Goal: Communication & Community: Answer question/provide support

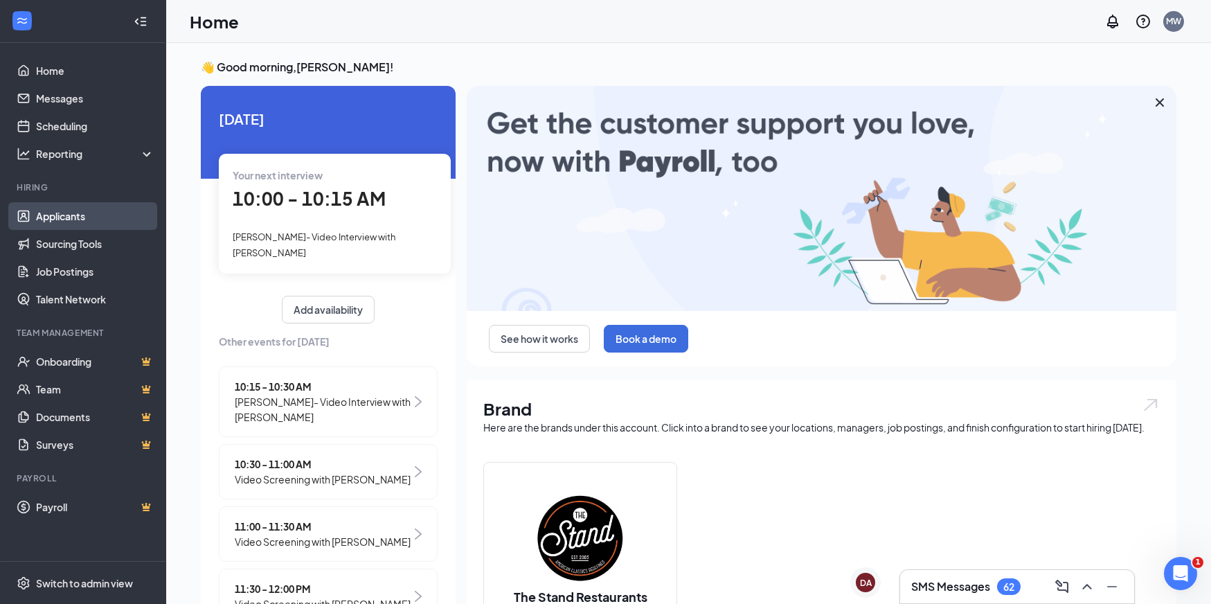
click at [83, 215] on link "Applicants" at bounding box center [95, 216] width 118 height 28
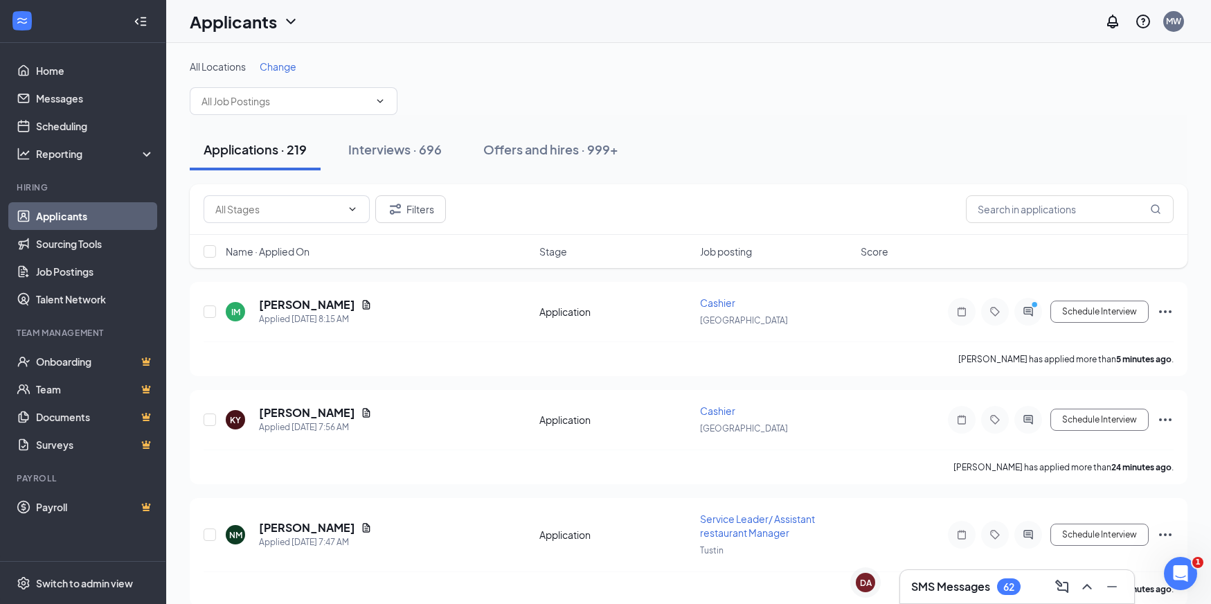
scroll to position [2, 0]
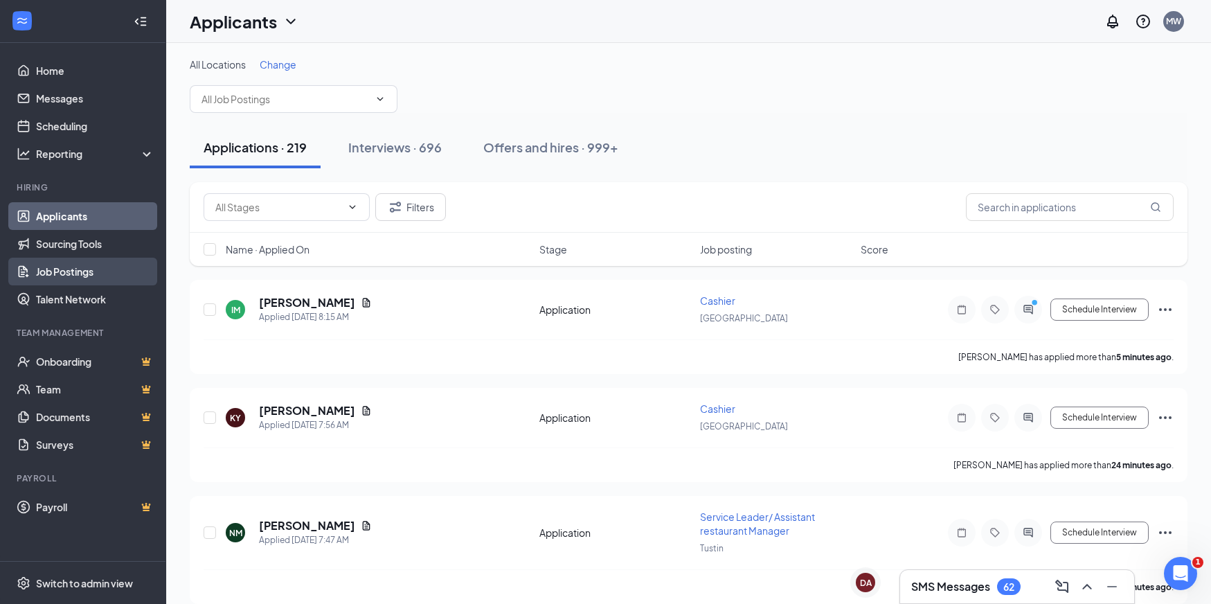
click at [57, 265] on link "Job Postings" at bounding box center [95, 272] width 118 height 28
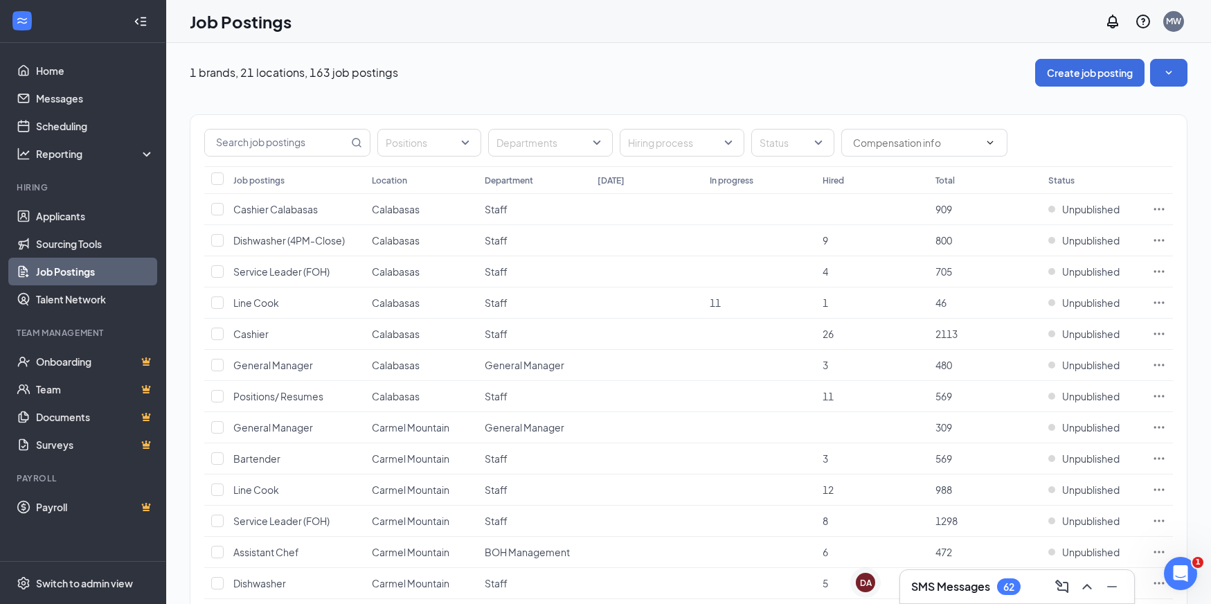
scroll to position [1, 0]
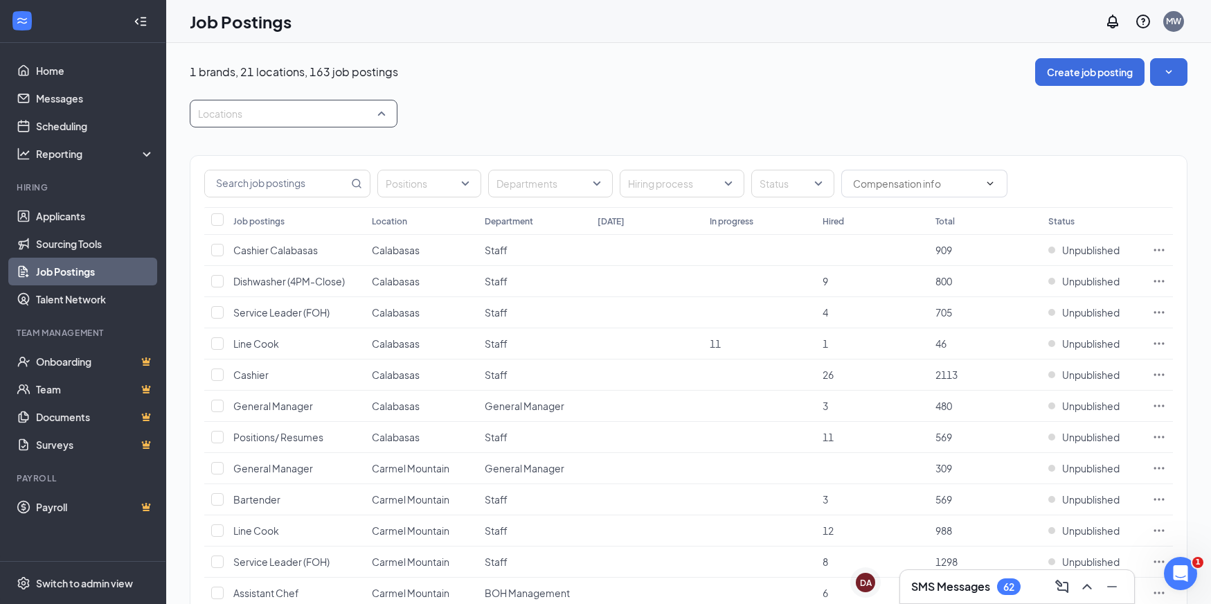
click at [303, 113] on div at bounding box center [286, 113] width 187 height 22
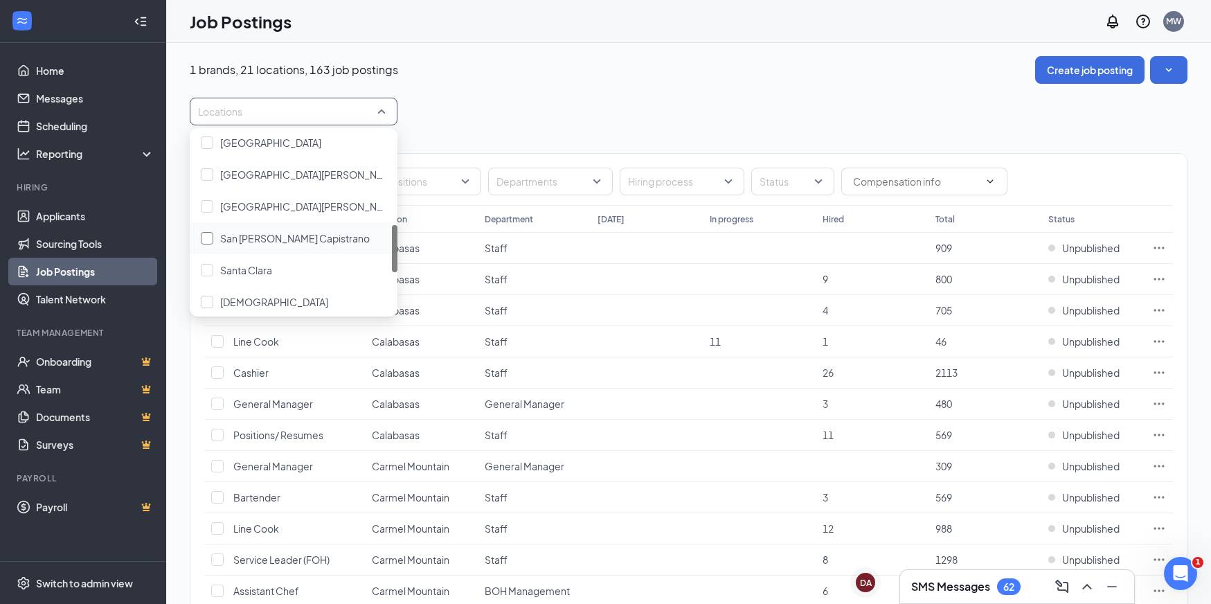
scroll to position [363, 0]
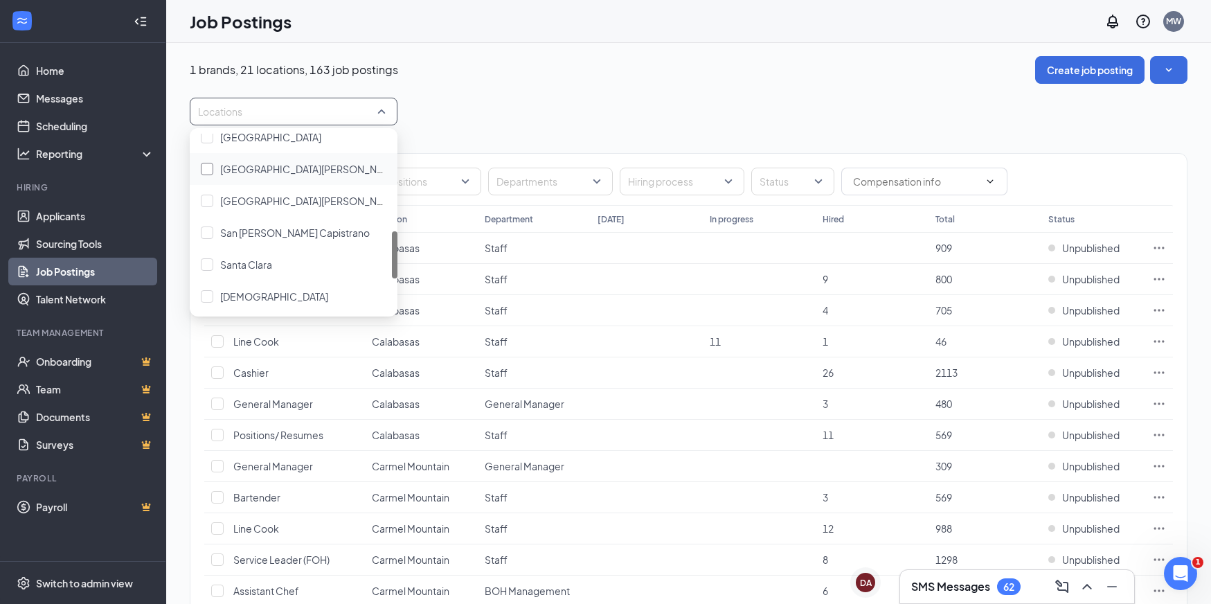
click at [209, 169] on div at bounding box center [207, 169] width 12 height 12
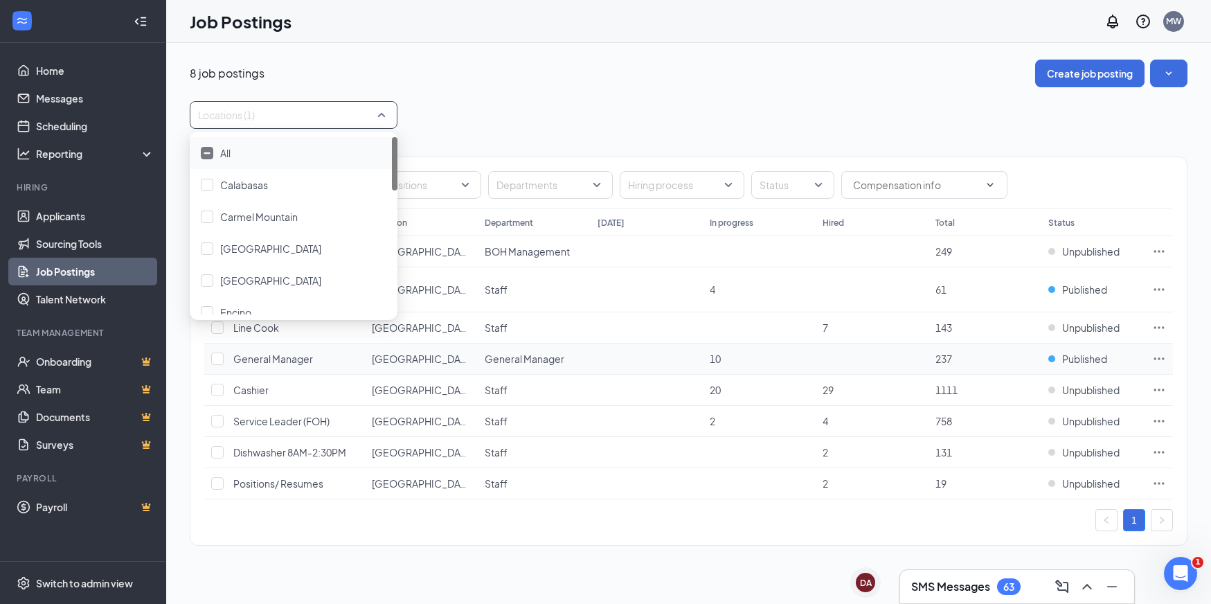
click at [1152, 357] on icon "Ellipses" at bounding box center [1159, 359] width 14 height 14
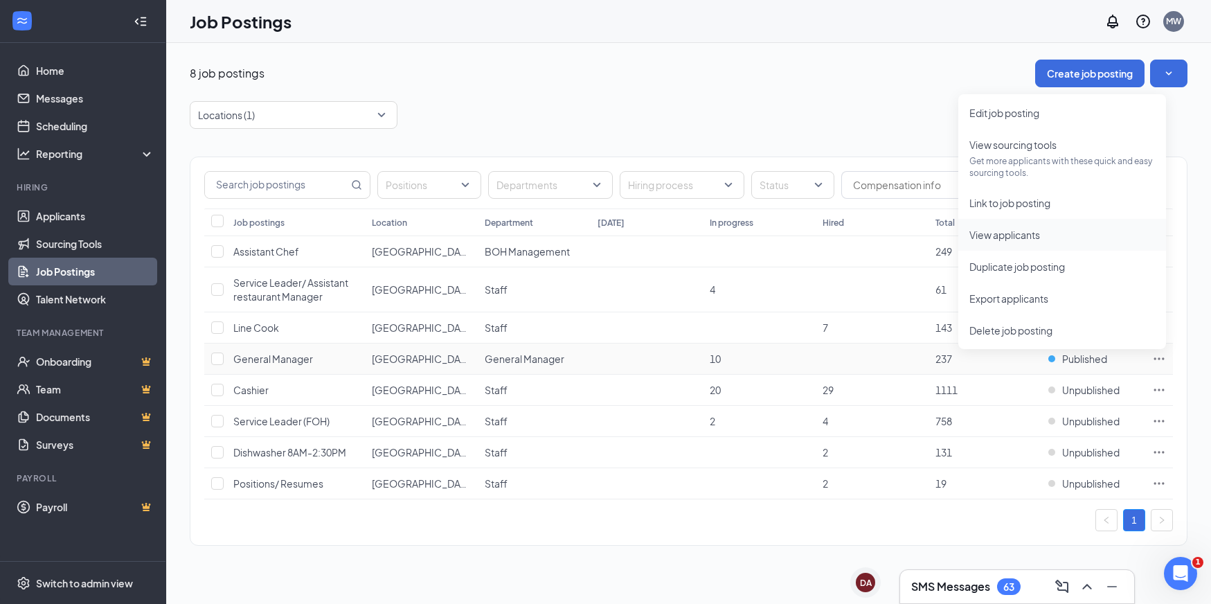
click at [1018, 238] on span "View applicants" at bounding box center [1005, 235] width 71 height 12
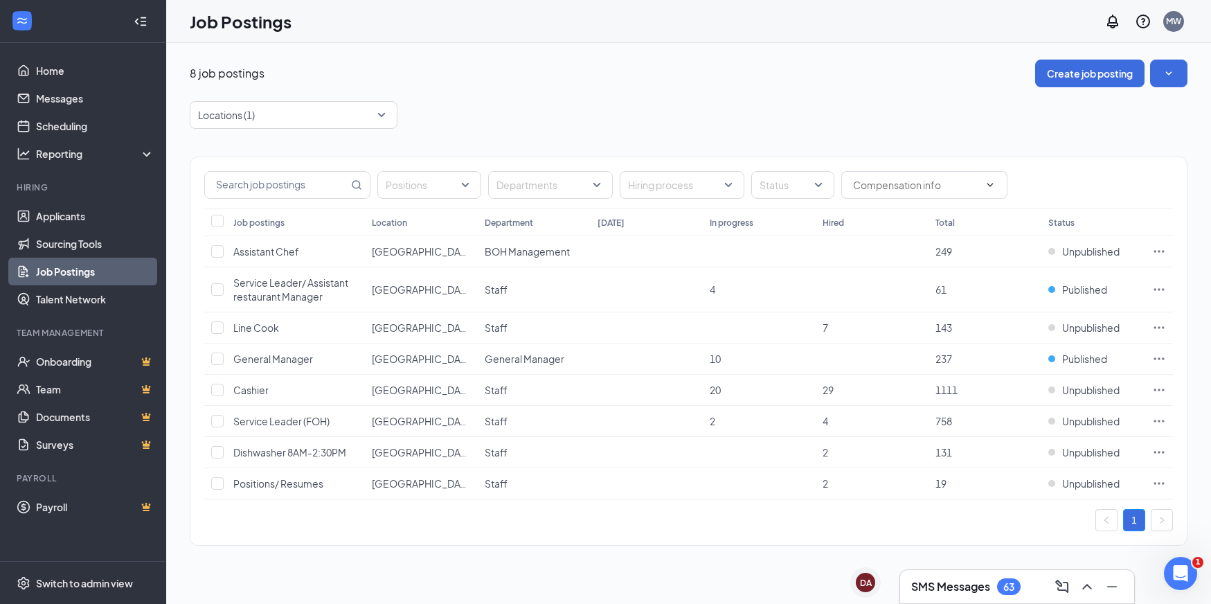
drag, startPoint x: 537, startPoint y: 69, endPoint x: 530, endPoint y: 71, distance: 7.5
click at [537, 69] on div "8 job postings Create job posting" at bounding box center [689, 74] width 998 height 28
click at [105, 211] on link "Applicants" at bounding box center [95, 216] width 118 height 28
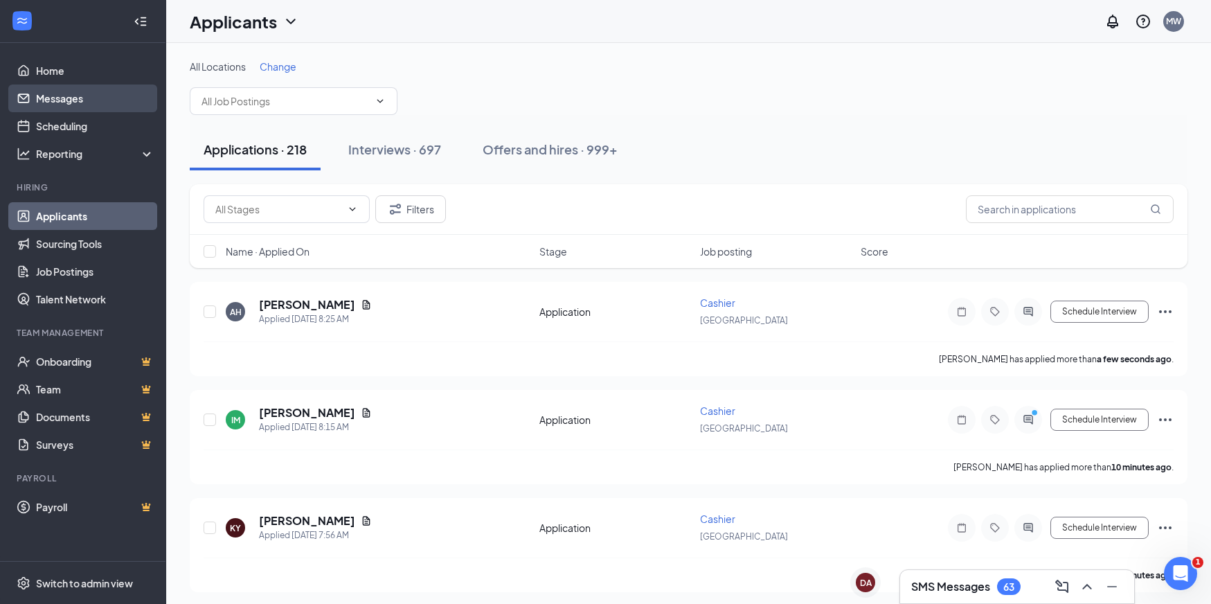
click at [93, 98] on link "Messages" at bounding box center [95, 98] width 118 height 28
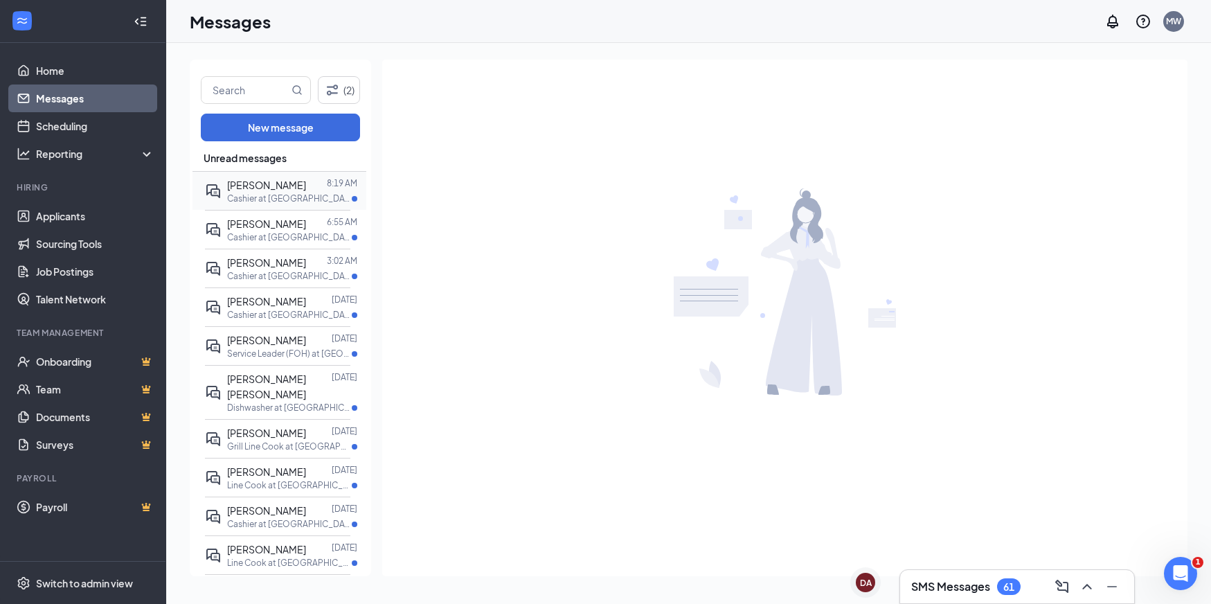
click at [290, 196] on p "Cashier at Pasadena" at bounding box center [289, 199] width 125 height 12
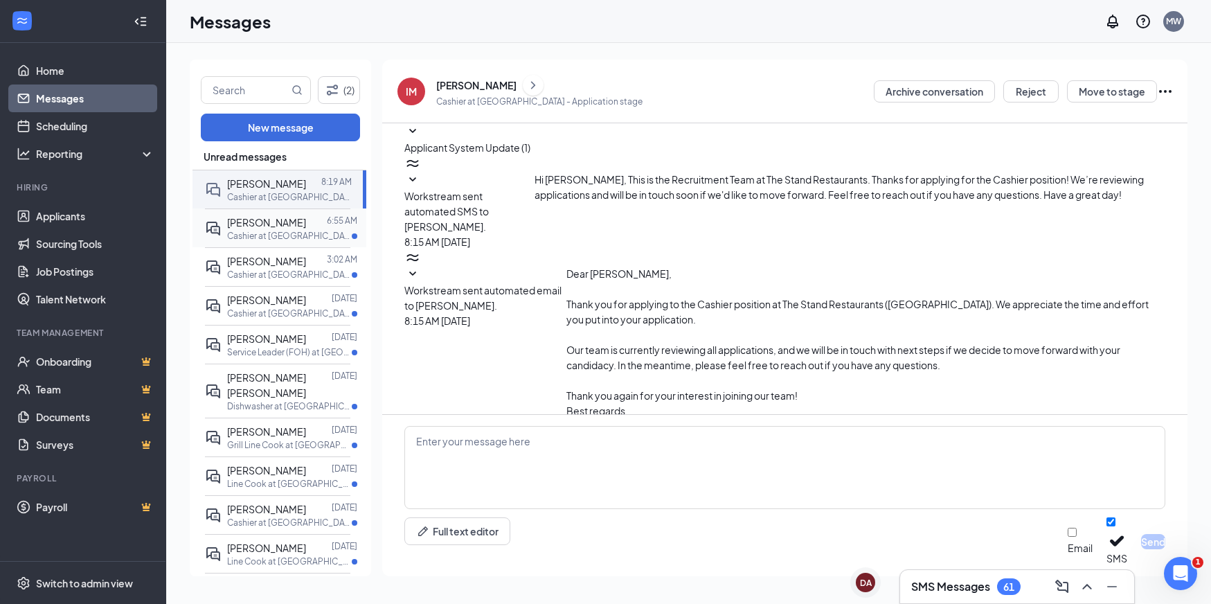
scroll to position [2, 0]
click at [281, 231] on p "Cashier at Santa Clara" at bounding box center [289, 237] width 125 height 12
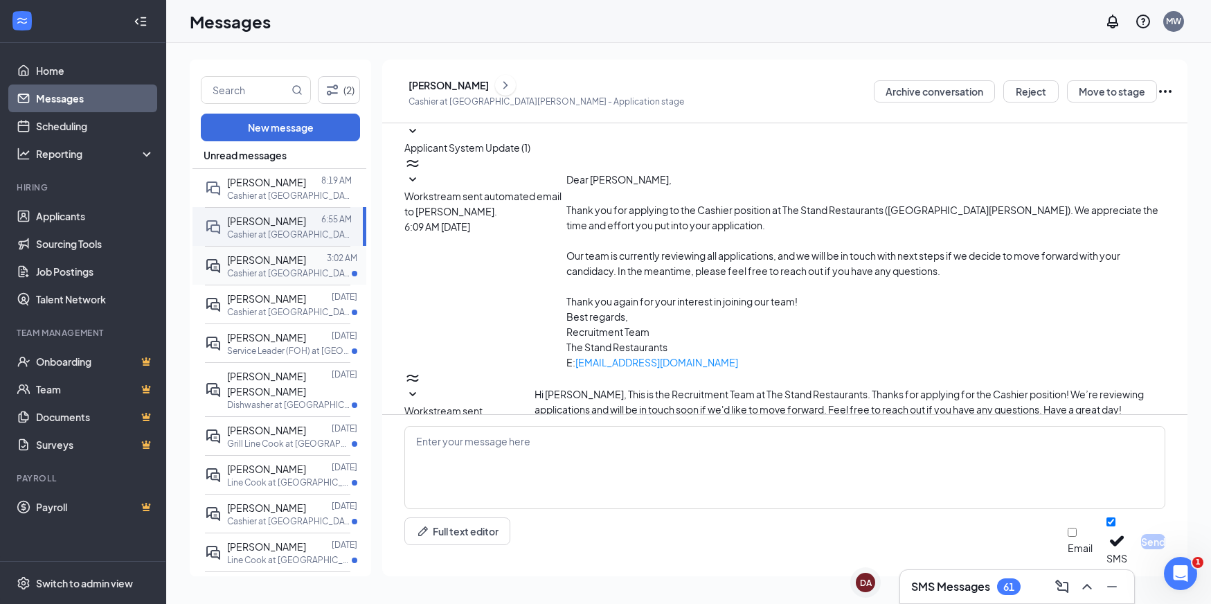
click at [269, 270] on p "Cashier at Pasadena" at bounding box center [289, 273] width 125 height 12
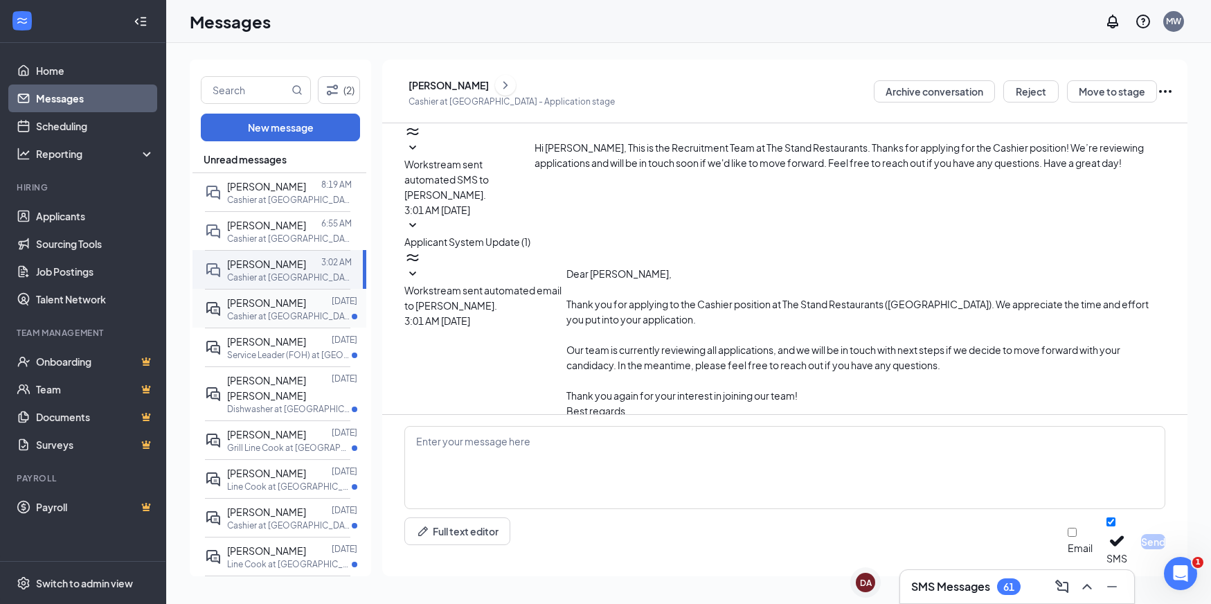
scroll to position [9, 0]
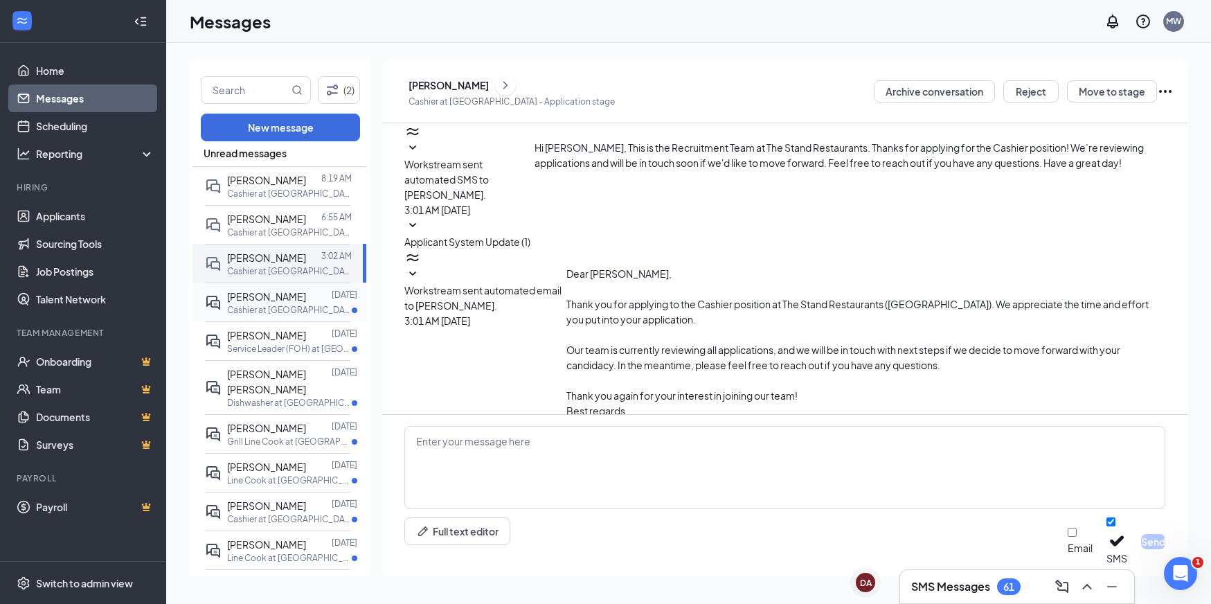
click at [292, 314] on p "Cashier at Santa Clara" at bounding box center [289, 310] width 125 height 12
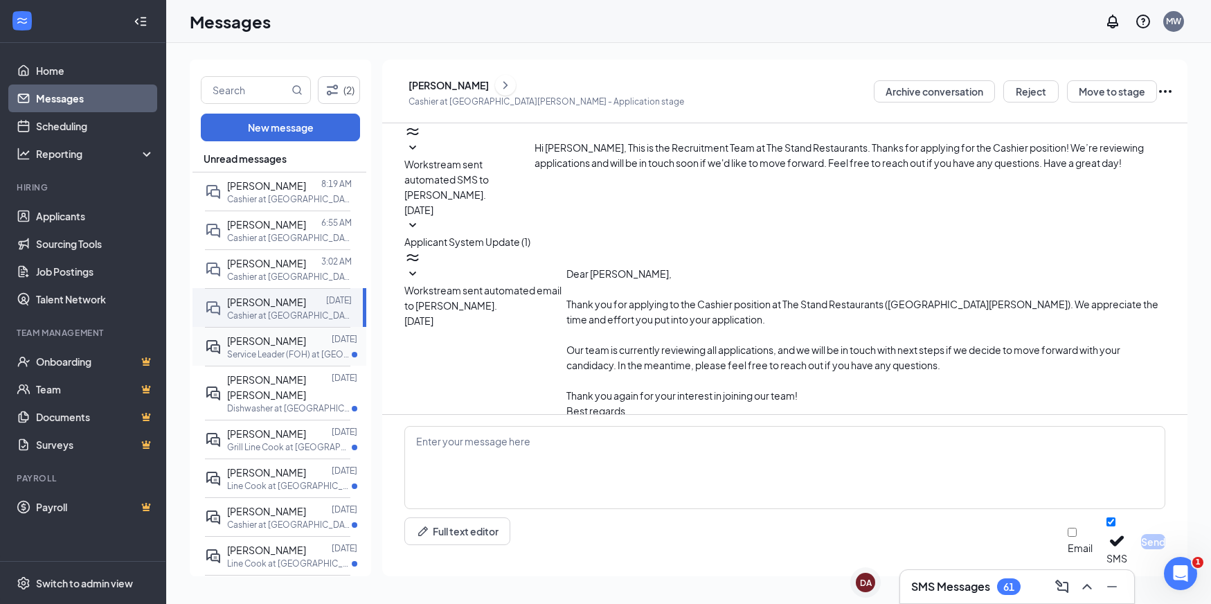
click at [300, 359] on p "Service Leader (FOH) at Pasadena" at bounding box center [289, 354] width 125 height 12
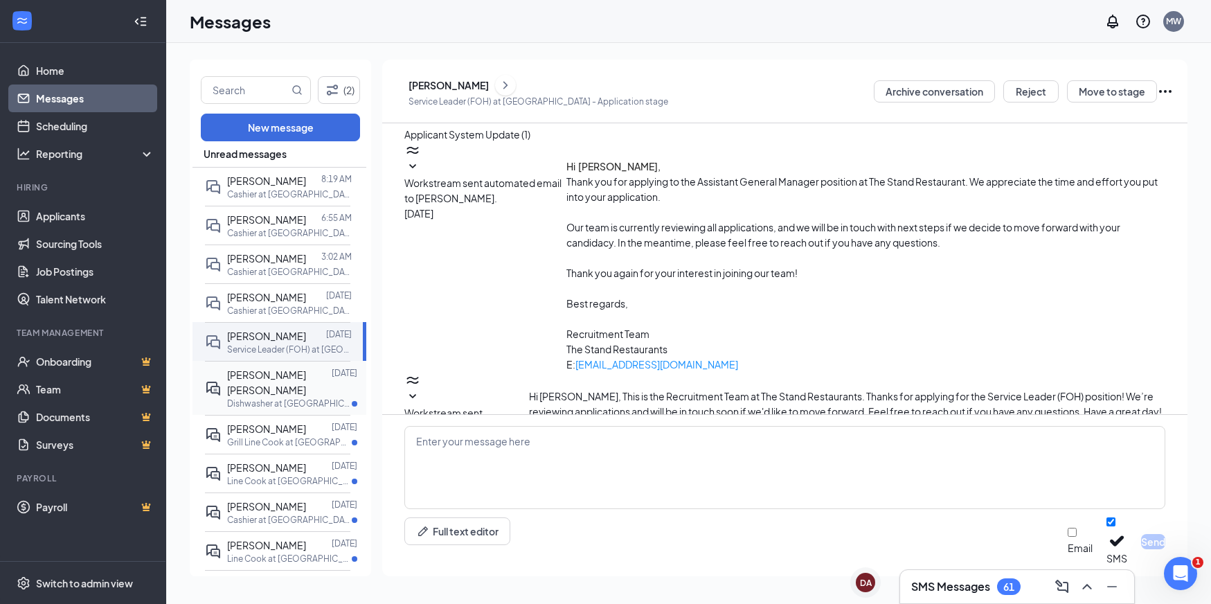
scroll to position [12, 0]
click at [537, 509] on textarea at bounding box center [784, 467] width 761 height 83
type textarea "Thank you"
click at [1141, 539] on button "Send" at bounding box center [1153, 541] width 24 height 15
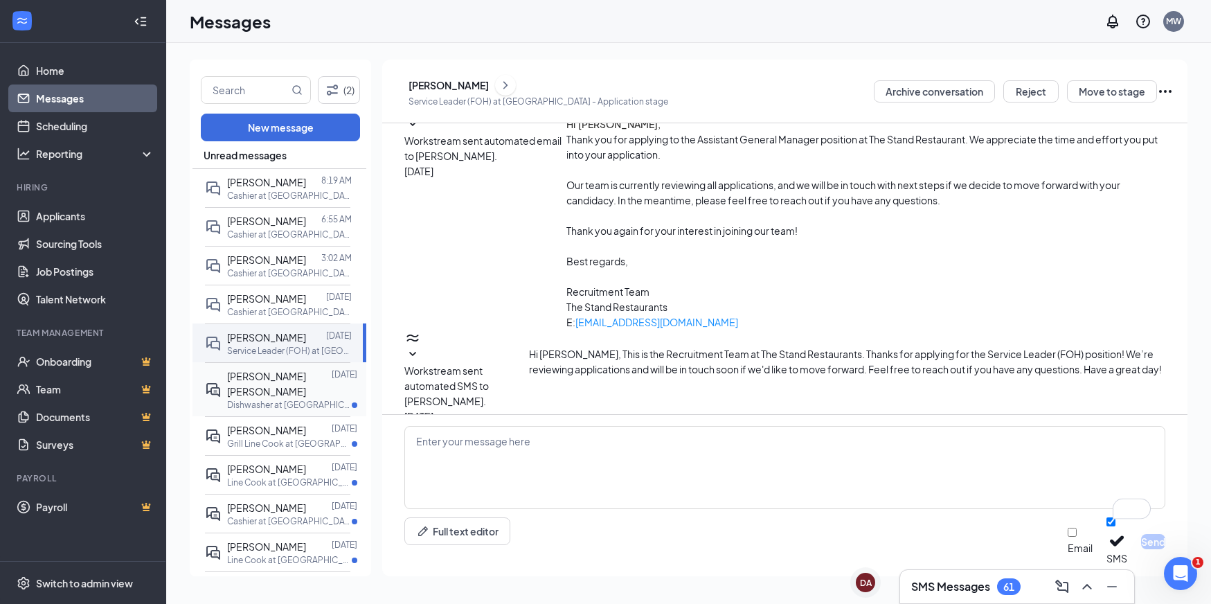
scroll to position [88, 0]
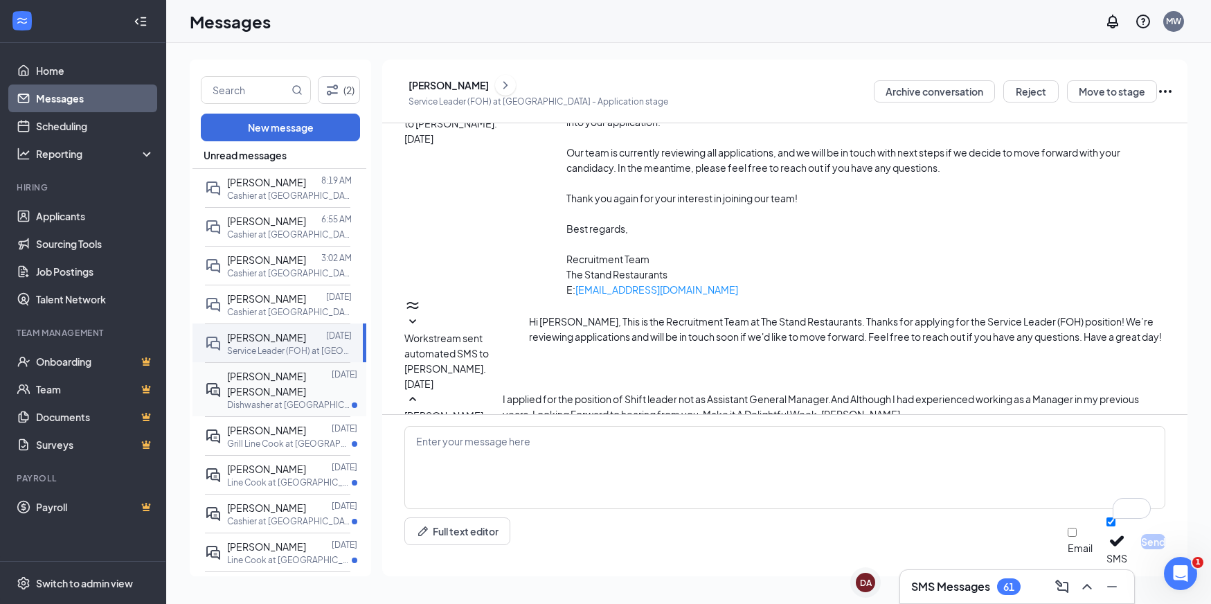
click at [255, 382] on div "Domingo Pila Calletano" at bounding box center [279, 383] width 105 height 30
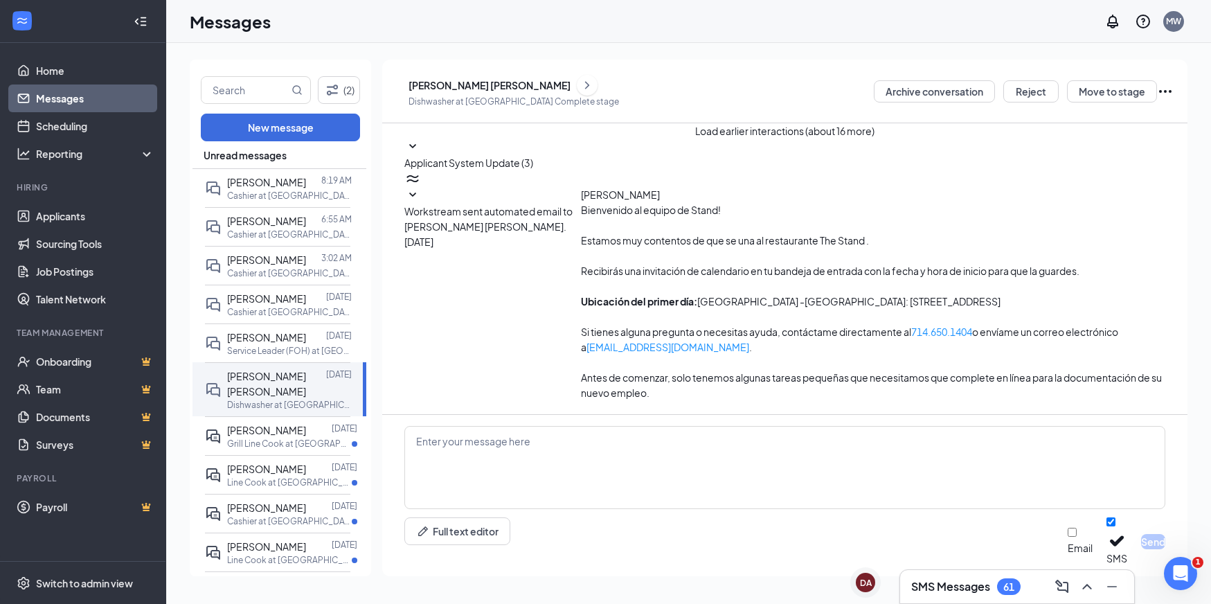
scroll to position [148, 0]
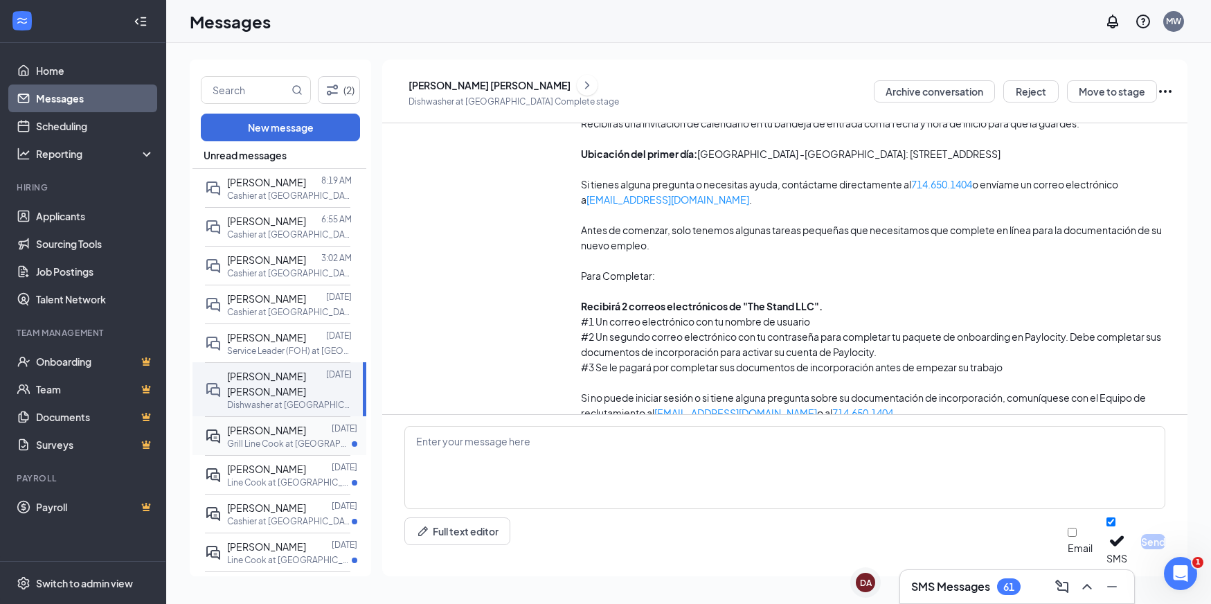
click at [261, 428] on span "Edward Mancia" at bounding box center [266, 430] width 79 height 12
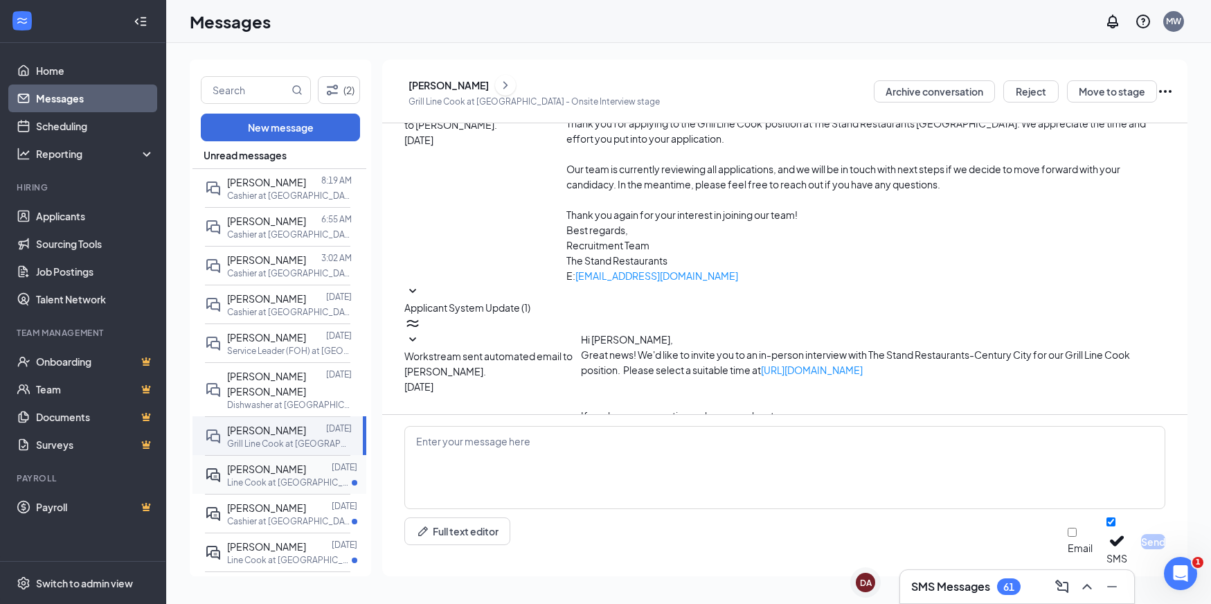
scroll to position [258, 0]
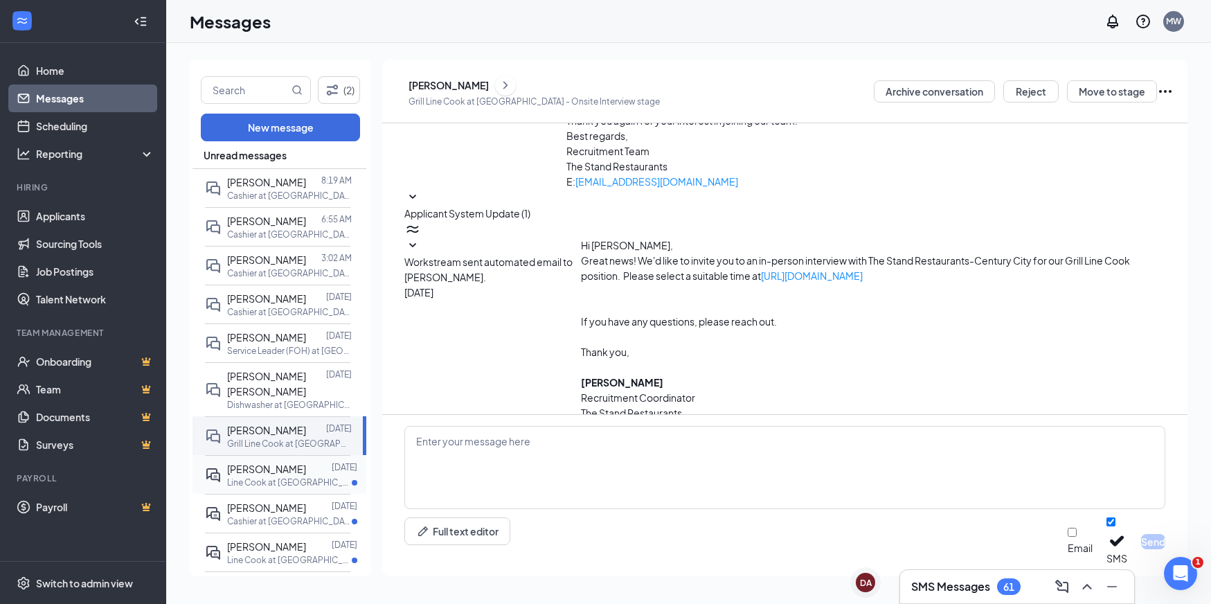
click at [289, 474] on span "Kimberly Monterroso" at bounding box center [266, 469] width 79 height 12
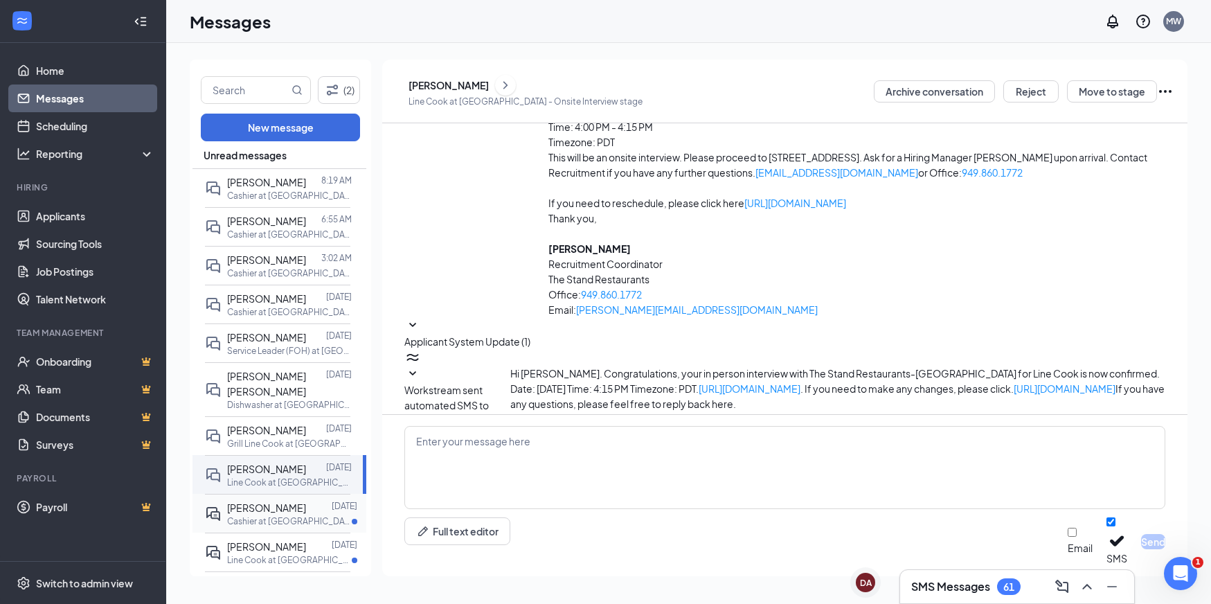
scroll to position [224, 0]
click at [292, 508] on span "Elizabeth Figueroa" at bounding box center [266, 507] width 79 height 12
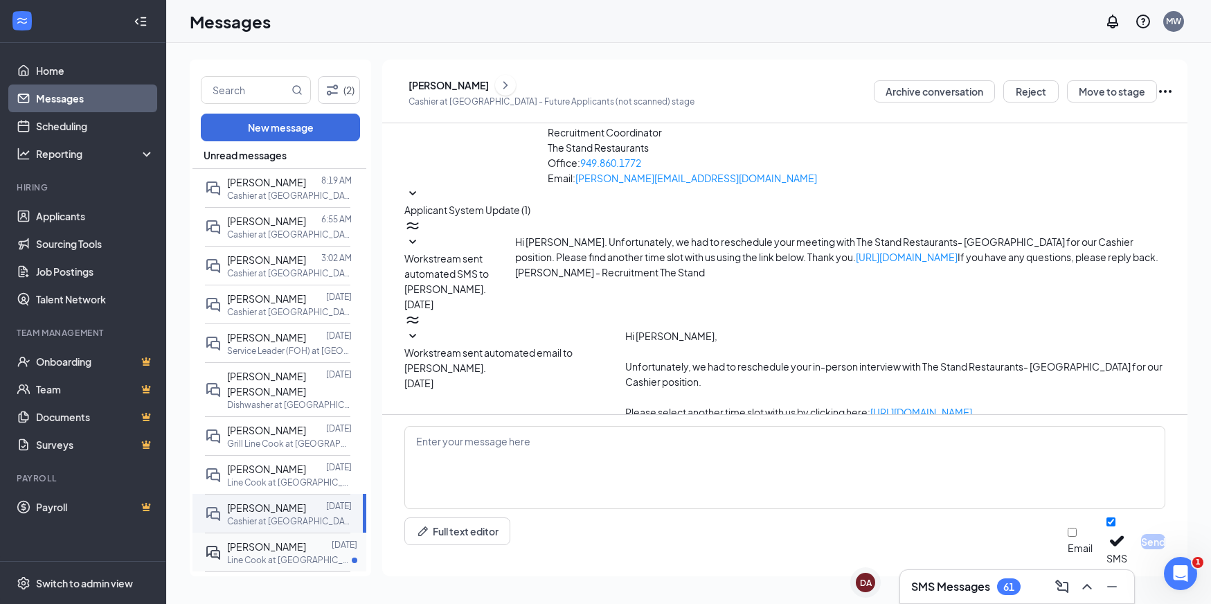
scroll to position [294, 0]
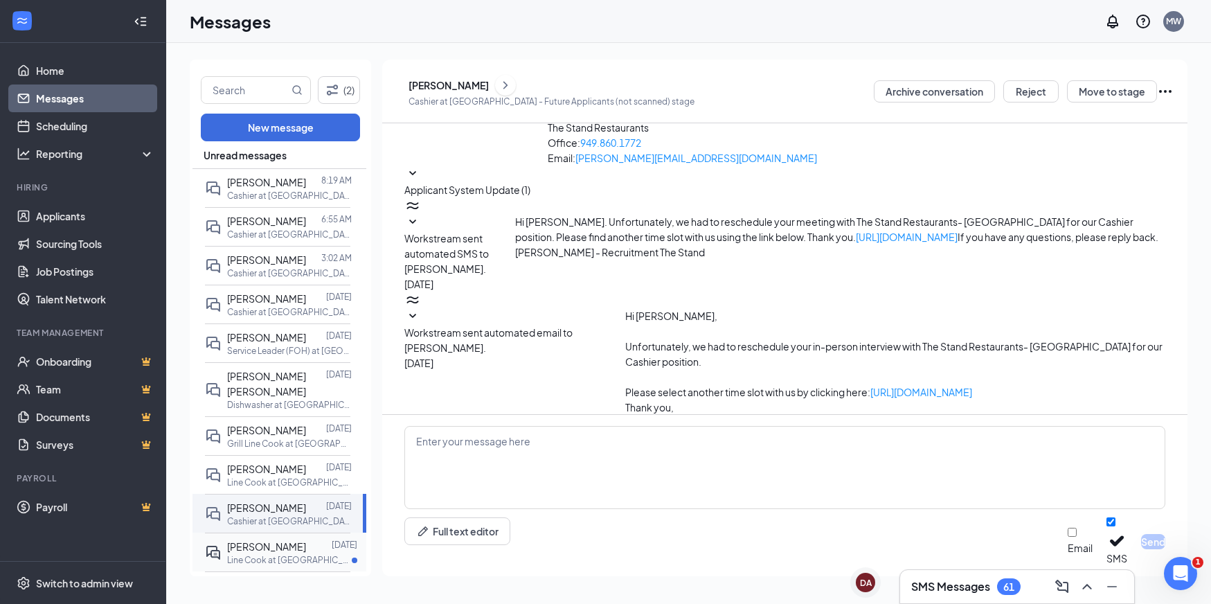
click at [276, 546] on span "Manolo estrada" at bounding box center [266, 546] width 79 height 12
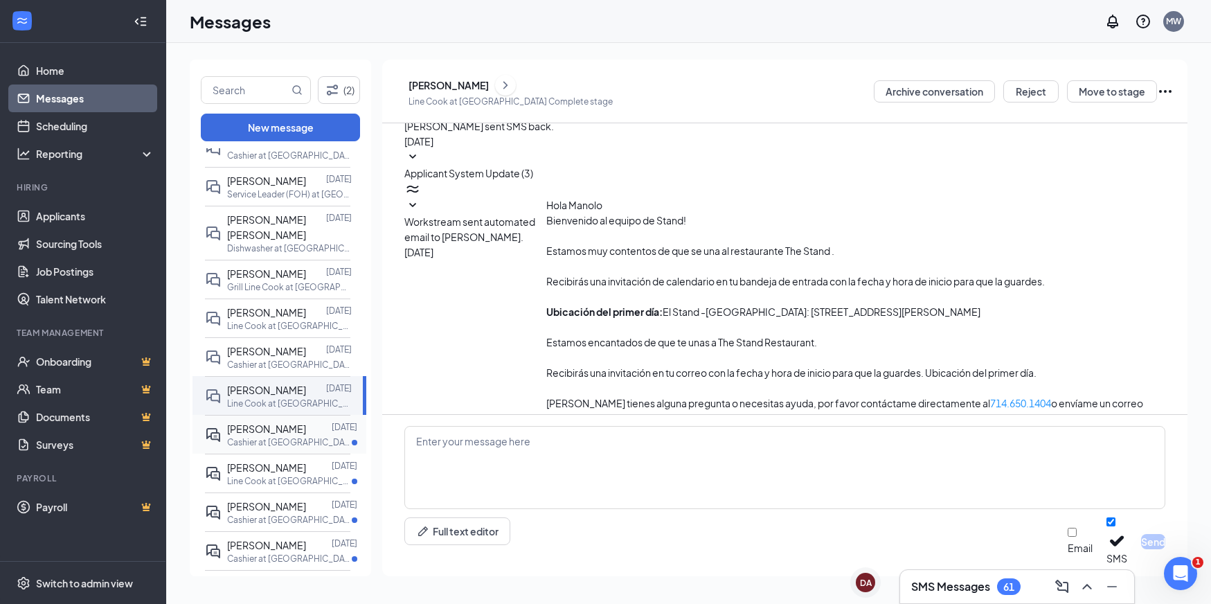
scroll to position [117, 0]
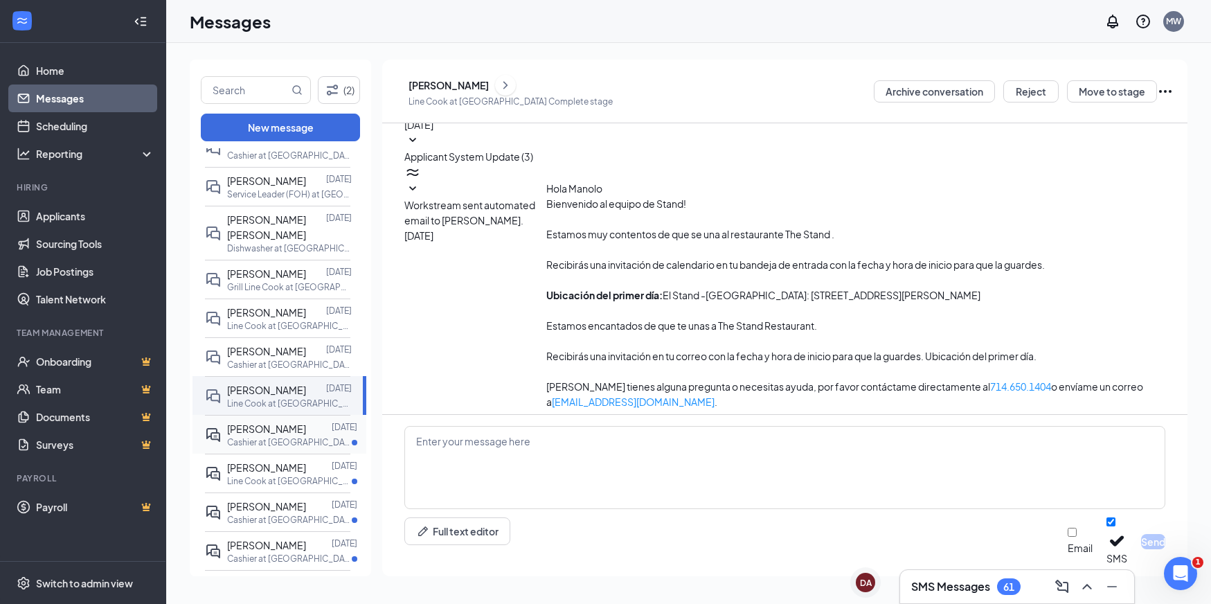
click at [252, 433] on span "APRIL VASQUEZ" at bounding box center [266, 428] width 79 height 12
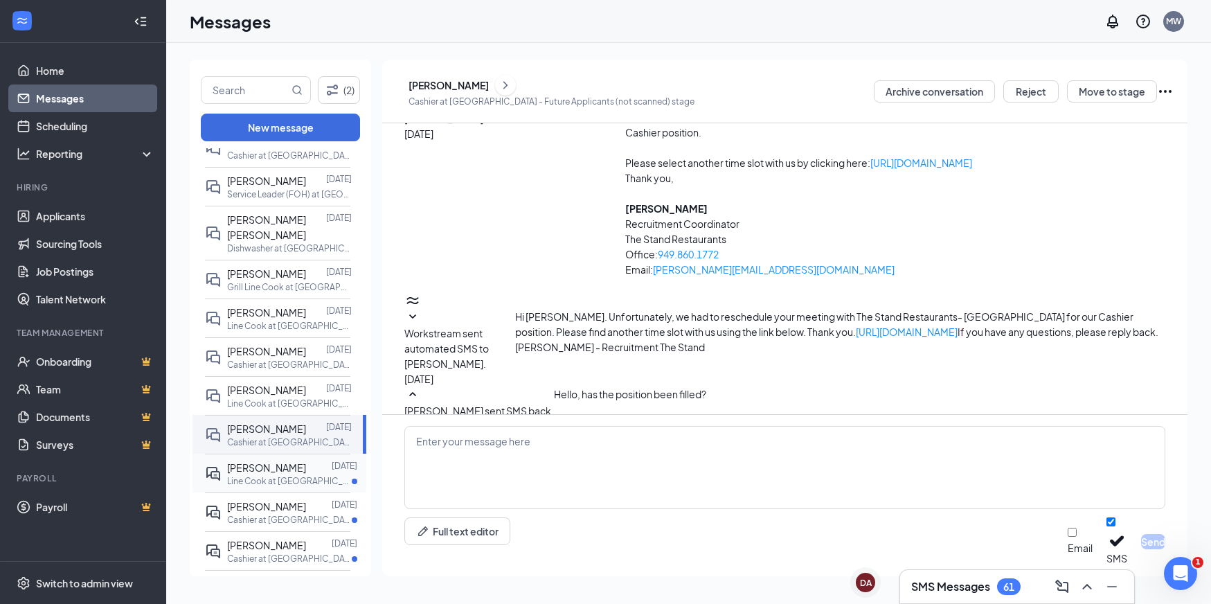
scroll to position [318, 0]
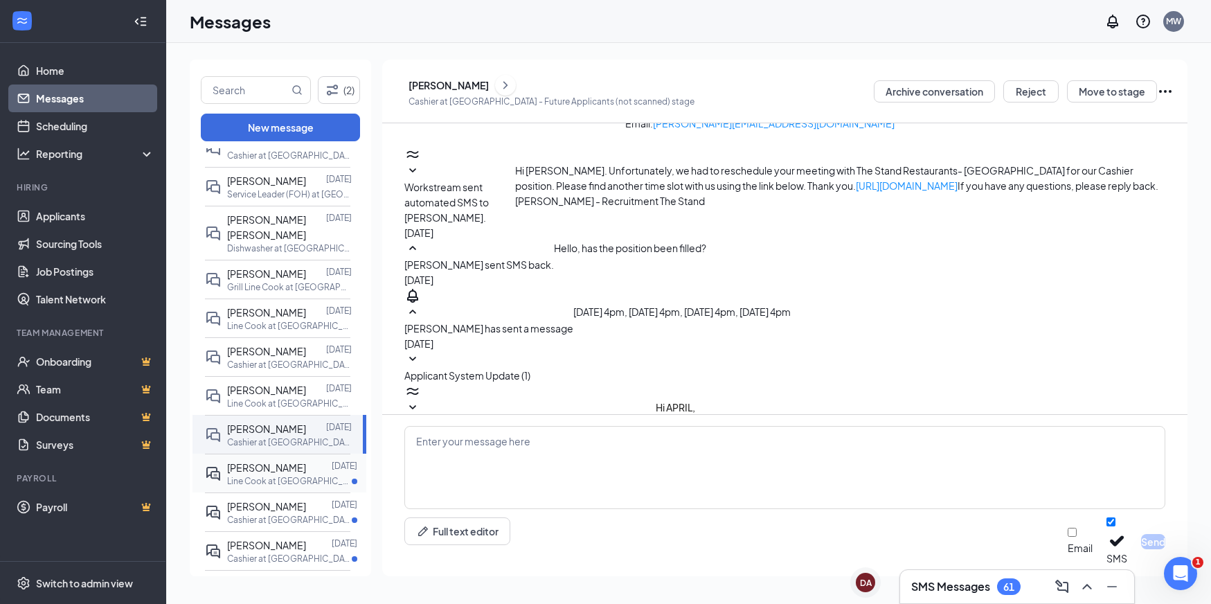
click at [256, 480] on p "Line Cook at Chino Hills" at bounding box center [289, 481] width 125 height 12
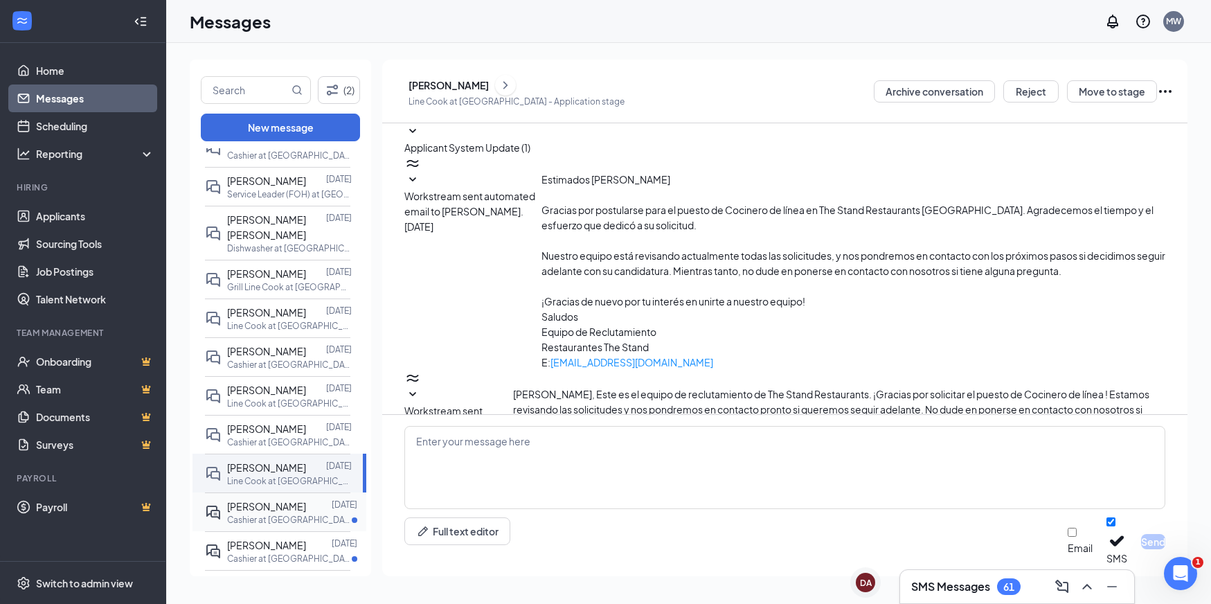
click at [269, 521] on p "Cashier at Chino Hills" at bounding box center [289, 520] width 125 height 12
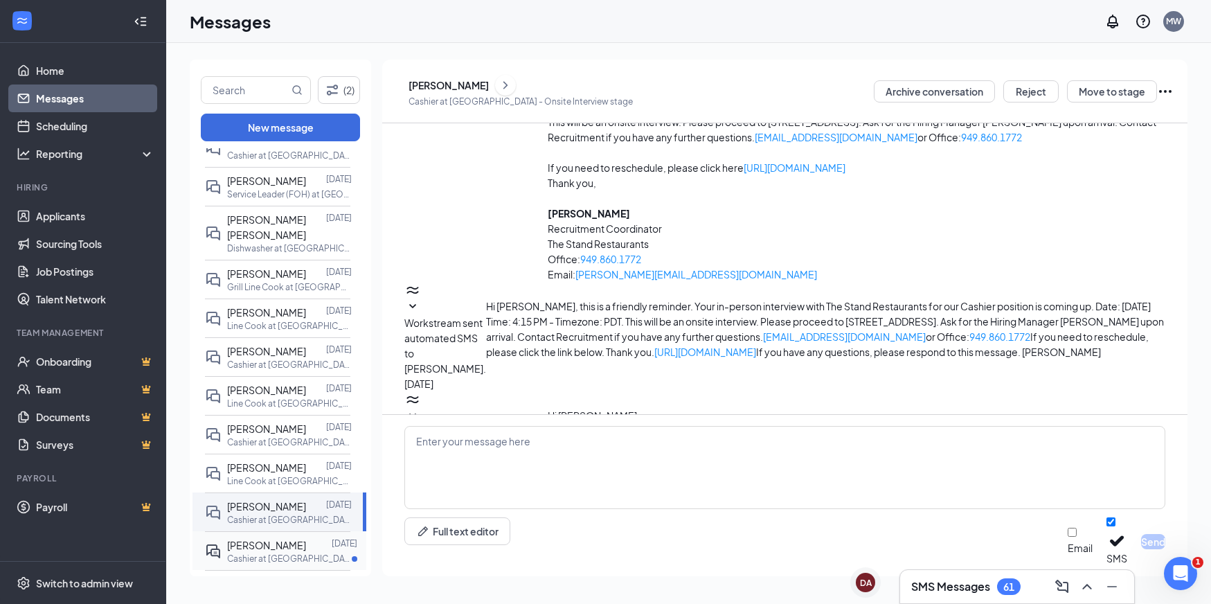
scroll to position [247, 0]
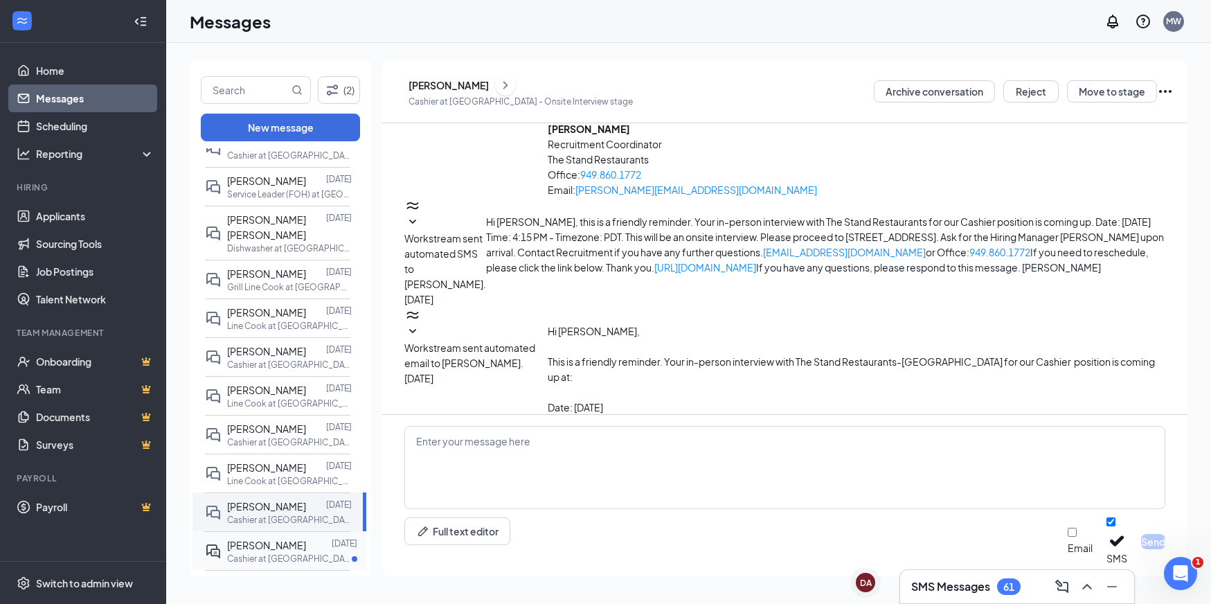
click at [276, 557] on p "Cashier at Chino Hills" at bounding box center [289, 559] width 125 height 12
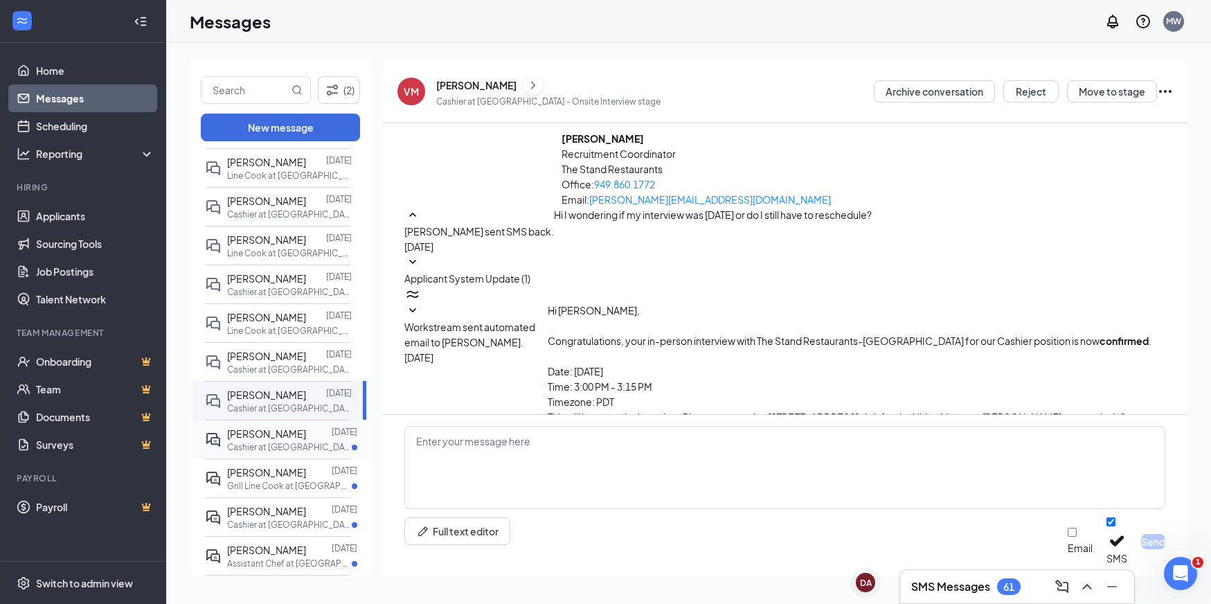
click at [274, 440] on span "GUADALUPE GONZALEZ" at bounding box center [266, 433] width 79 height 12
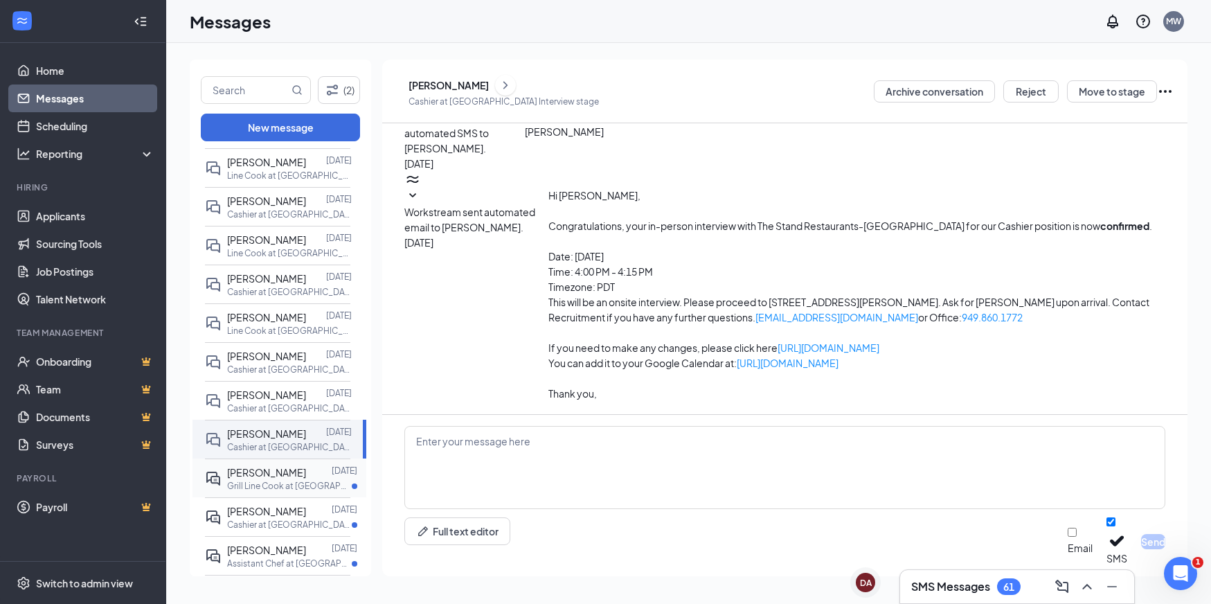
click at [265, 492] on p "Grill Line Cook at Century City" at bounding box center [289, 486] width 125 height 12
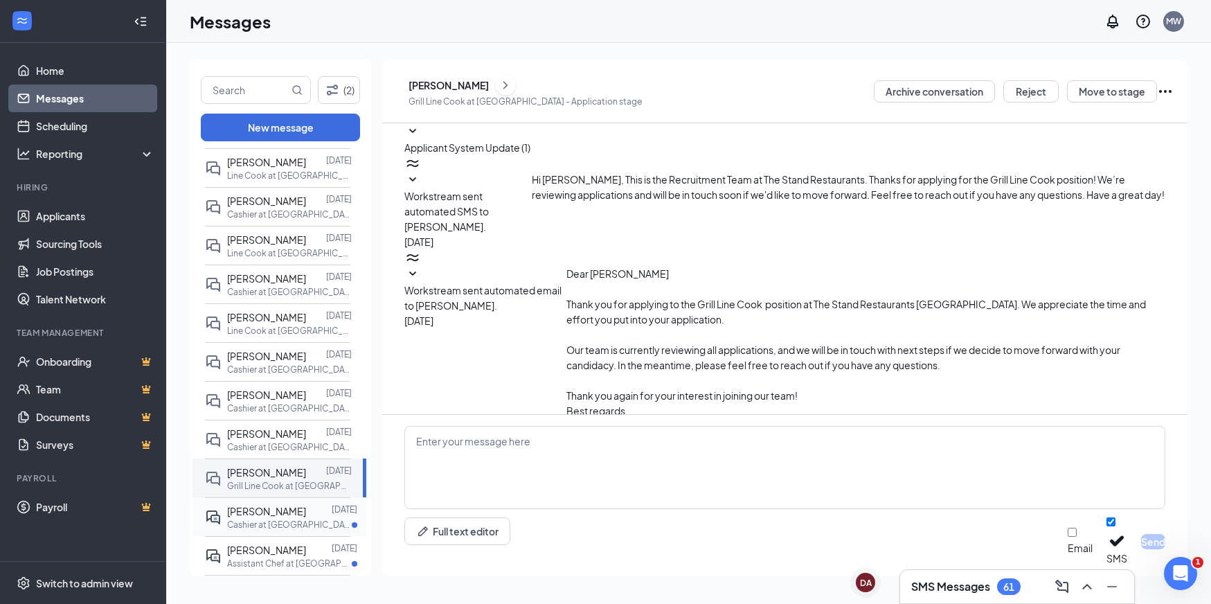
click at [274, 517] on span "PRASAN THAPA" at bounding box center [266, 511] width 79 height 12
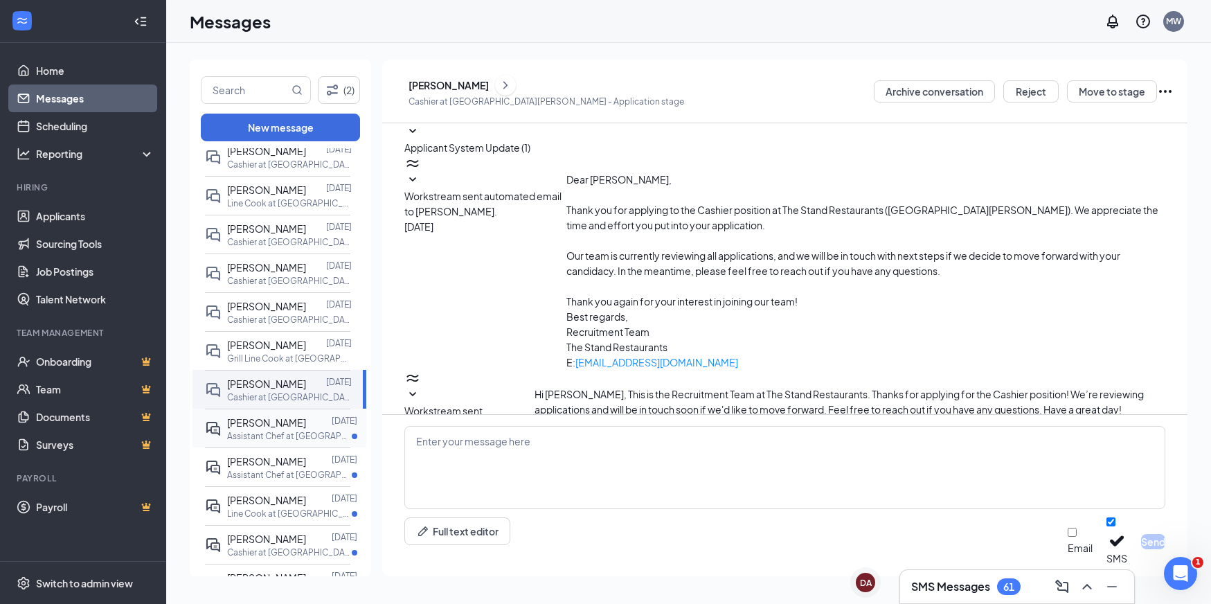
click at [259, 442] on p "Assistant Chef at Westlake" at bounding box center [289, 436] width 125 height 12
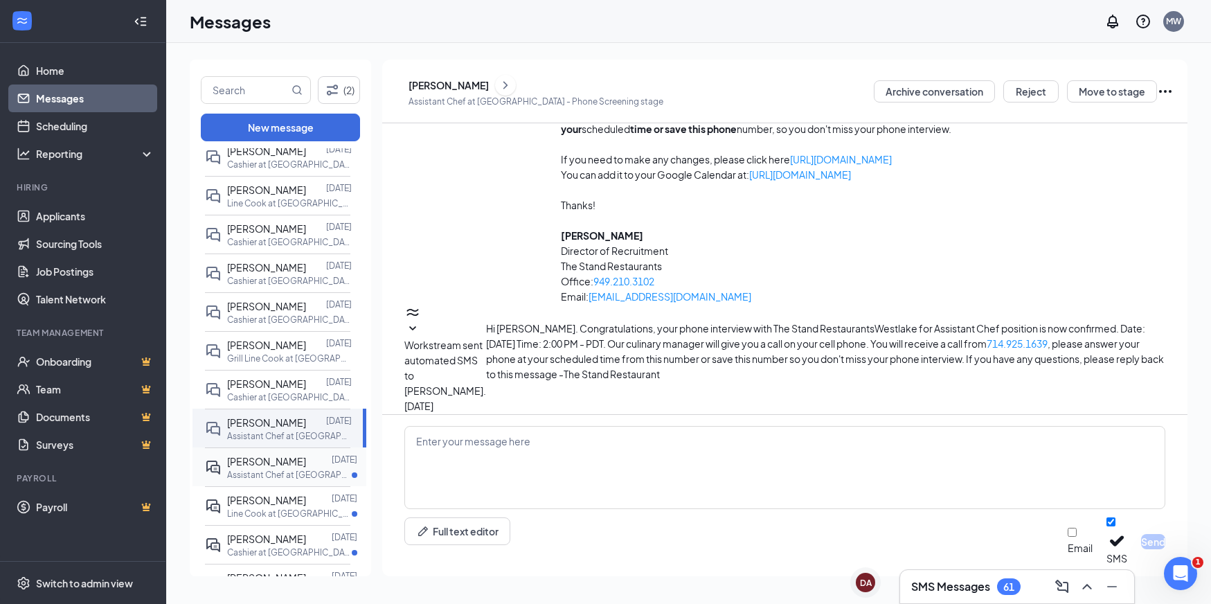
click at [256, 481] on p "Assistant Chef at Westlake" at bounding box center [289, 475] width 125 height 12
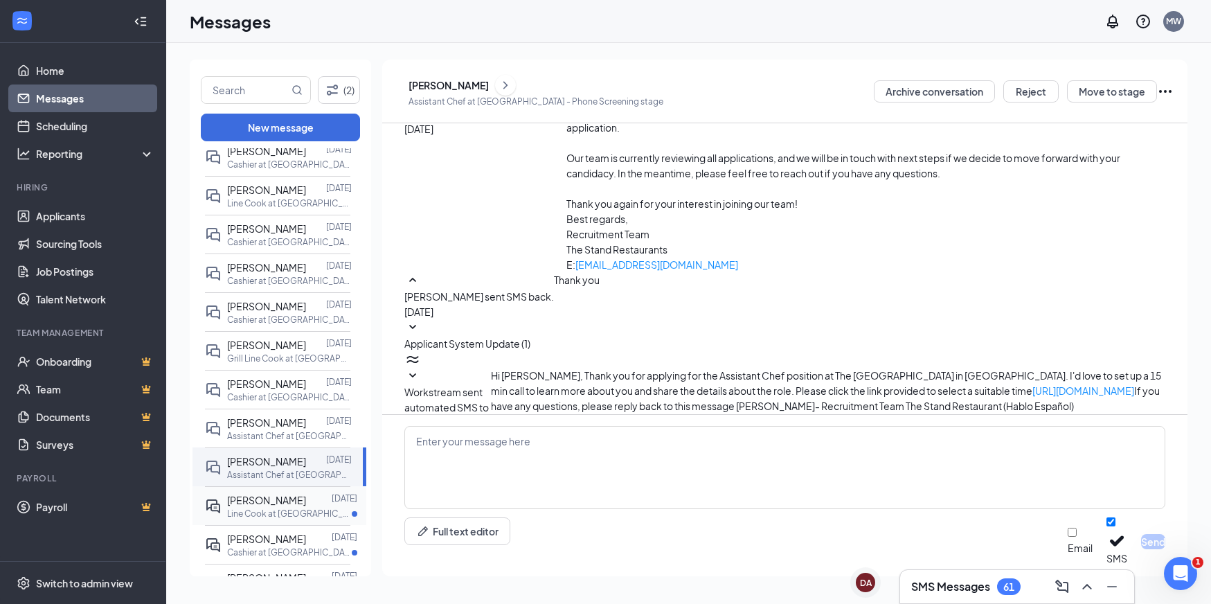
click at [260, 506] on span "Everardo Villalobos" at bounding box center [266, 500] width 79 height 12
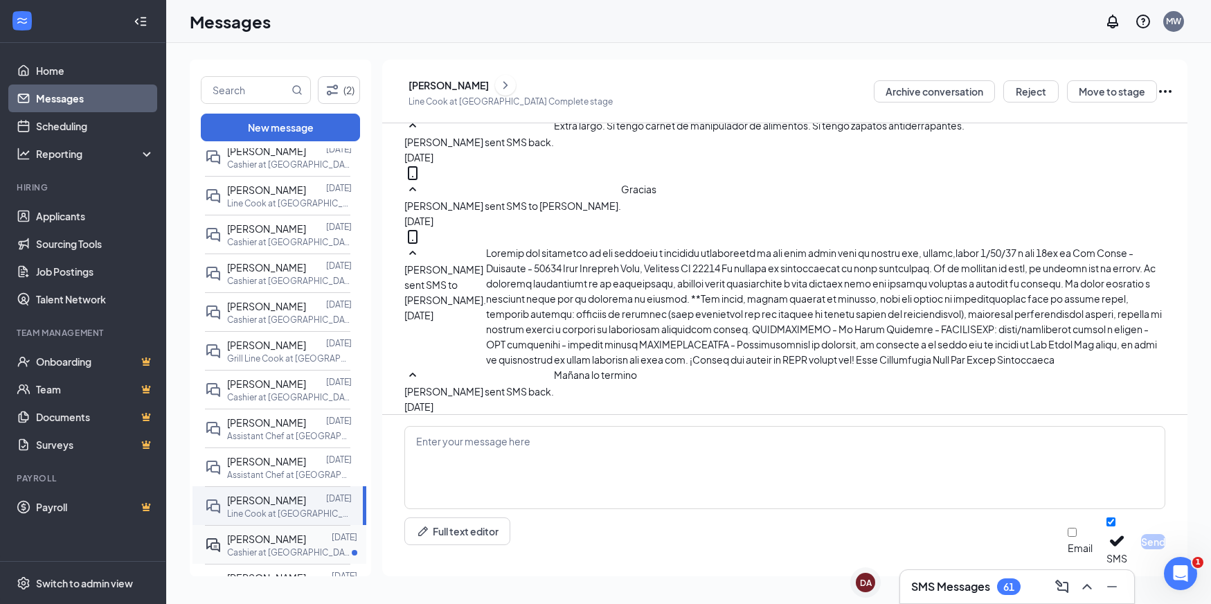
click at [306, 546] on div at bounding box center [319, 538] width 26 height 15
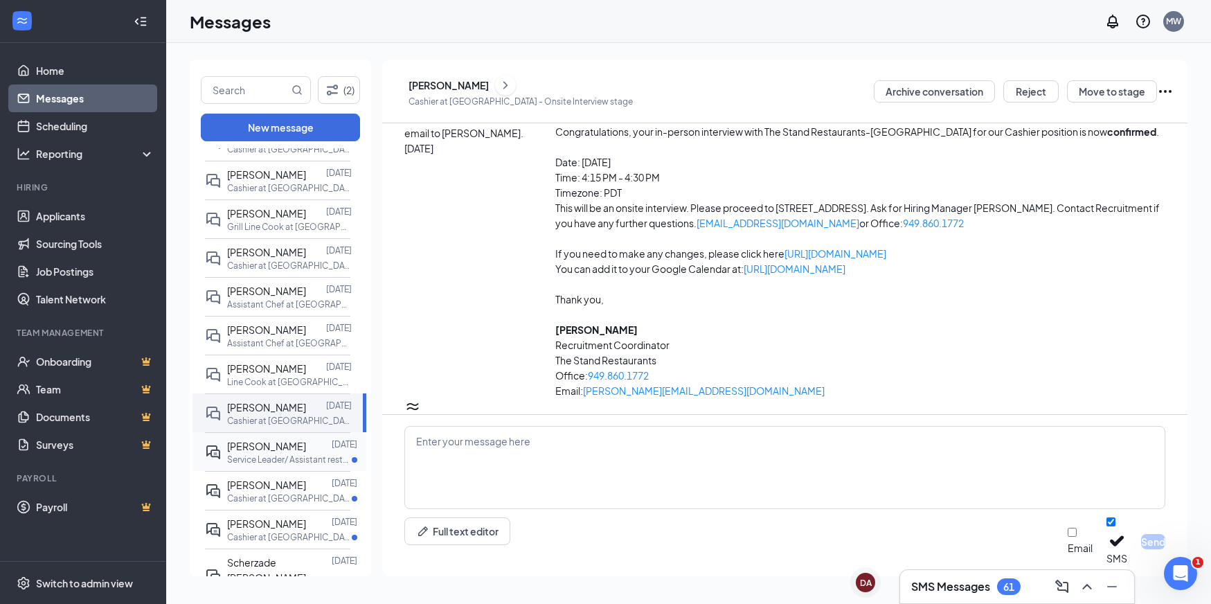
click at [276, 465] on p "Service Leader/ Assistant restaurant Manager at Irvine" at bounding box center [289, 460] width 125 height 12
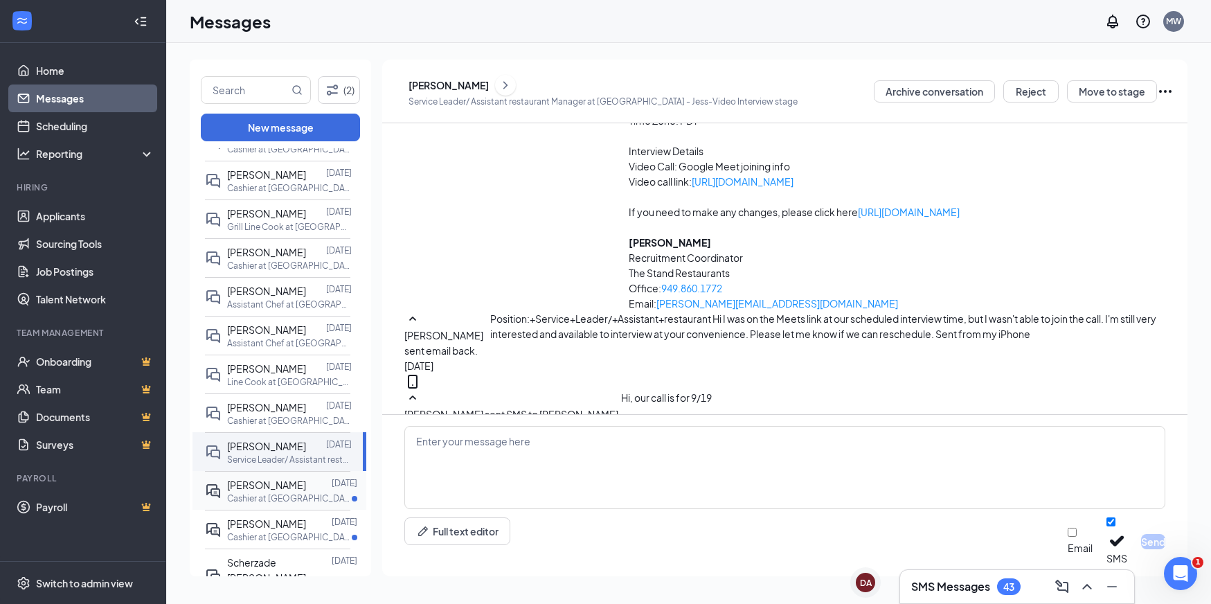
click at [275, 504] on p "Cashier at Santee" at bounding box center [289, 498] width 125 height 12
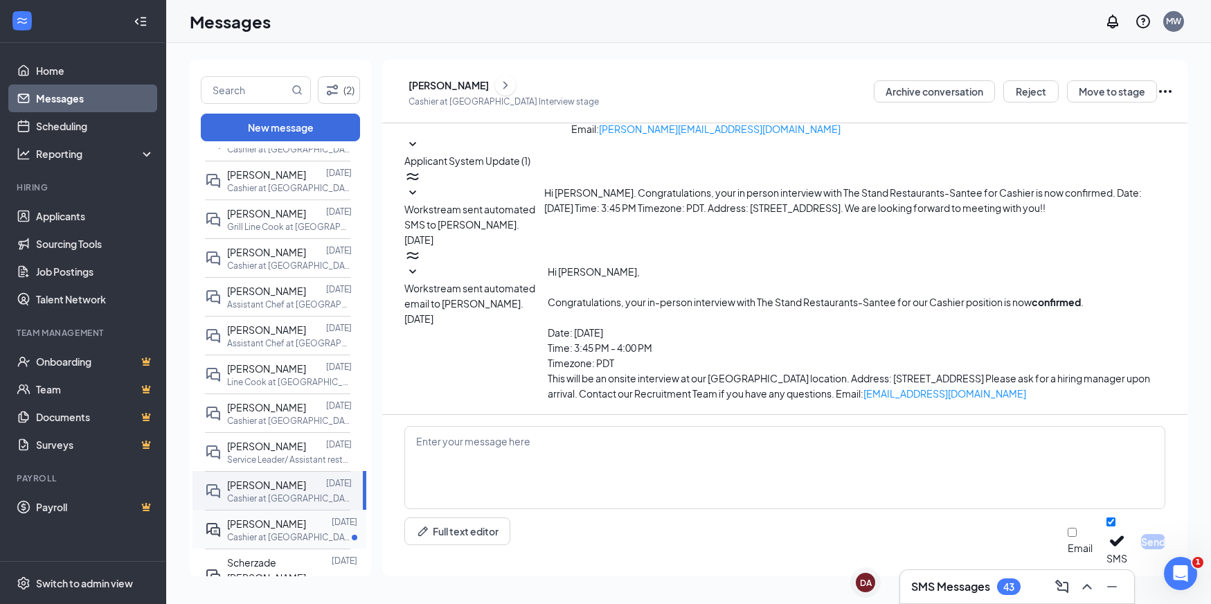
click at [273, 543] on p "Cashier at Santa Clara" at bounding box center [289, 537] width 125 height 12
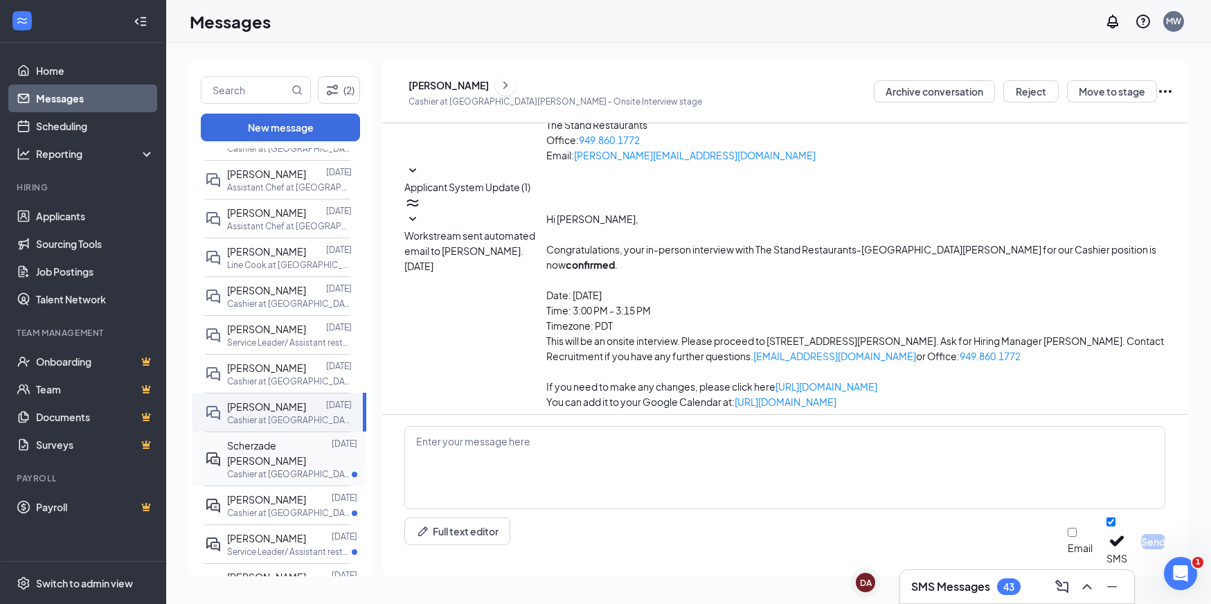
click at [279, 472] on p "Cashier at Santa Clara" at bounding box center [289, 474] width 125 height 12
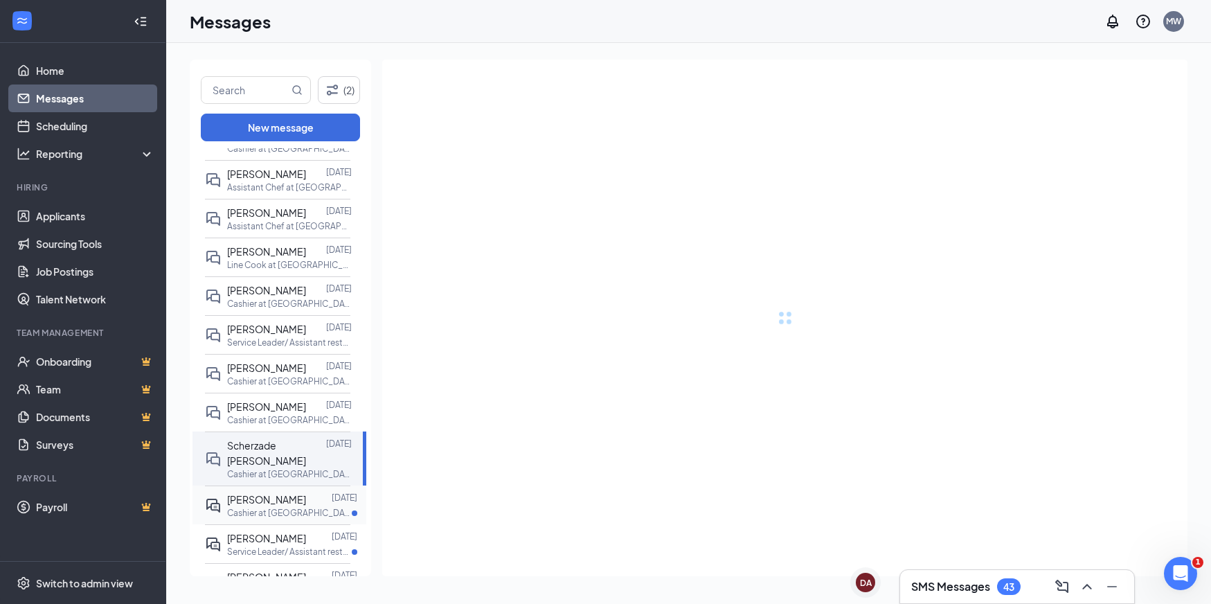
click at [270, 507] on p "Cashier at Chino Hills" at bounding box center [289, 513] width 125 height 12
click at [268, 540] on span "Horacio Damian" at bounding box center [266, 538] width 79 height 12
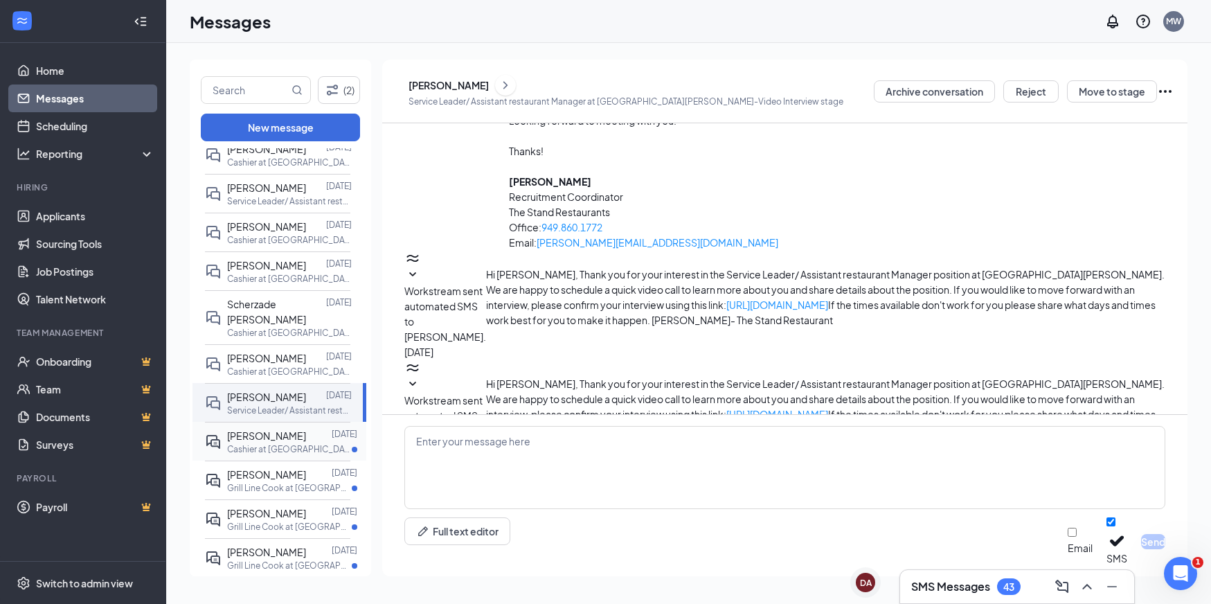
click at [267, 440] on span "Cecilia Canisales" at bounding box center [266, 435] width 79 height 12
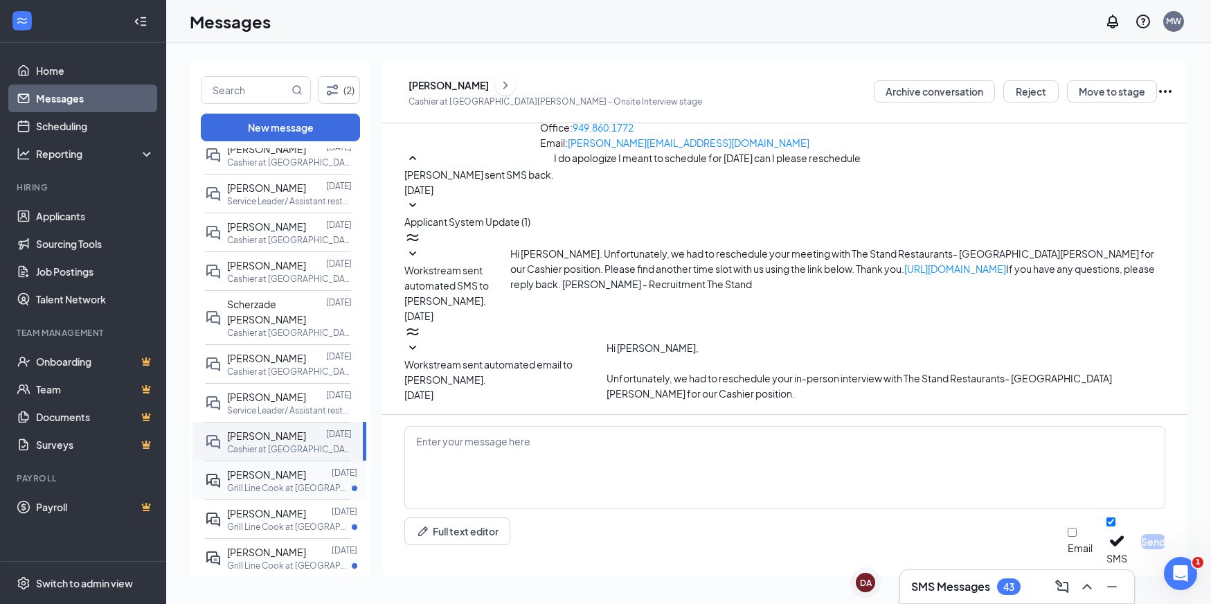
click at [274, 477] on span "German Rojas" at bounding box center [266, 474] width 79 height 12
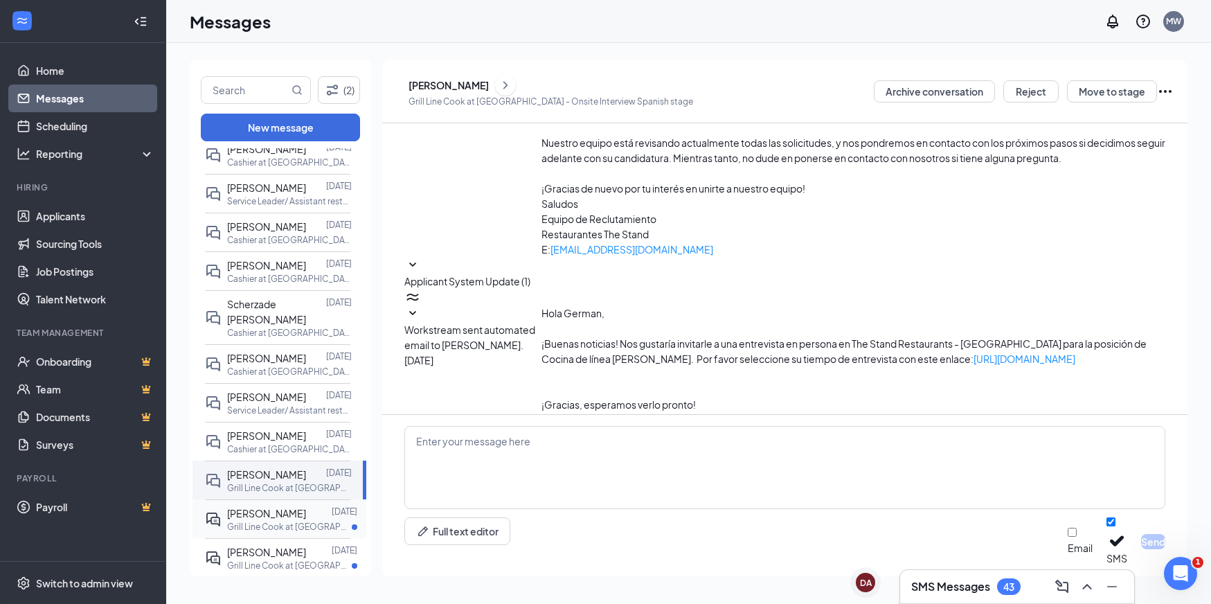
click at [274, 514] on span "Marcelo García" at bounding box center [266, 513] width 79 height 12
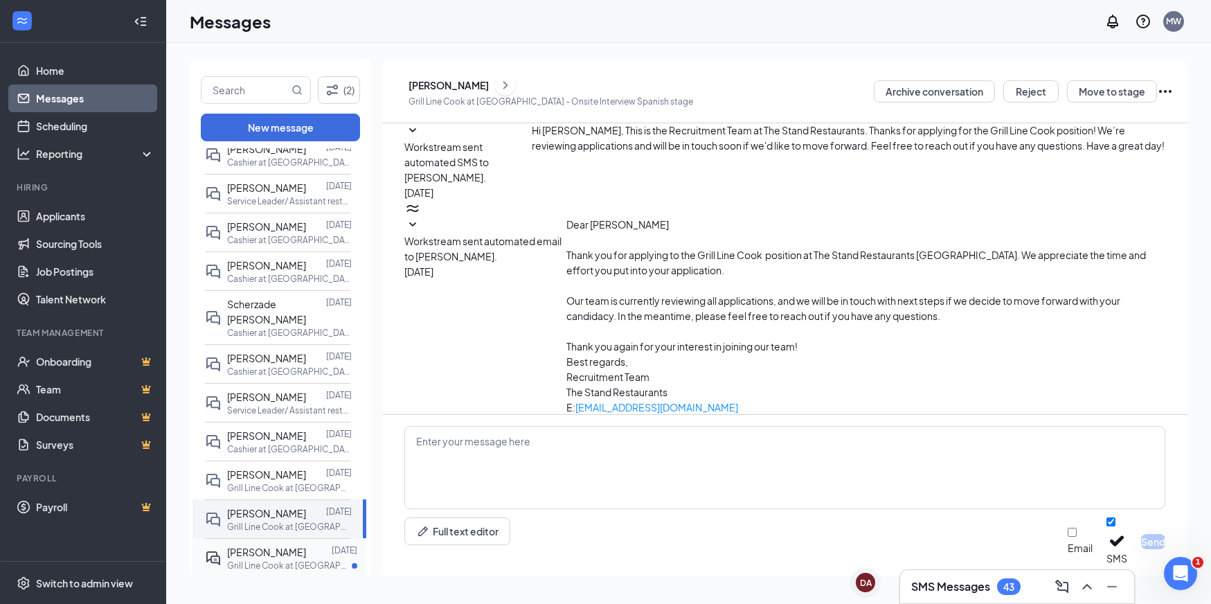
click at [278, 562] on p "Grill Line Cook at Century City" at bounding box center [289, 566] width 125 height 12
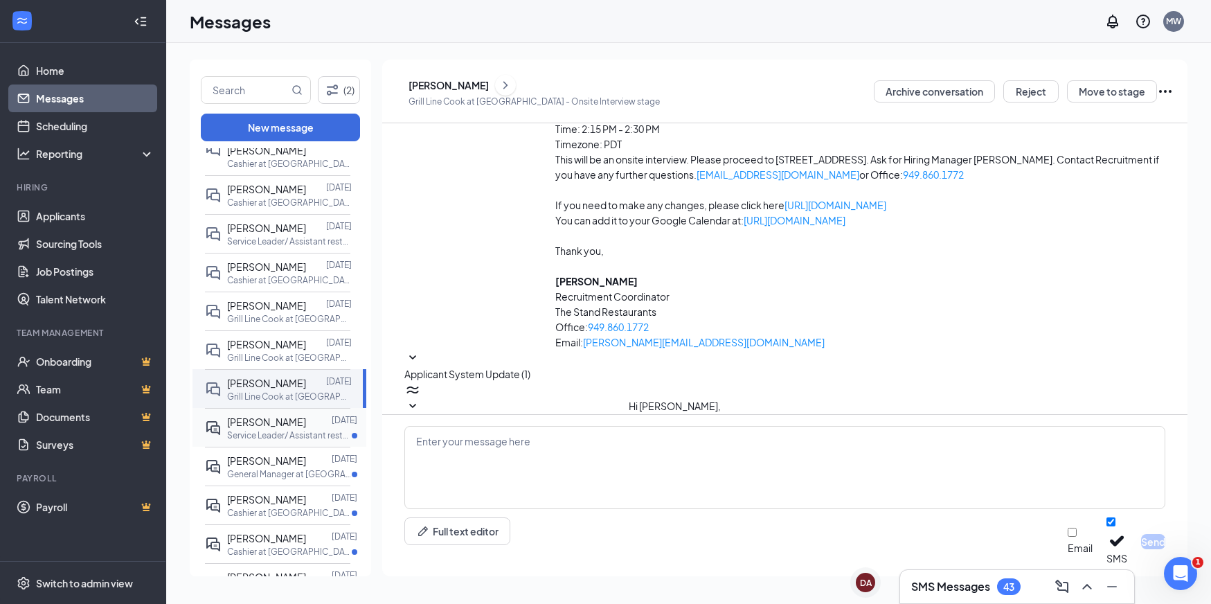
click at [250, 428] on span "Elizabeth Octamendez" at bounding box center [266, 422] width 79 height 12
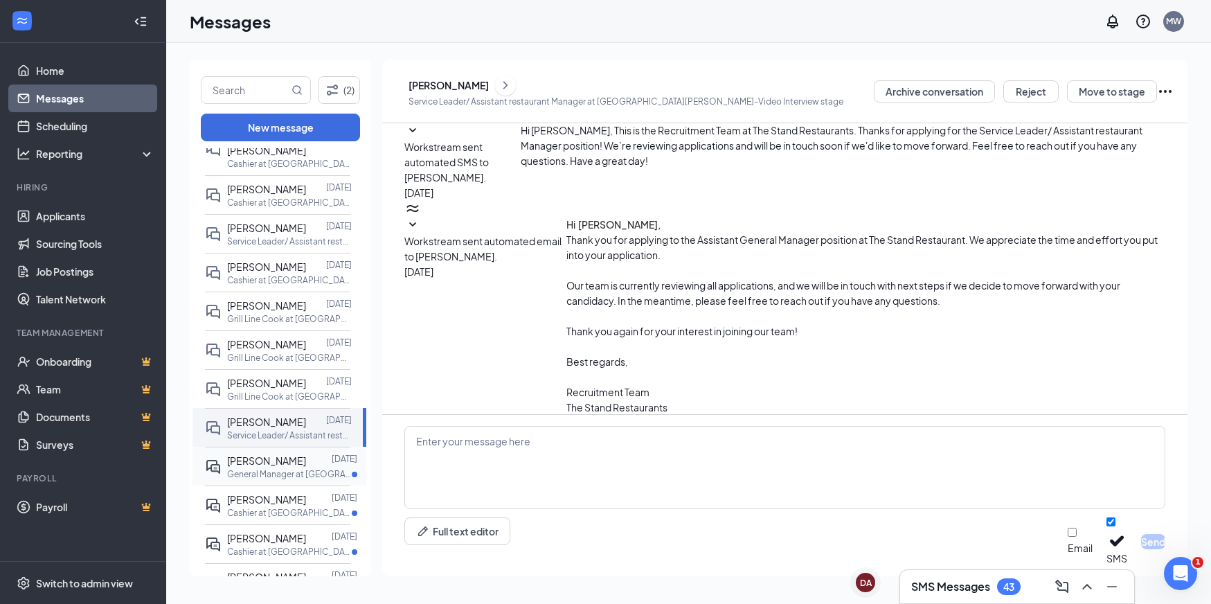
click at [253, 467] on span "Brian Cordier" at bounding box center [266, 460] width 79 height 12
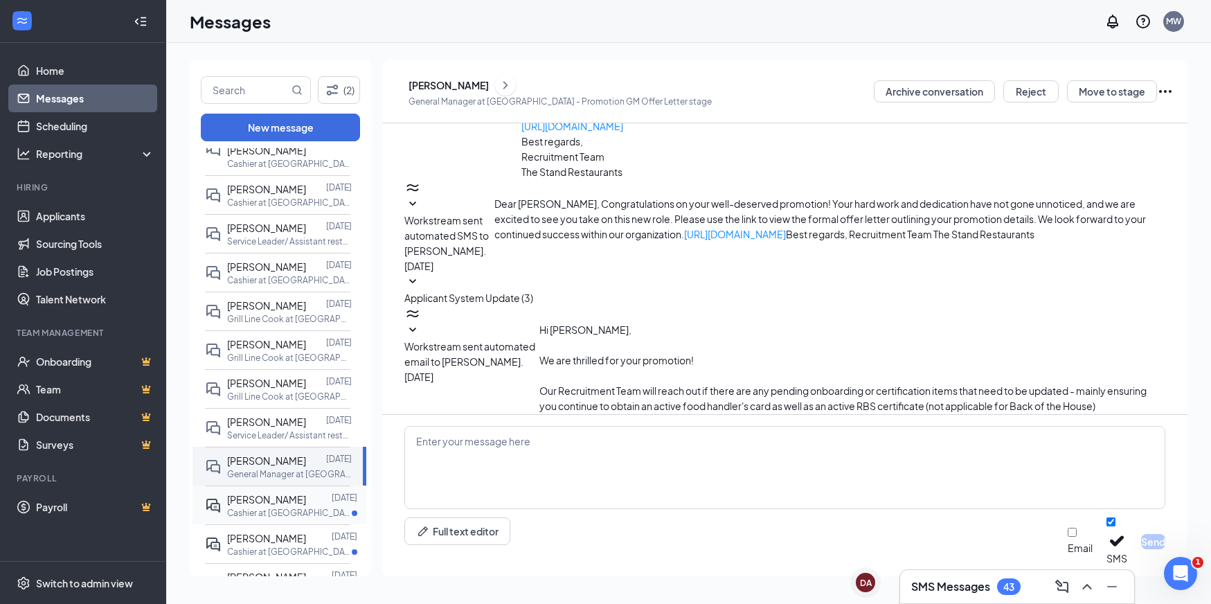
click at [251, 507] on div "Daniel Retiz" at bounding box center [266, 499] width 79 height 15
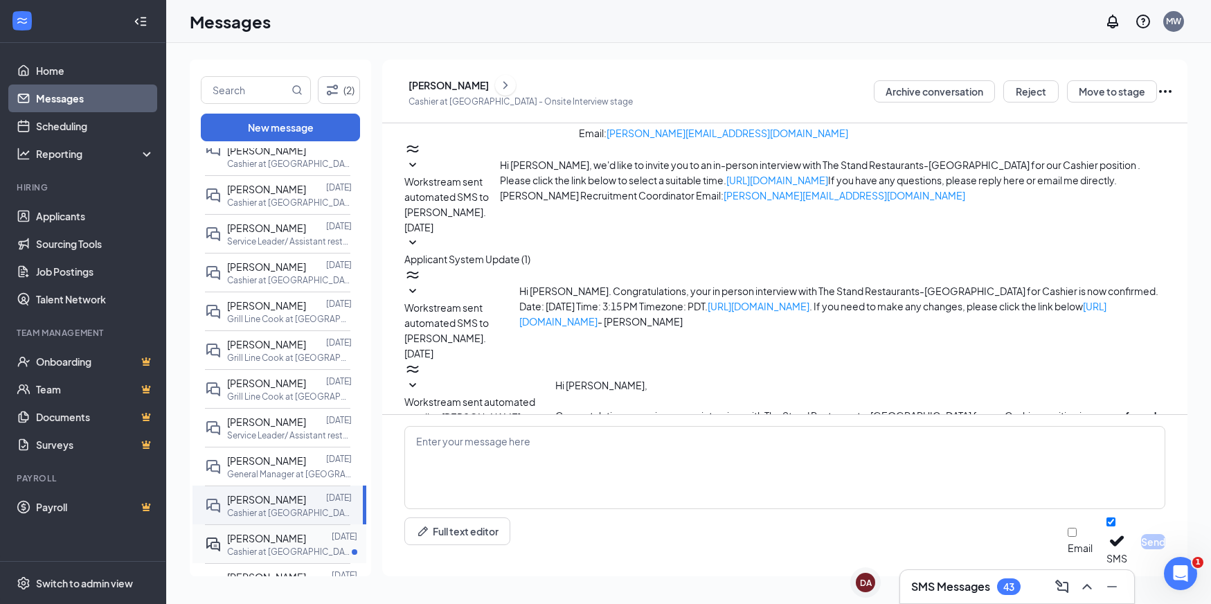
click at [278, 557] on p "Cashier at Woodland Hills" at bounding box center [289, 552] width 125 height 12
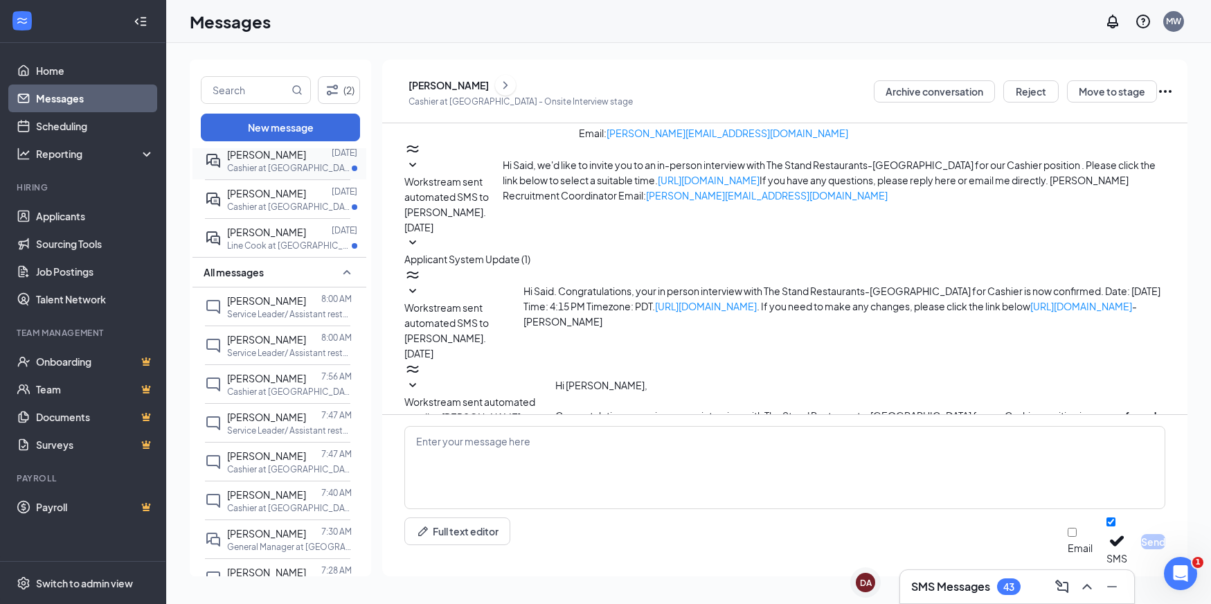
click at [274, 199] on span "Saysha Rodriguez" at bounding box center [266, 193] width 79 height 12
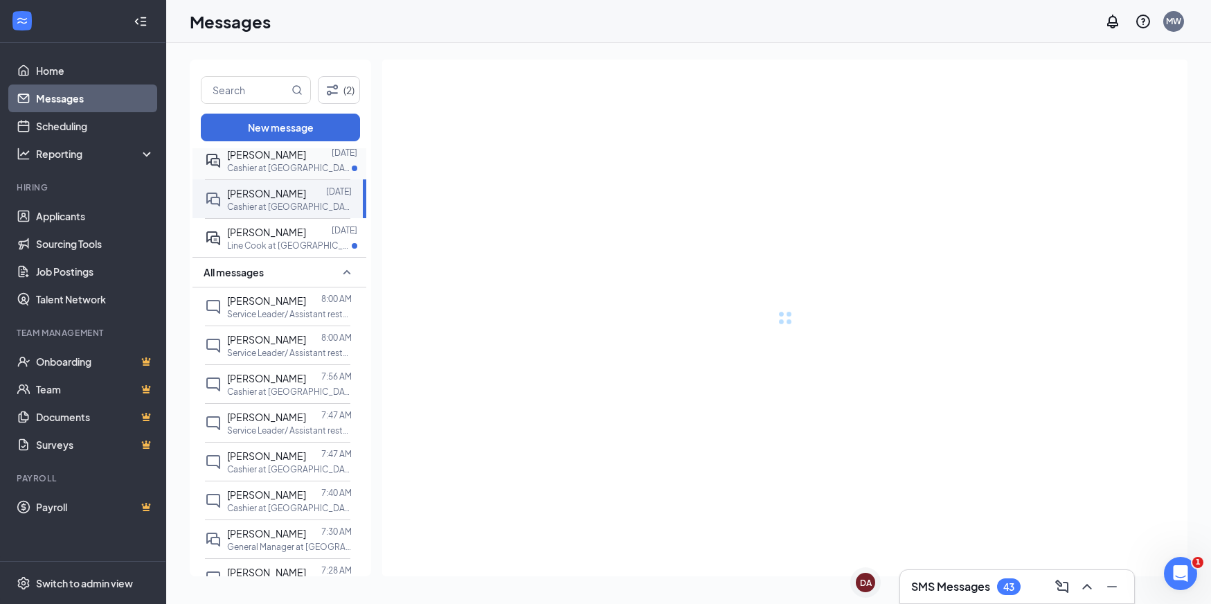
click at [285, 162] on div "Sherica Tellez" at bounding box center [266, 154] width 79 height 15
click at [306, 240] on div at bounding box center [319, 231] width 26 height 15
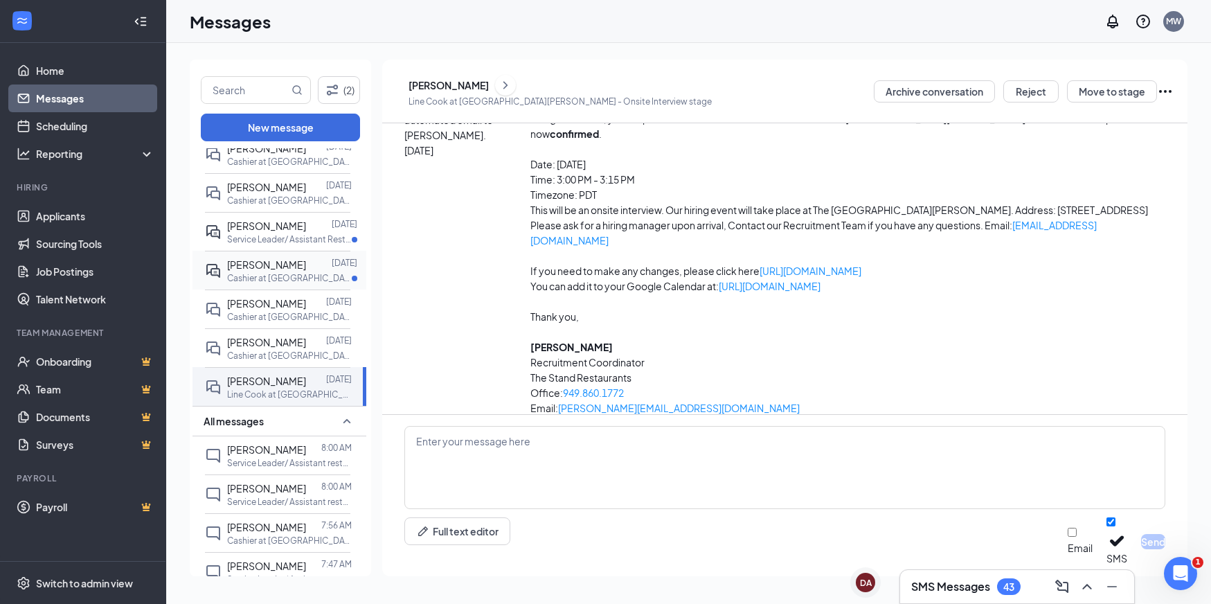
drag, startPoint x: 278, startPoint y: 290, endPoint x: 280, endPoint y: 266, distance: 24.3
click at [278, 284] on p "Cashier at San Jose" at bounding box center [289, 278] width 125 height 12
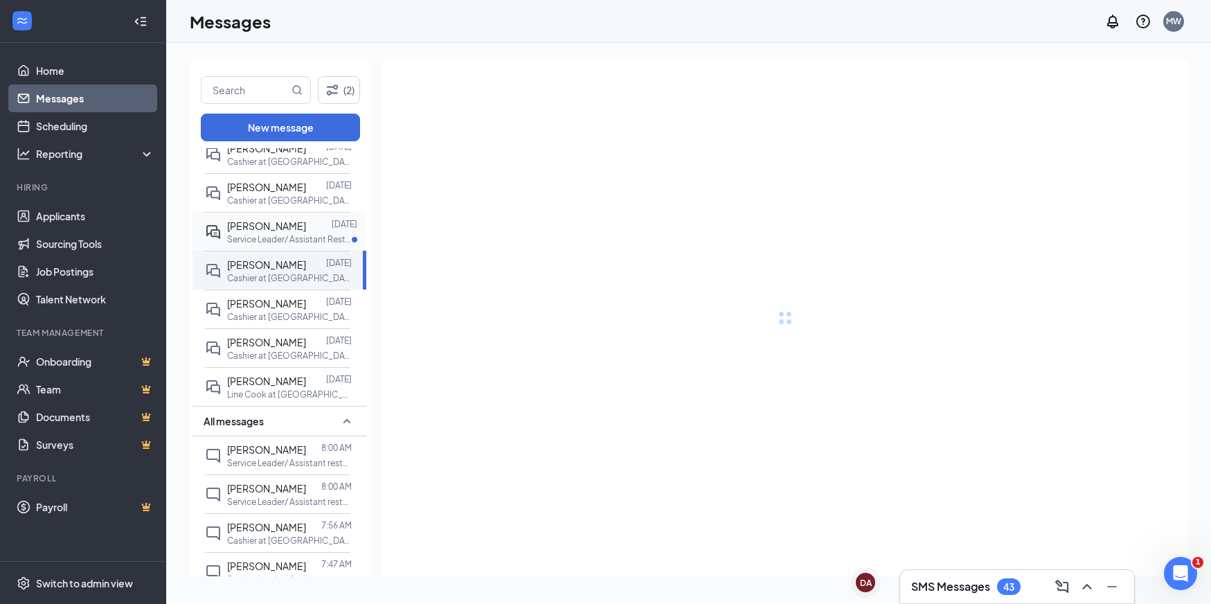
click at [291, 245] on p "Service Leader/ Assistant Restaurant Manager at Santa Clara" at bounding box center [289, 239] width 125 height 12
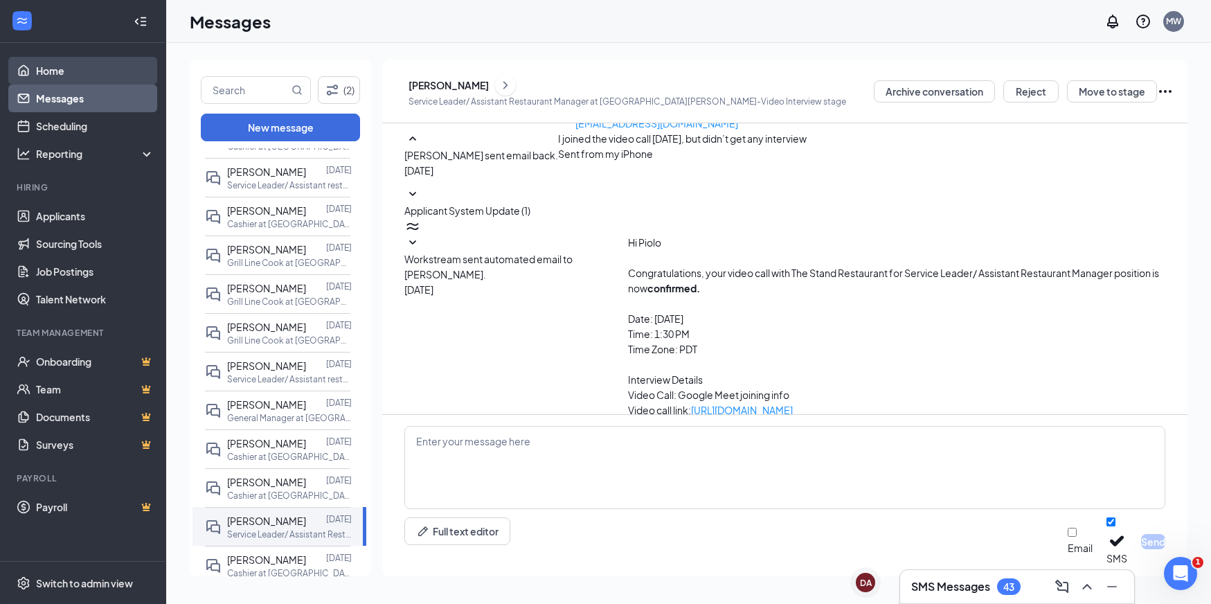
click at [60, 71] on link "Home" at bounding box center [95, 71] width 118 height 28
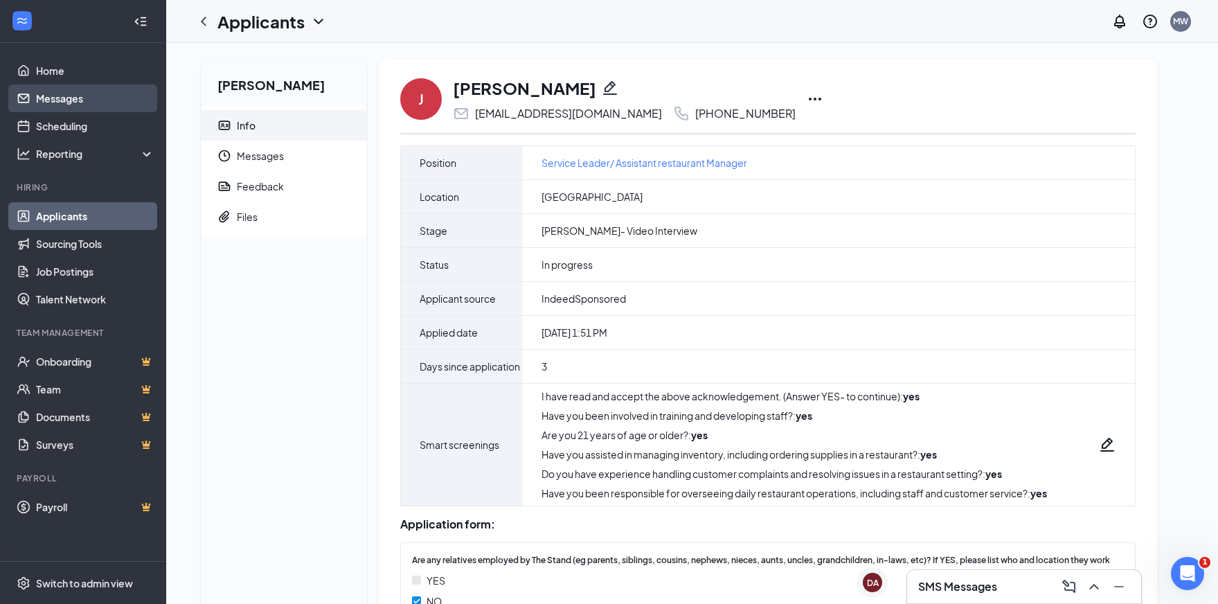
click at [96, 105] on link "Messages" at bounding box center [95, 98] width 118 height 28
click at [83, 107] on link "Messages" at bounding box center [95, 98] width 118 height 28
click at [281, 160] on span "Messages" at bounding box center [296, 156] width 119 height 30
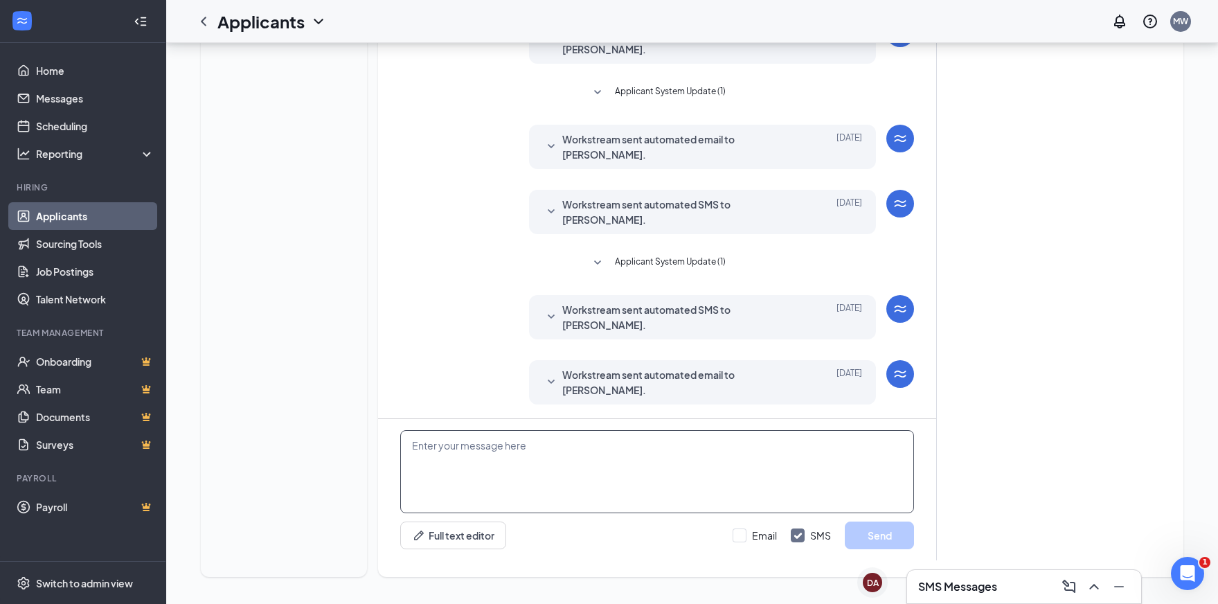
scroll to position [228, 0]
click at [636, 495] on textarea at bounding box center [657, 470] width 514 height 83
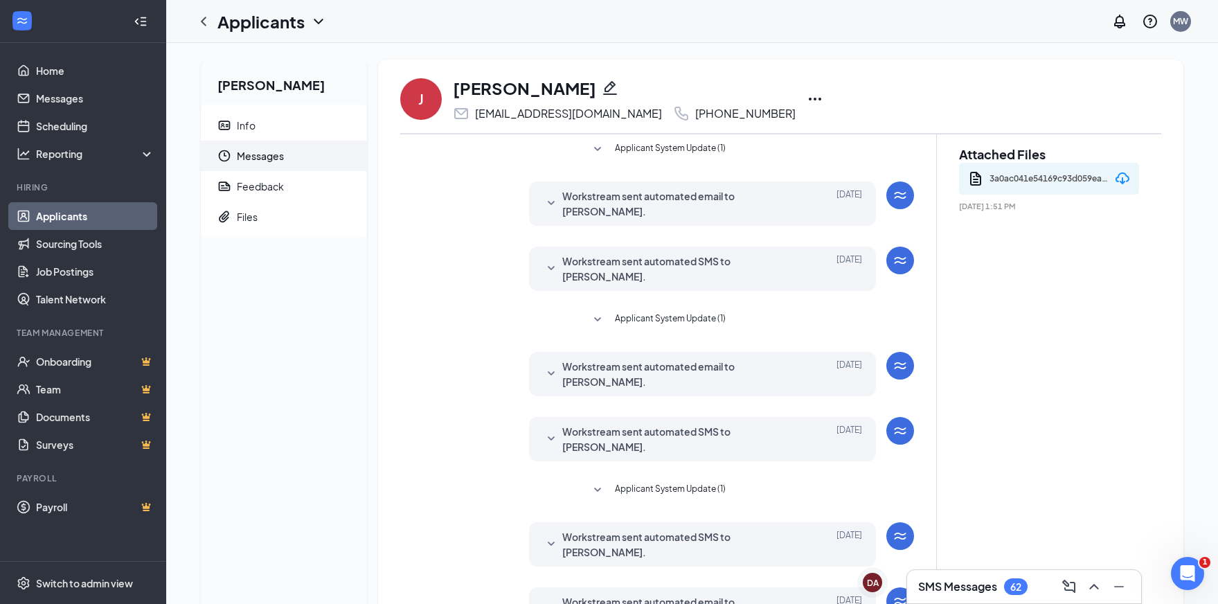
click at [552, 380] on icon "SmallChevronDown" at bounding box center [551, 374] width 17 height 17
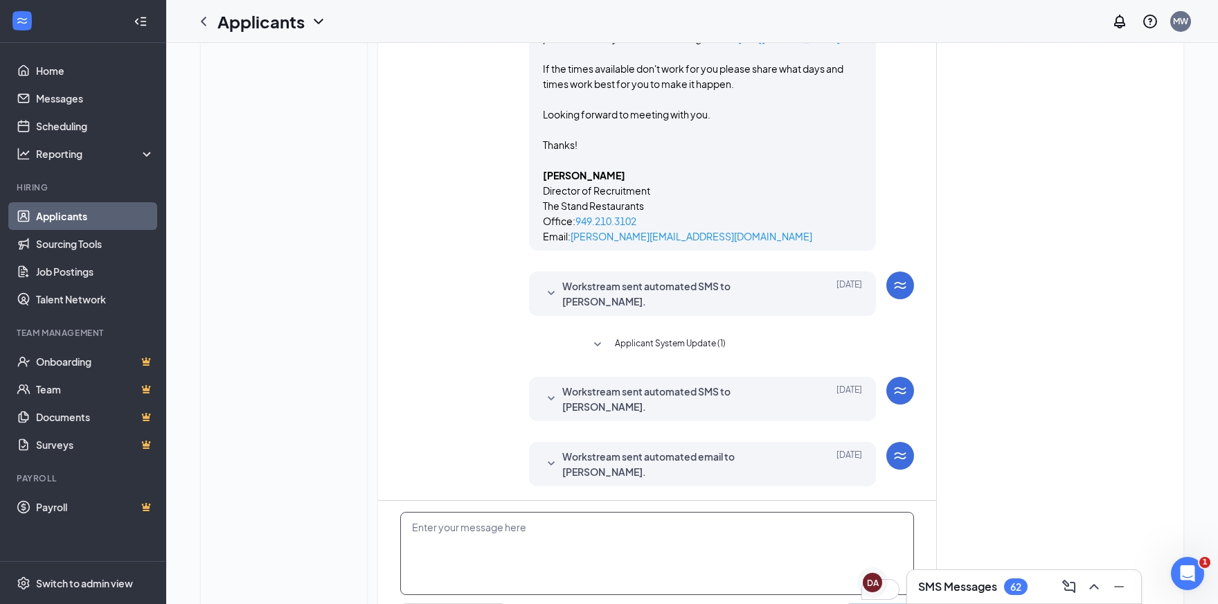
scroll to position [556, 0]
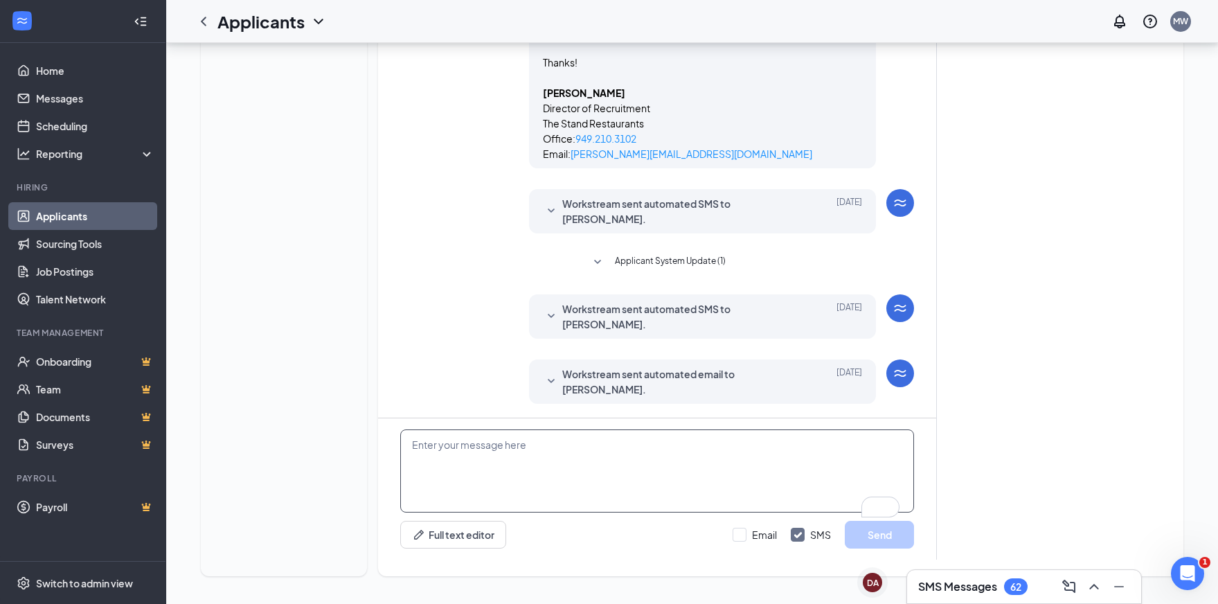
click at [607, 464] on textarea "To enrich screen reader interactions, please activate Accessibility in Grammarl…" at bounding box center [657, 470] width 514 height 83
click at [773, 448] on textarea "Hi Josephin! I have a doctor's appointment at the same time as our video call." at bounding box center [657, 470] width 514 height 83
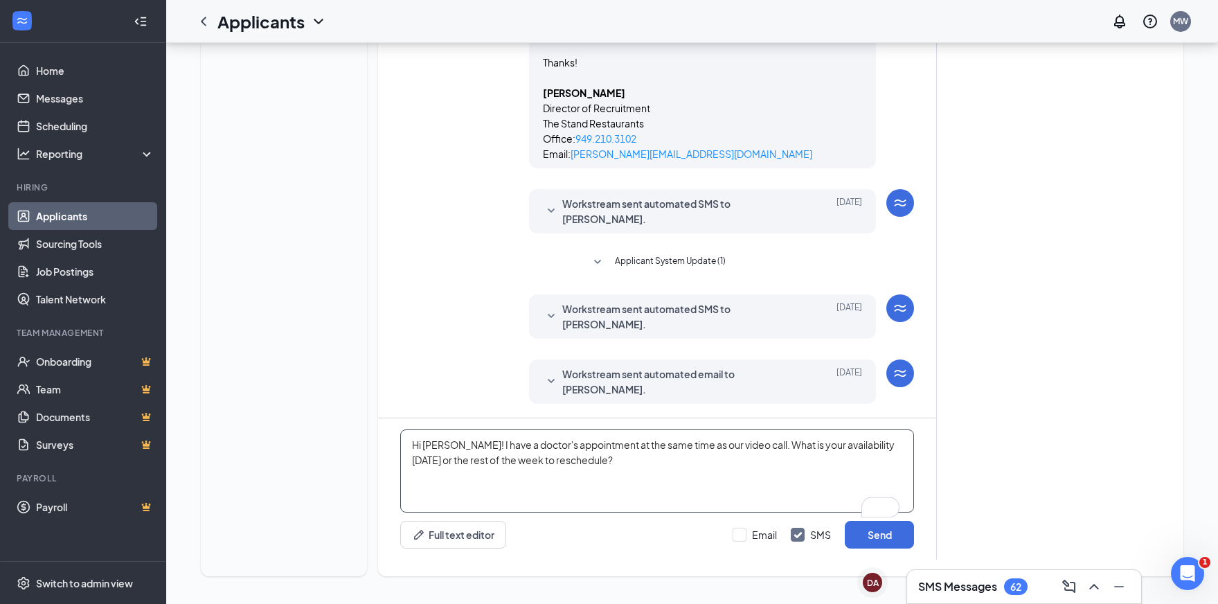
drag, startPoint x: 692, startPoint y: 465, endPoint x: 305, endPoint y: 433, distance: 388.4
click at [305, 433] on div "Josephine Culbertson Info Messages Feedback Files J Josephine Culbertson joseph…" at bounding box center [692, 53] width 1005 height 1069
type textarea "Hi Josephin! I have a doctor's appointment at the same time as our video call. …"
click at [887, 529] on button "Send" at bounding box center [879, 535] width 69 height 28
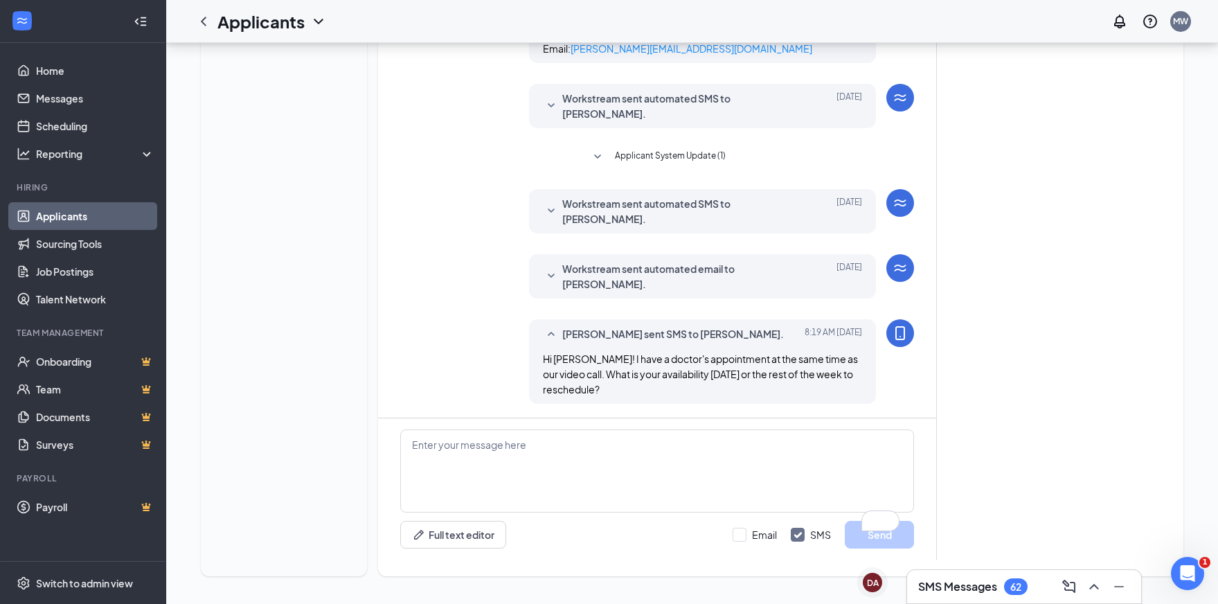
scroll to position [675, 0]
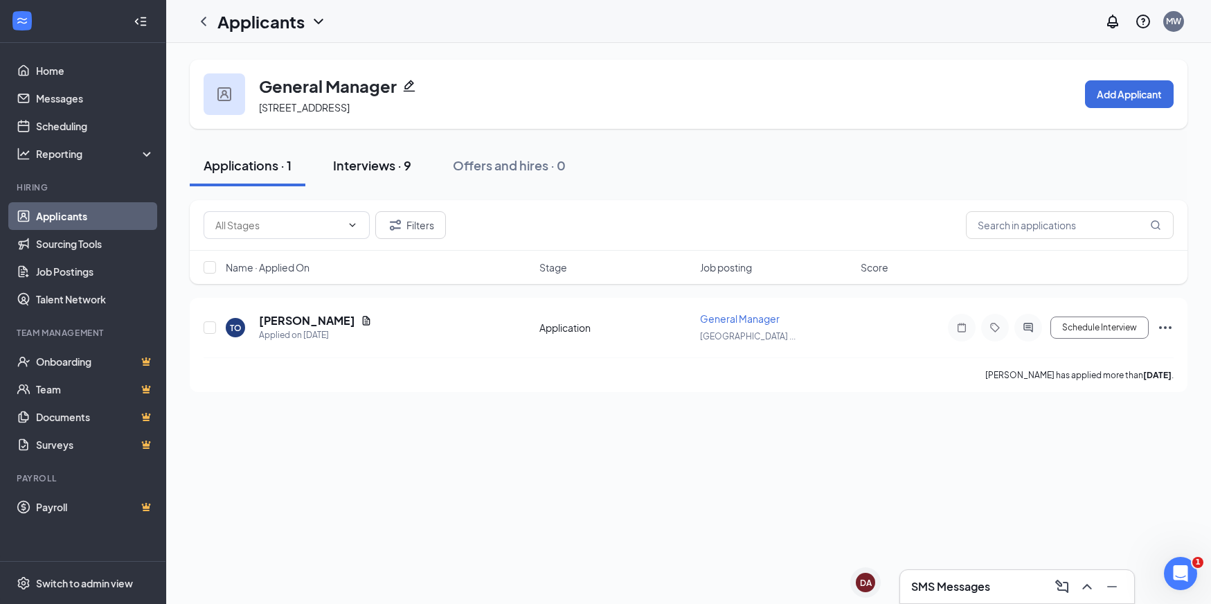
click at [358, 168] on div "Interviews · 9" at bounding box center [372, 165] width 78 height 17
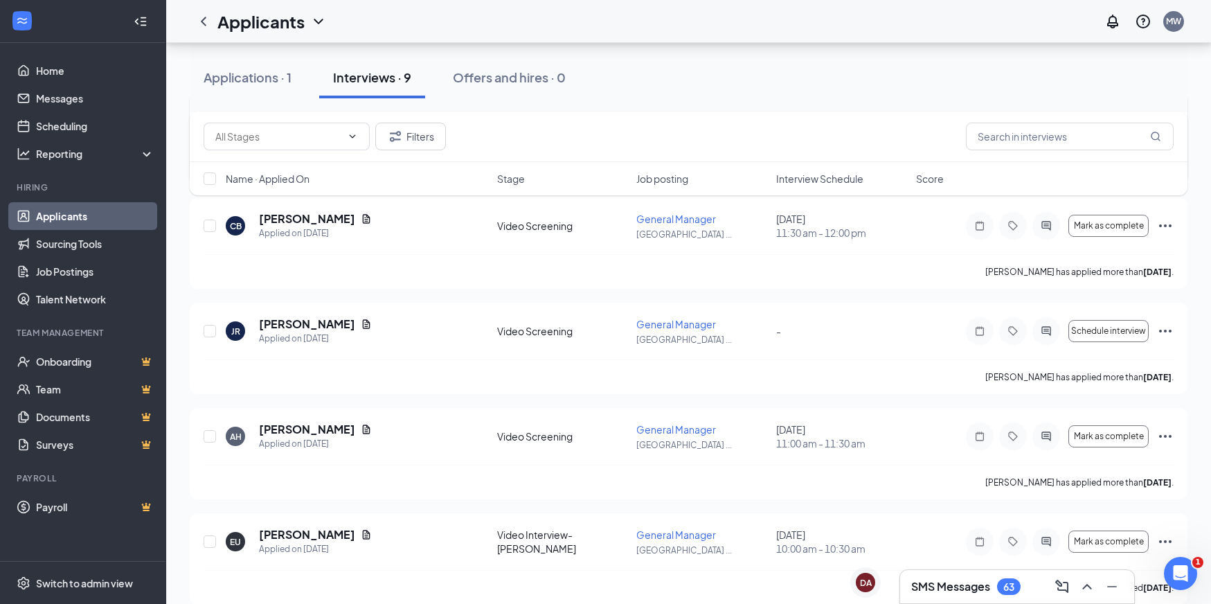
scroll to position [644, 0]
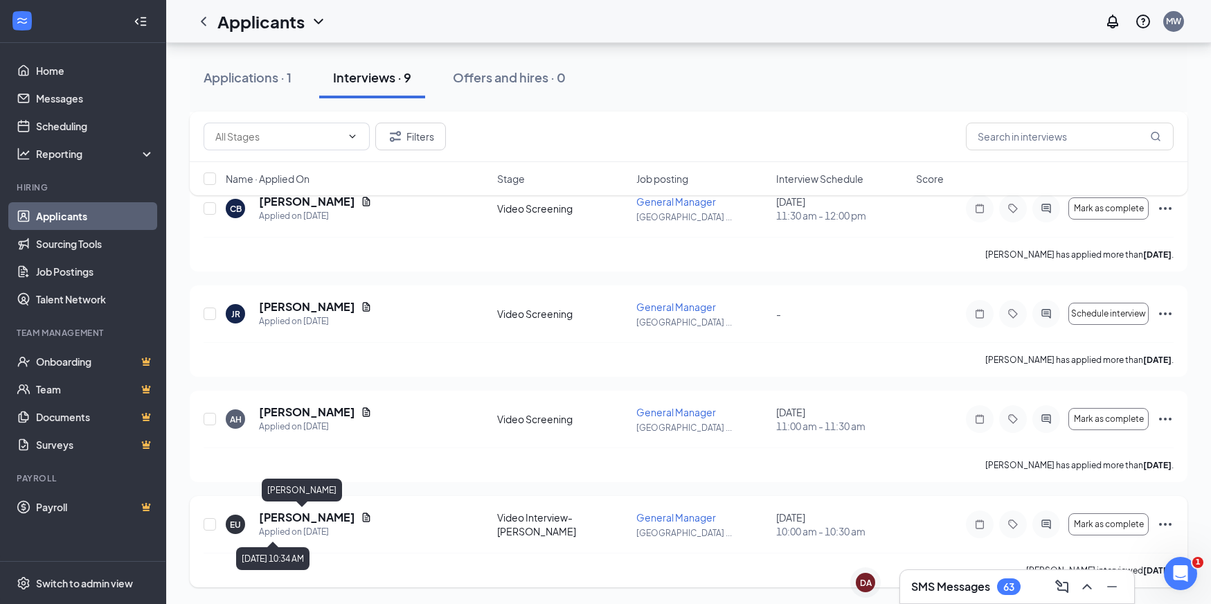
click at [291, 519] on h5 "[PERSON_NAME]" at bounding box center [307, 517] width 96 height 15
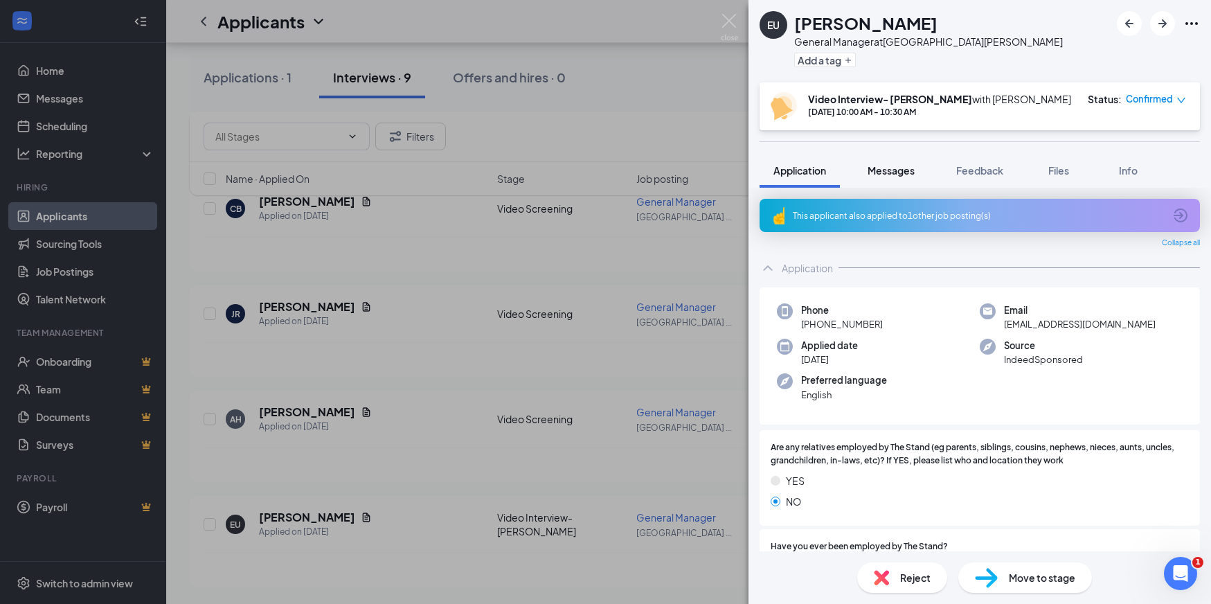
click at [911, 170] on span "Messages" at bounding box center [891, 170] width 47 height 12
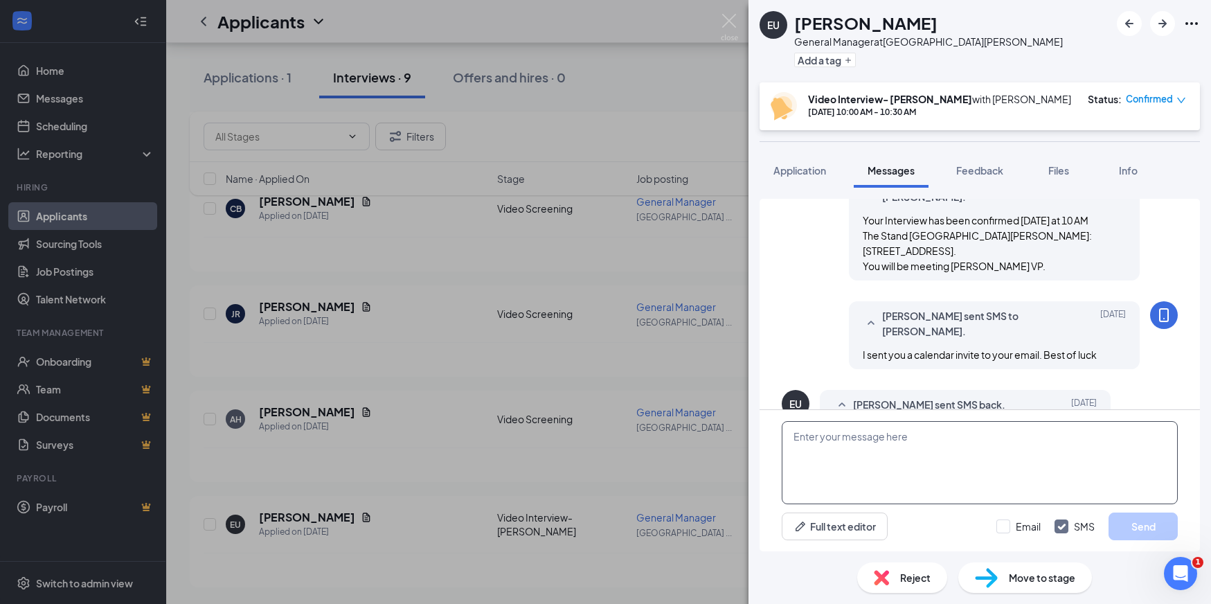
scroll to position [522, 0]
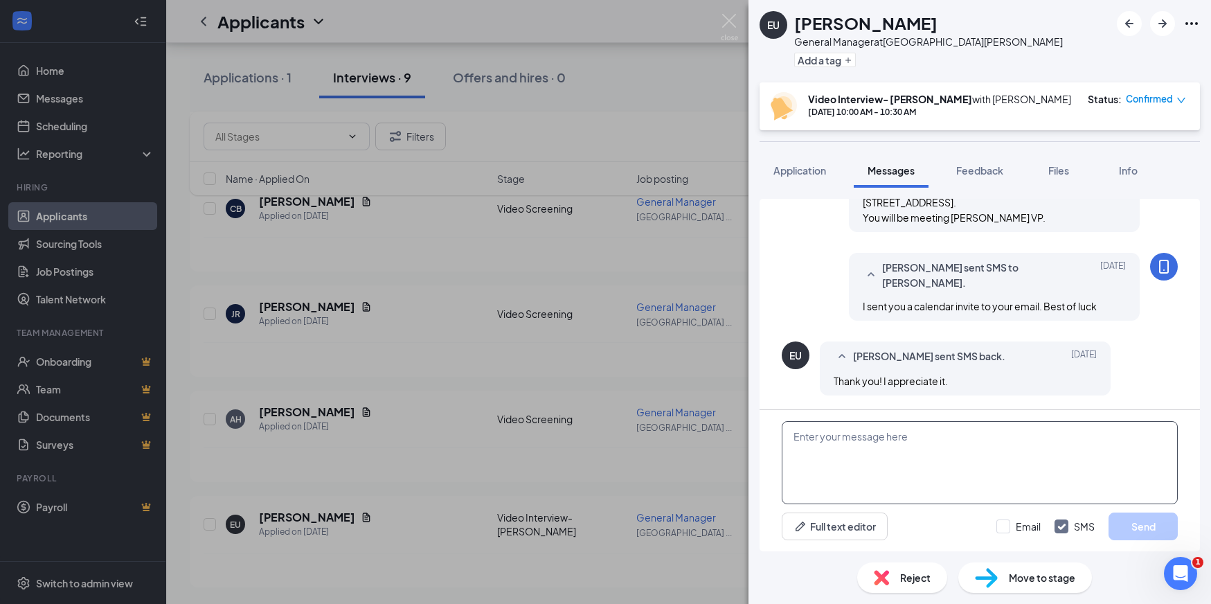
click at [859, 474] on textarea at bounding box center [980, 462] width 396 height 83
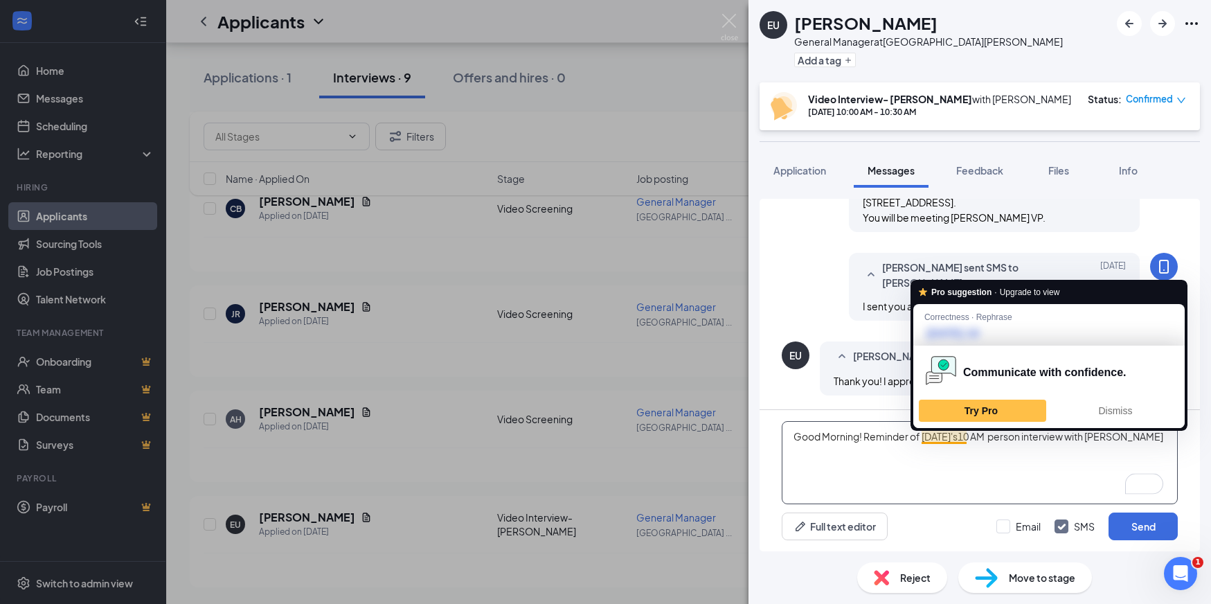
click at [957, 440] on textarea "Good Morning! Reminder of today's10 AM person interview with Jason Wishengrad" at bounding box center [980, 462] width 396 height 83
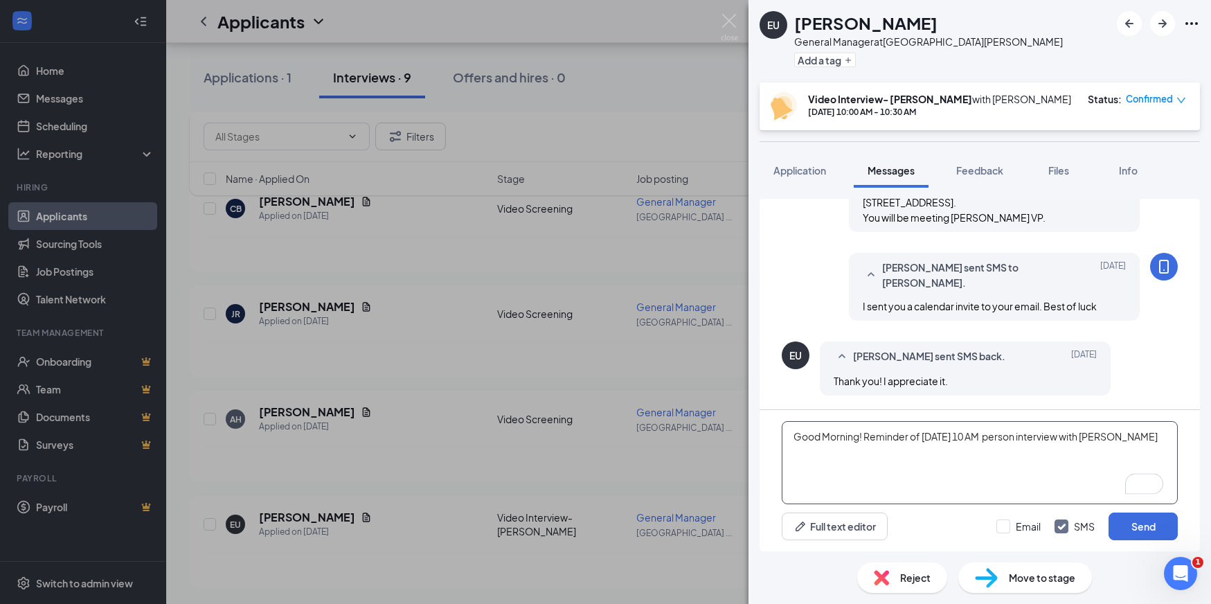
drag, startPoint x: 907, startPoint y: 473, endPoint x: 898, endPoint y: 458, distance: 17.7
click at [907, 472] on textarea "Good Morning! Reminder of today's 10 AM person interview with Jason Wishengrad" at bounding box center [980, 462] width 396 height 83
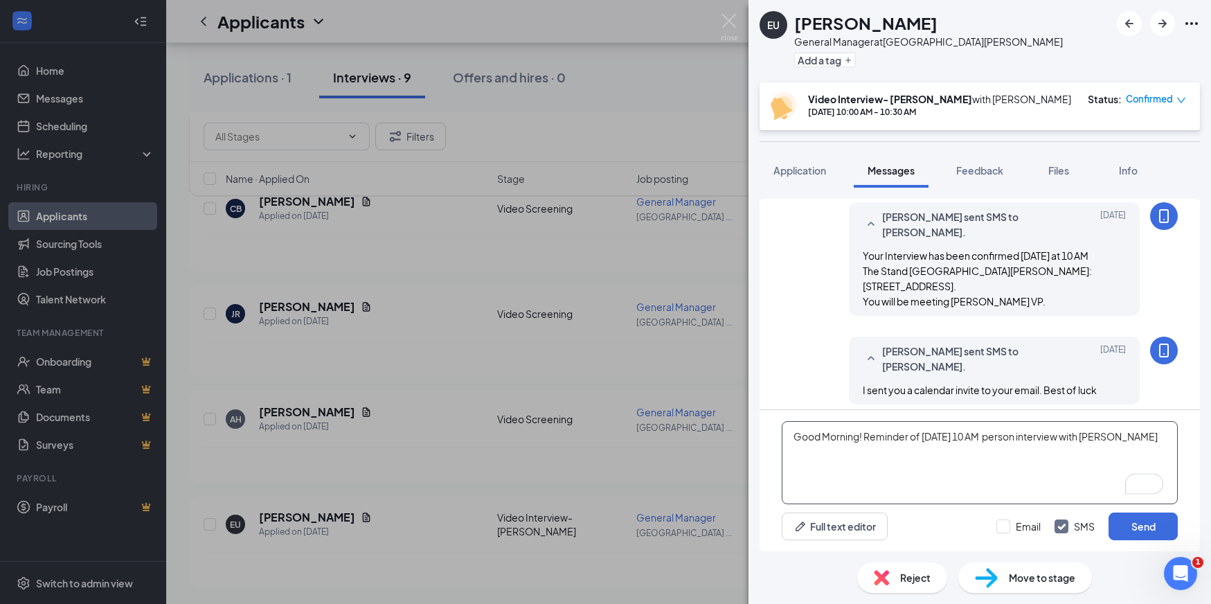
scroll to position [421, 0]
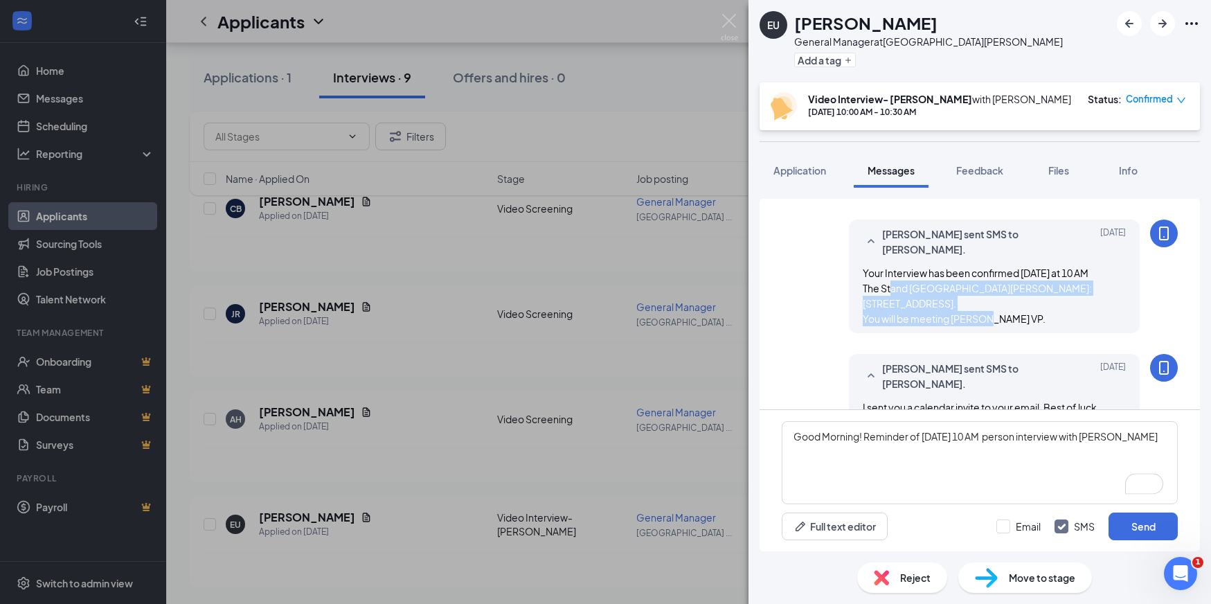
copy span "The Stand San Juan Capistrano: 31882 Del Obispo St. San Juan Capistrano CA 9267…"
drag, startPoint x: 1004, startPoint y: 301, endPoint x: 855, endPoint y: 290, distance: 149.9
click at [855, 290] on div "Mariana Wishengrad sent SMS to Edgar Ulloa. Sep 12 Your Interview has been conf…" at bounding box center [994, 277] width 291 height 114
click at [841, 463] on textarea "Good Morning! Reminder of today's 10 AM person interview with Jason Wishengrad" at bounding box center [980, 462] width 396 height 83
paste textarea "The Stand San Juan Capistrano: 31882 Del Obispo St. San Juan Capistrano CA 9267…"
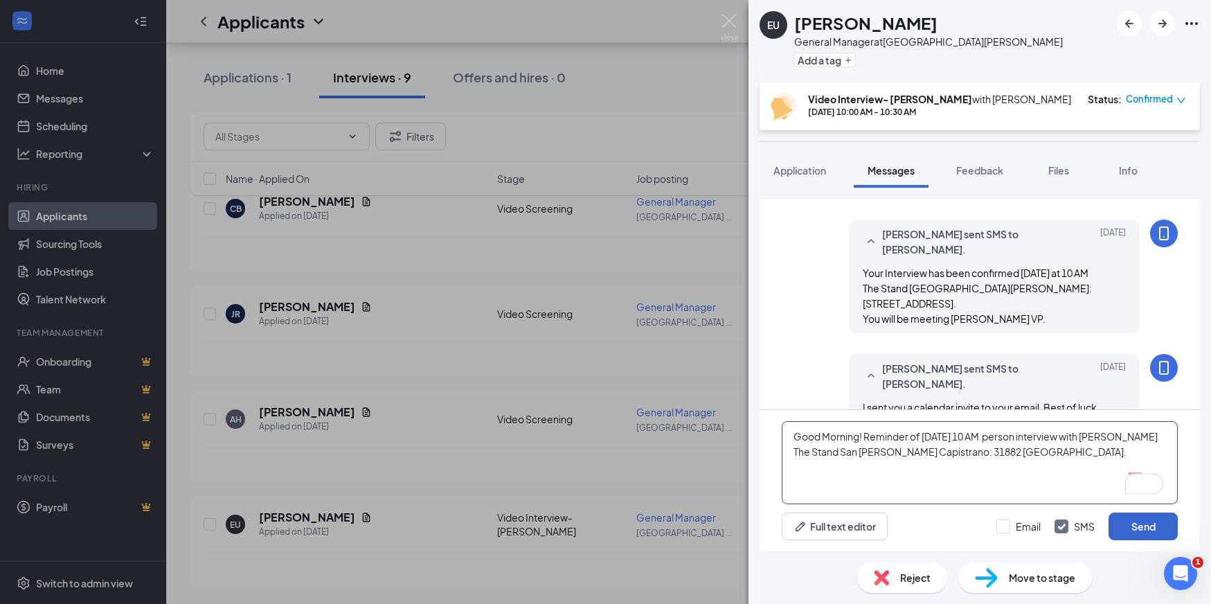
type textarea "Good Morning! Reminder of today's 10 AM person interview with Jason Wishengrad …"
click at [1143, 527] on button "Send" at bounding box center [1143, 526] width 69 height 28
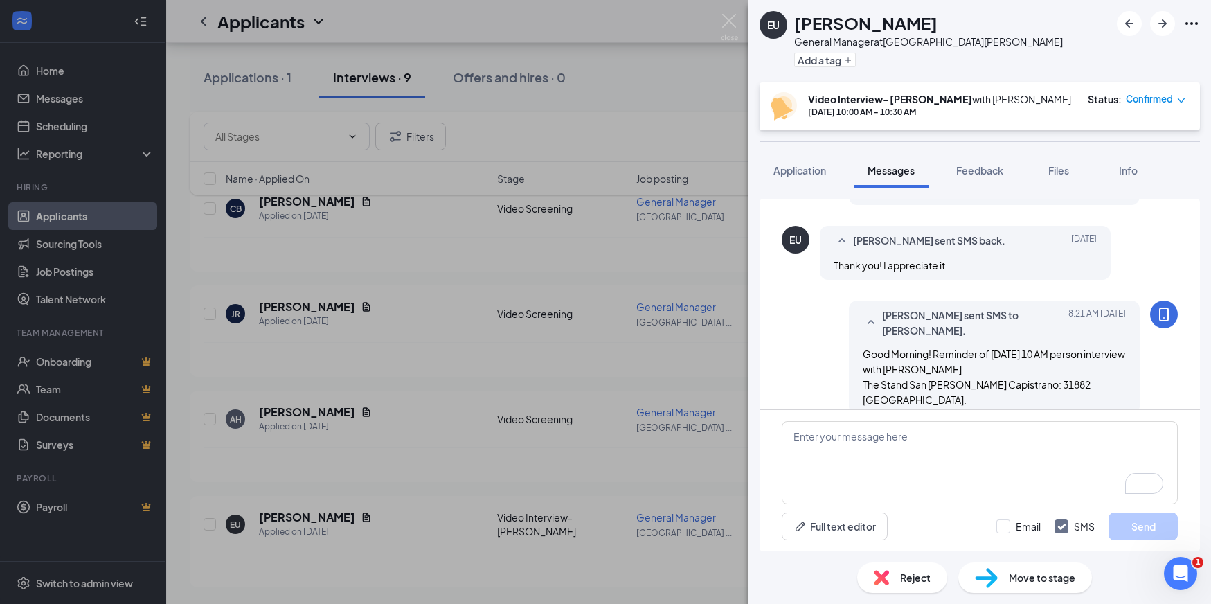
scroll to position [622, 0]
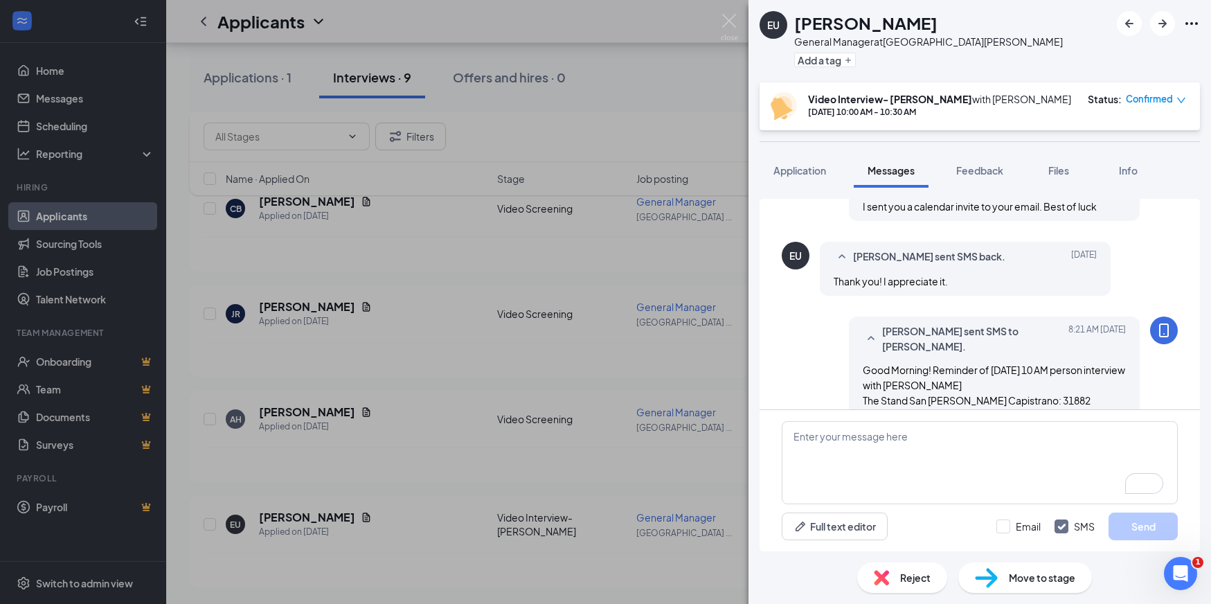
drag, startPoint x: 398, startPoint y: 269, endPoint x: 307, endPoint y: 237, distance: 96.4
click at [395, 267] on div "EU Edgar Ulloa General Manager at Rancho Santa Margarita Add a tag Video Interv…" at bounding box center [605, 302] width 1211 height 604
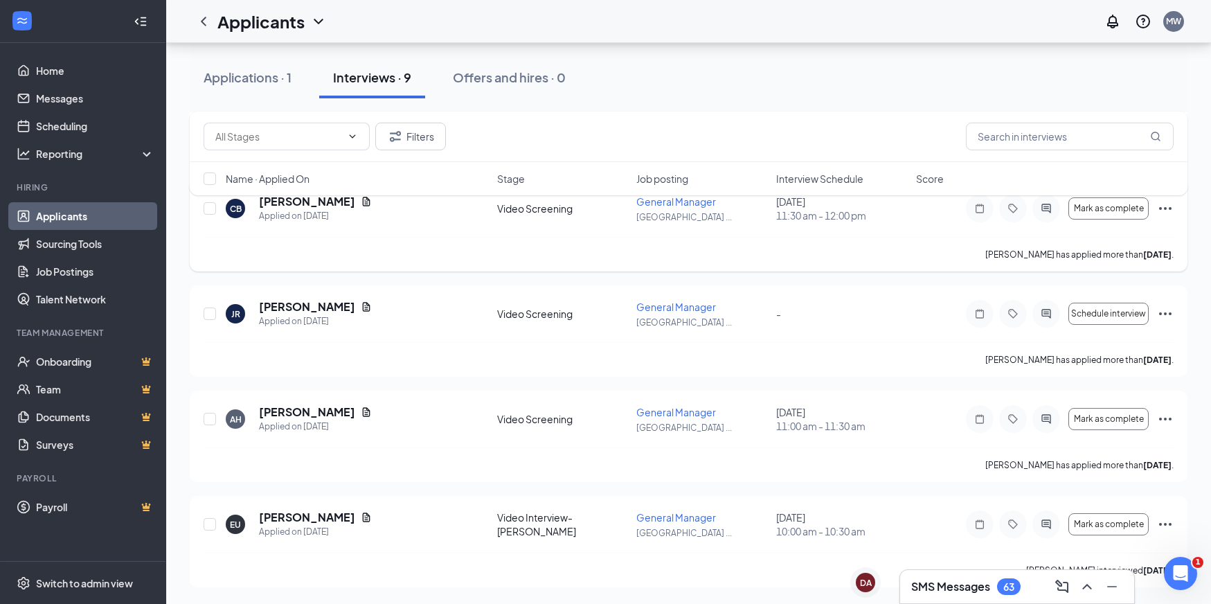
click at [295, 237] on div "Courtney Bello has applied more than 9 days ago ." at bounding box center [689, 254] width 970 height 35
click at [78, 262] on link "Job Postings" at bounding box center [95, 272] width 118 height 28
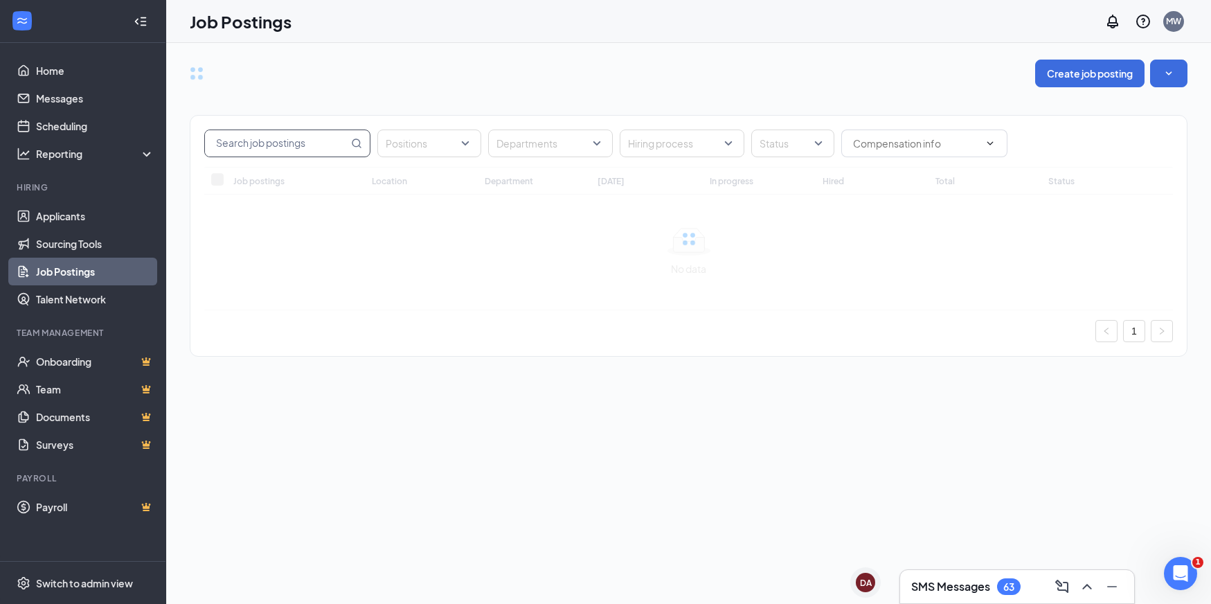
drag, startPoint x: 274, startPoint y: 146, endPoint x: 285, endPoint y: 135, distance: 15.7
click at [274, 145] on input "text" at bounding box center [276, 143] width 143 height 26
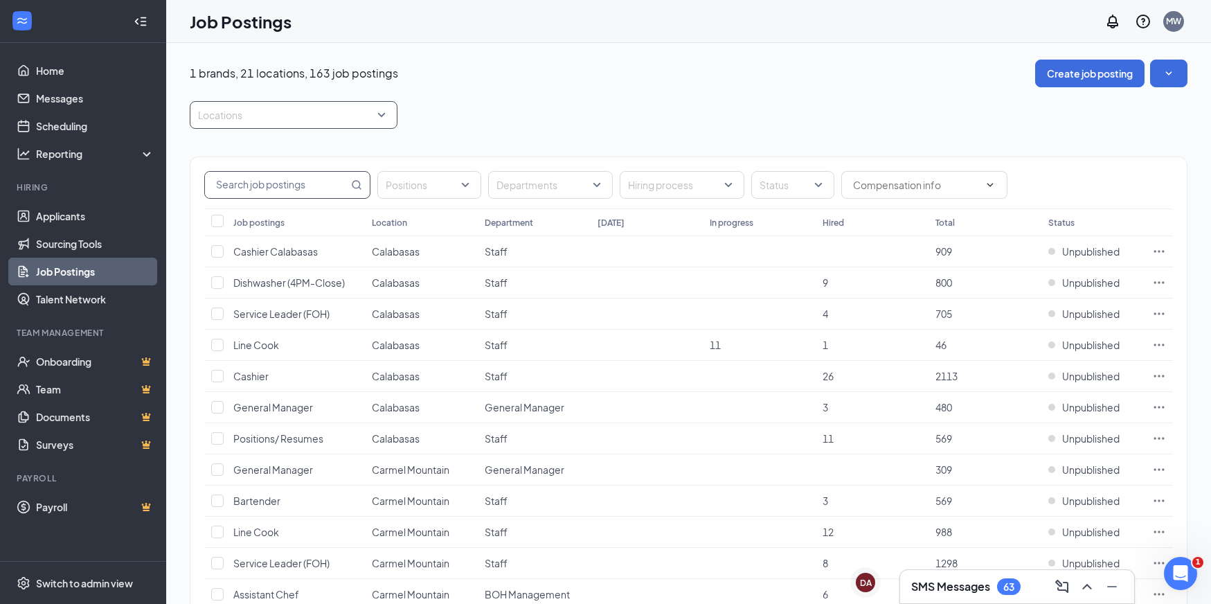
click at [298, 117] on div at bounding box center [286, 115] width 187 height 22
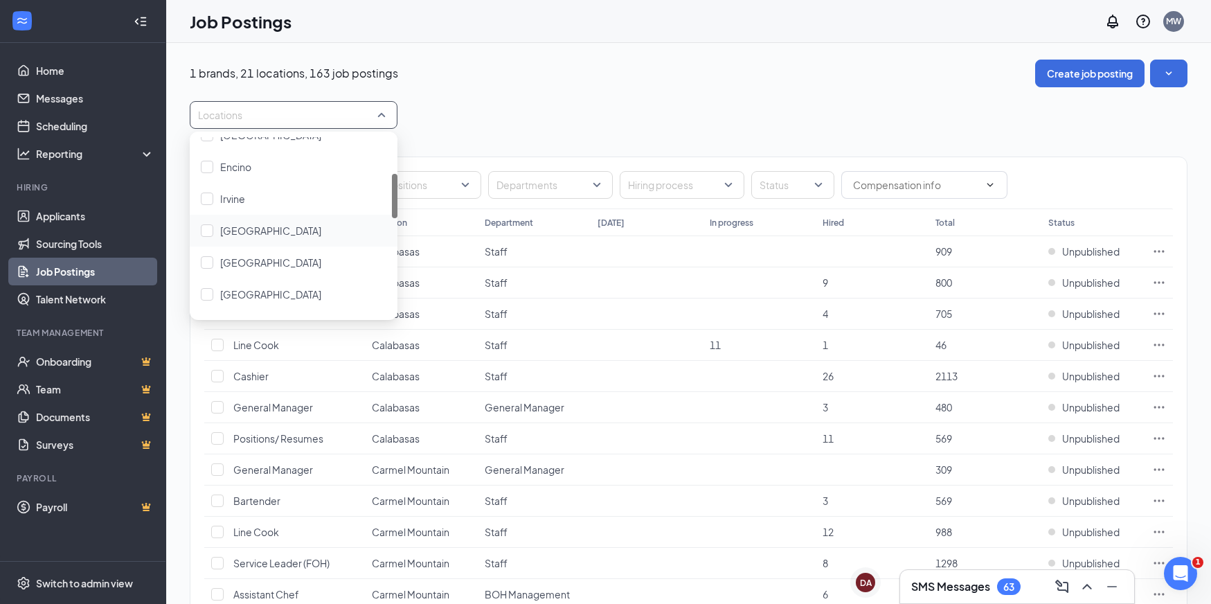
scroll to position [131, 0]
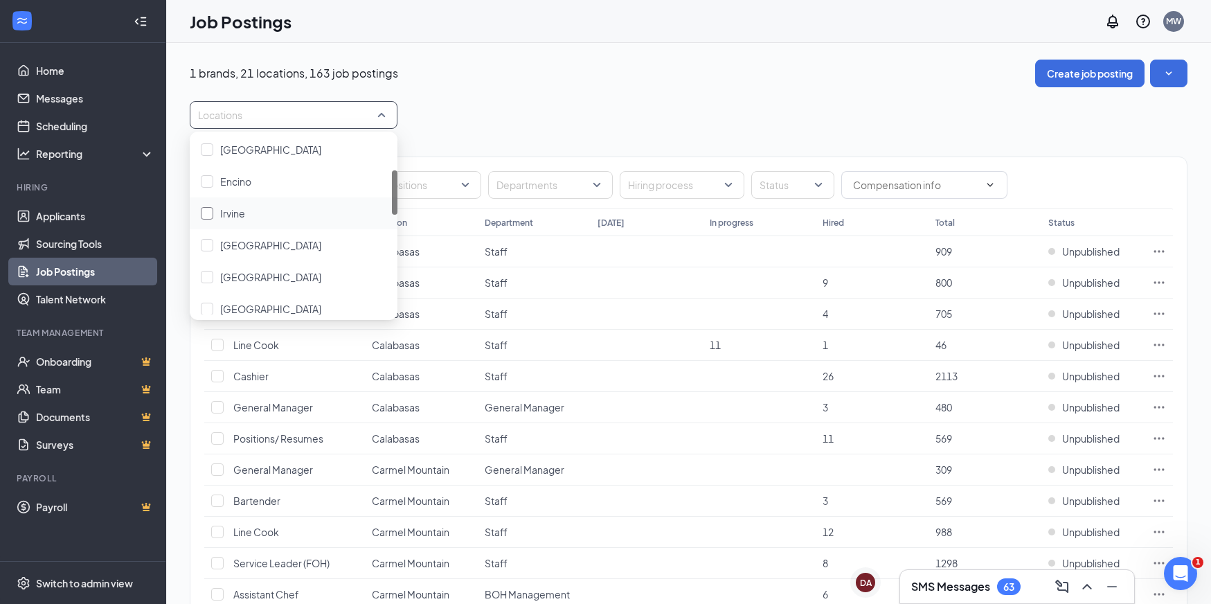
drag, startPoint x: 208, startPoint y: 213, endPoint x: 222, endPoint y: 212, distance: 13.9
click at [208, 213] on div at bounding box center [207, 213] width 12 height 12
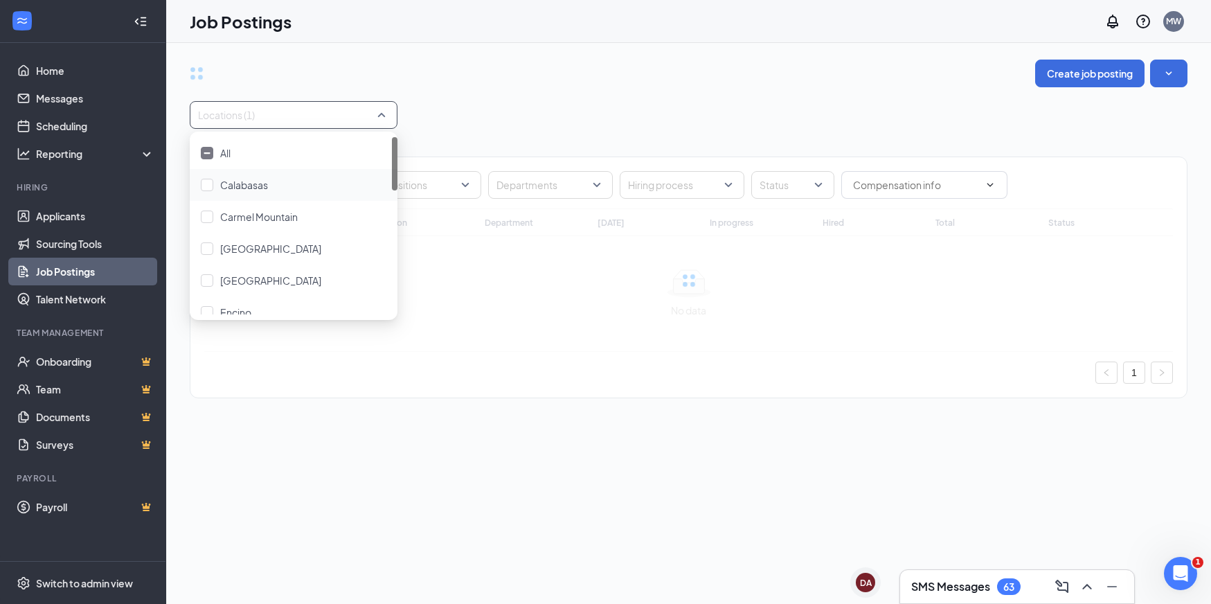
click at [540, 125] on div "Locations (1)" at bounding box center [689, 115] width 998 height 28
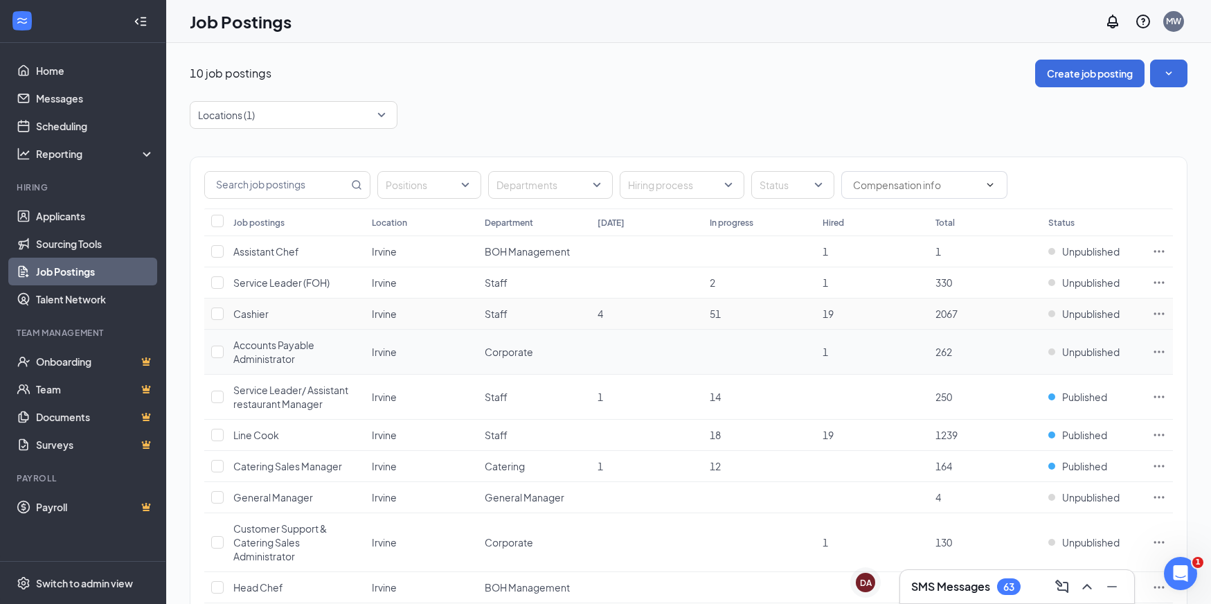
scroll to position [37, 0]
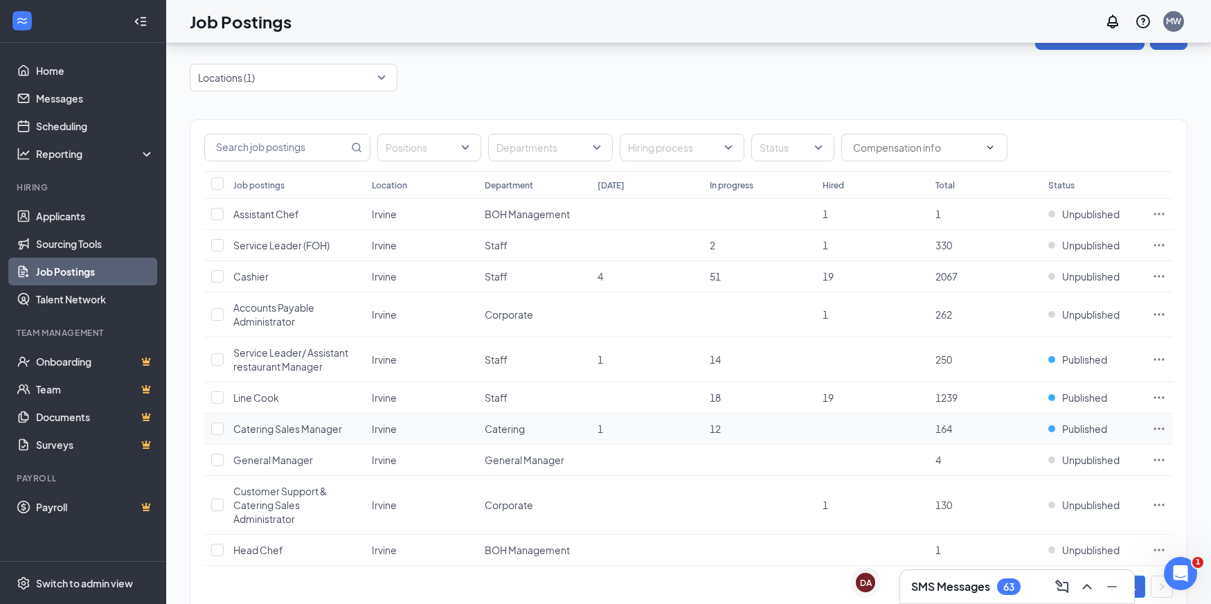
click at [1163, 425] on icon "Ellipses" at bounding box center [1159, 429] width 14 height 14
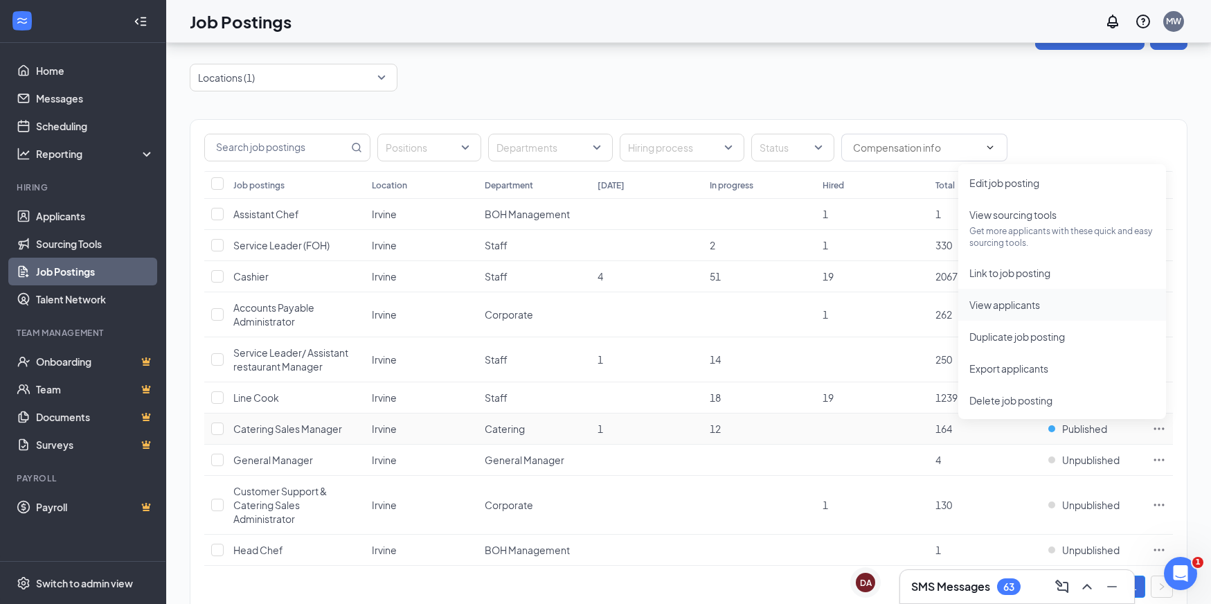
click at [1035, 307] on span "View applicants" at bounding box center [1005, 304] width 71 height 12
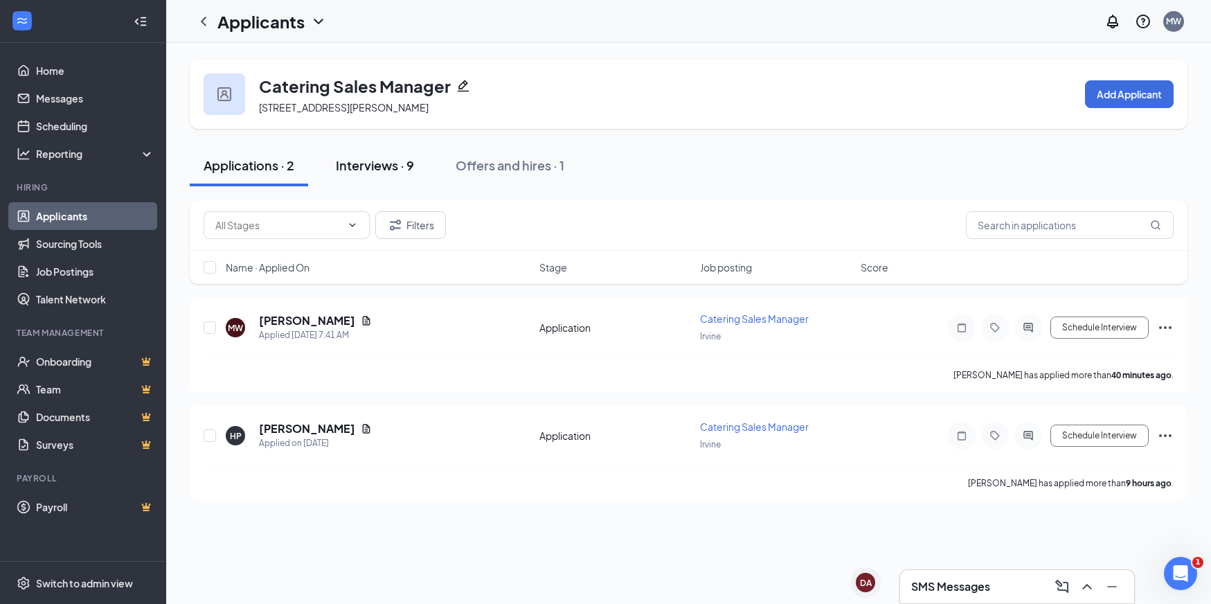
click at [402, 160] on div "Interviews · 9" at bounding box center [375, 165] width 78 height 17
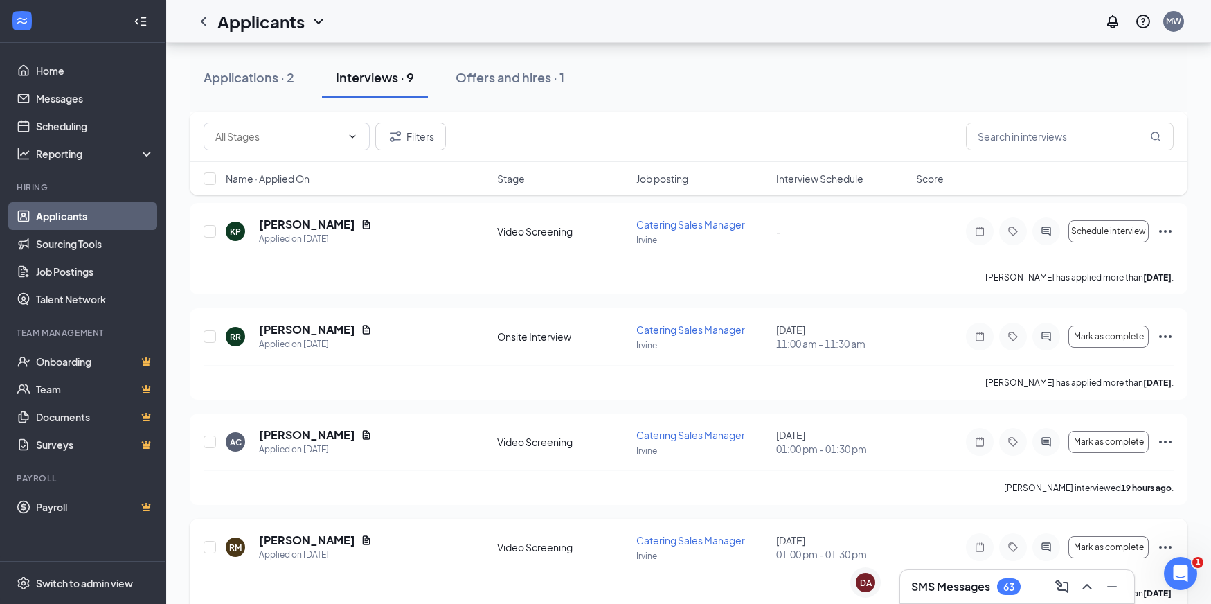
scroll to position [612, 0]
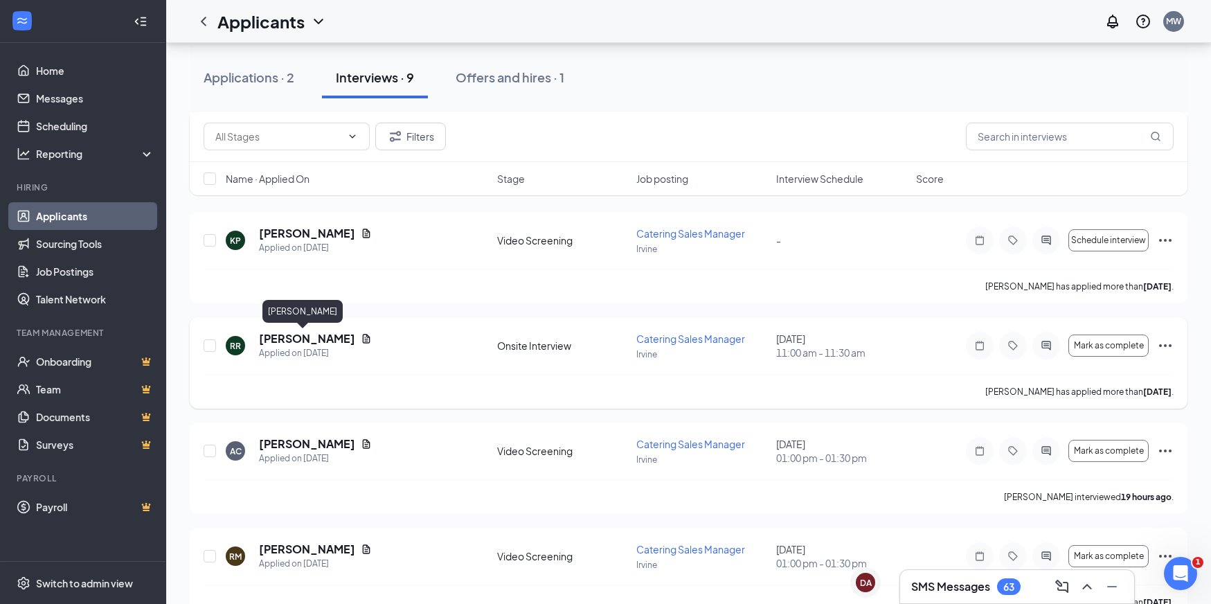
click at [270, 341] on h5 "[PERSON_NAME]" at bounding box center [307, 338] width 96 height 15
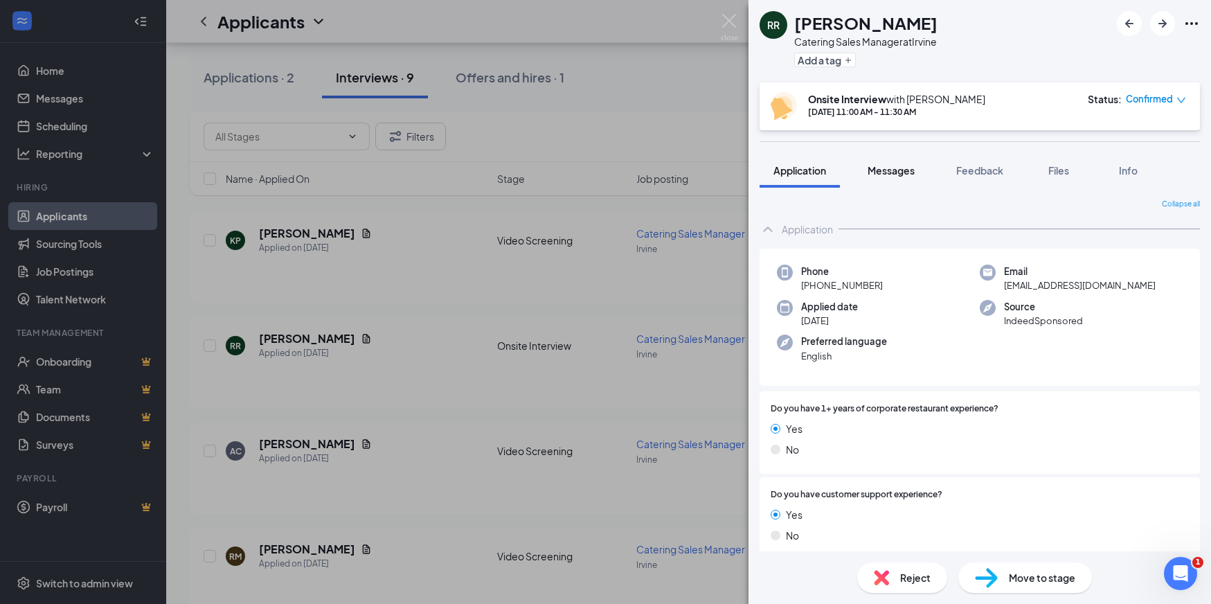
click at [875, 168] on span "Messages" at bounding box center [891, 170] width 47 height 12
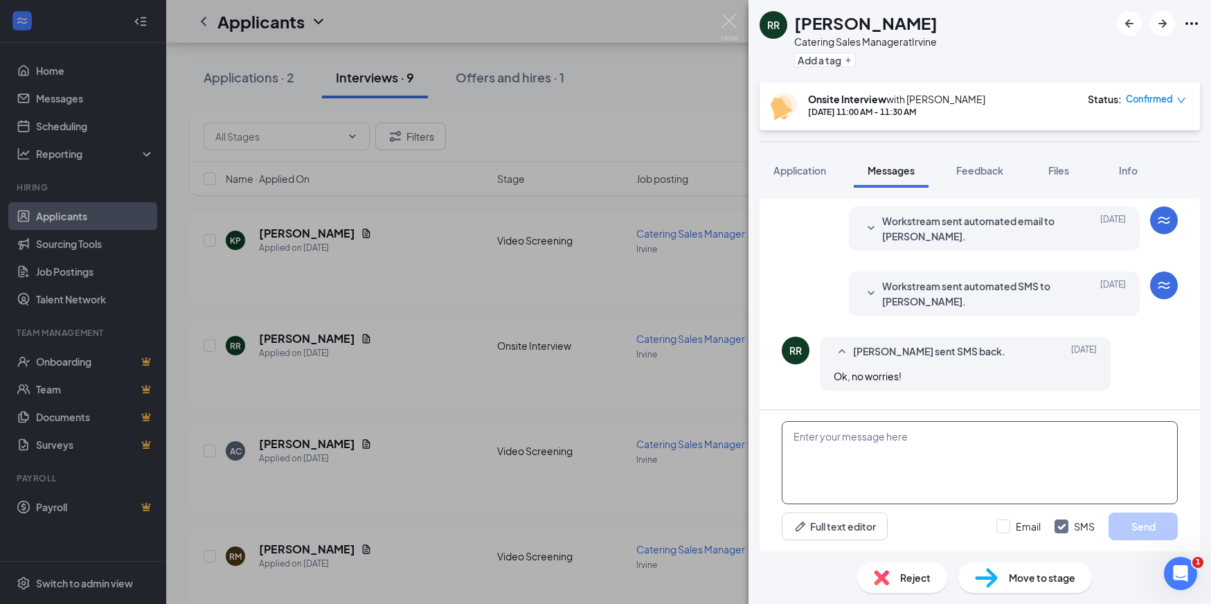
scroll to position [532, 0]
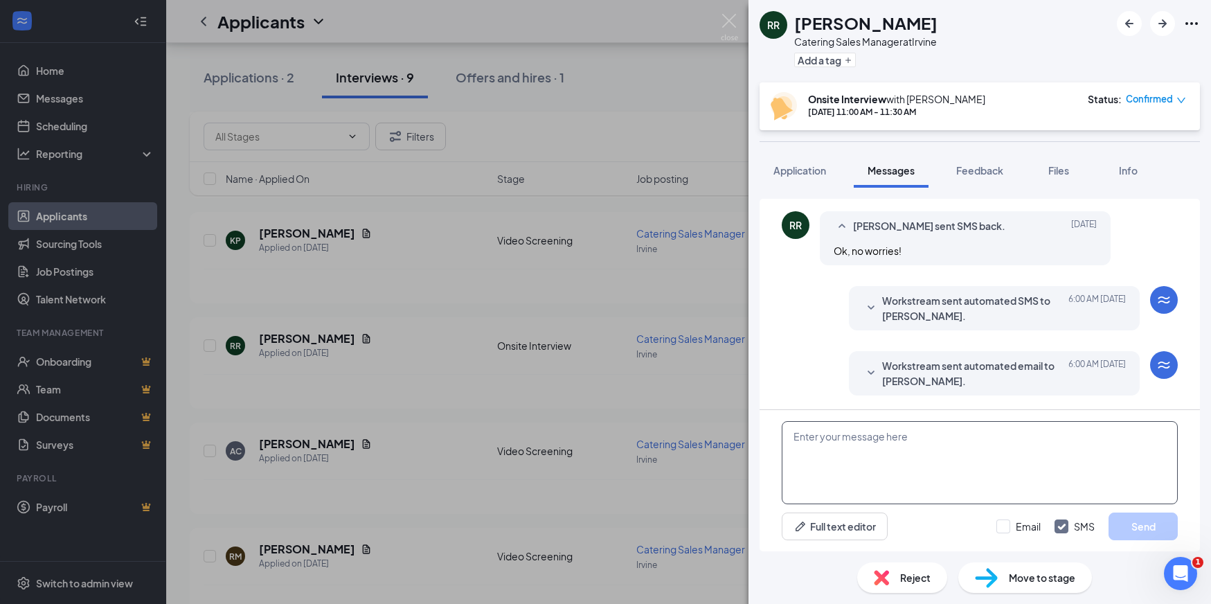
click at [942, 442] on textarea at bounding box center [980, 462] width 396 height 83
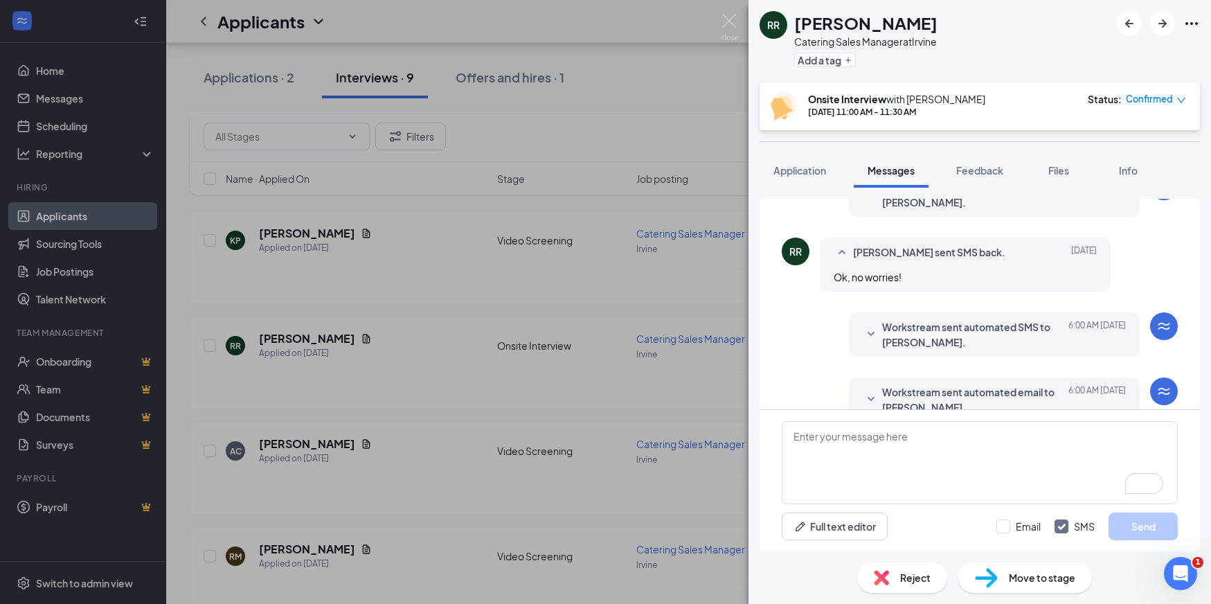
click at [873, 339] on icon "SmallChevronDown" at bounding box center [871, 334] width 17 height 17
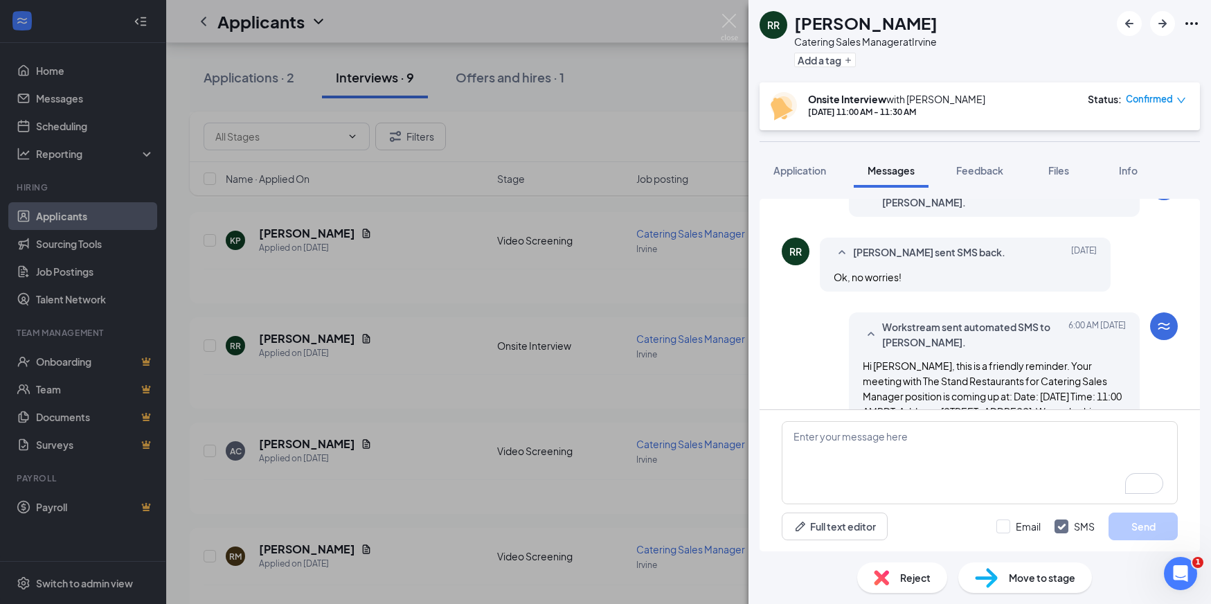
scroll to position [616, 0]
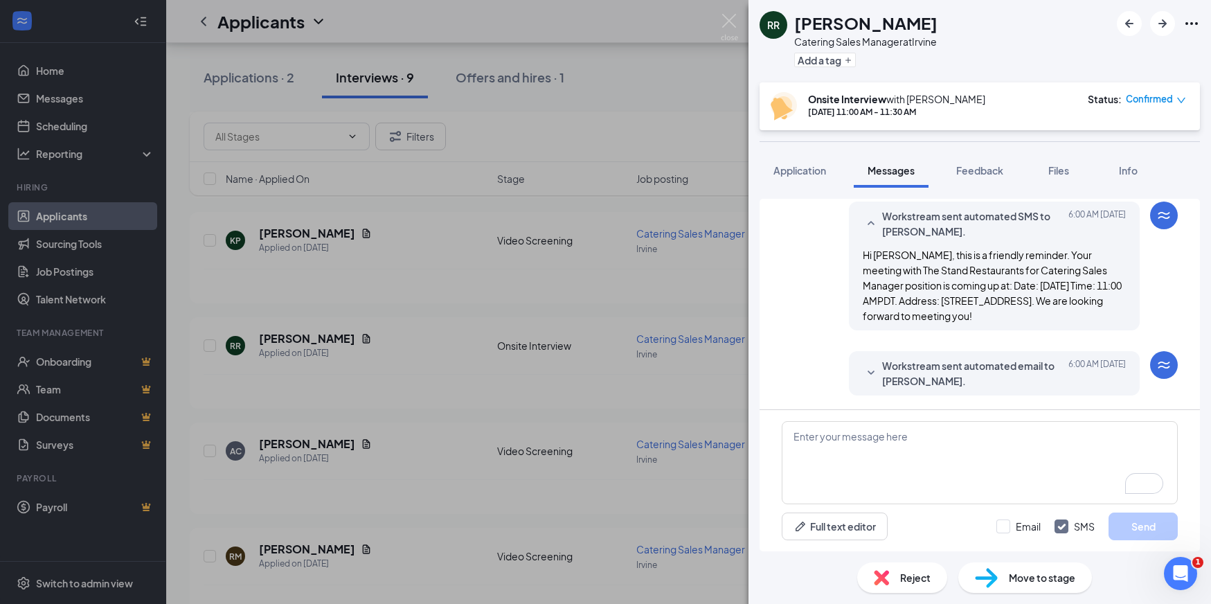
click at [880, 375] on div "Workstream sent automated email to Russell Rabb. Today 6:00 AM" at bounding box center [994, 373] width 263 height 30
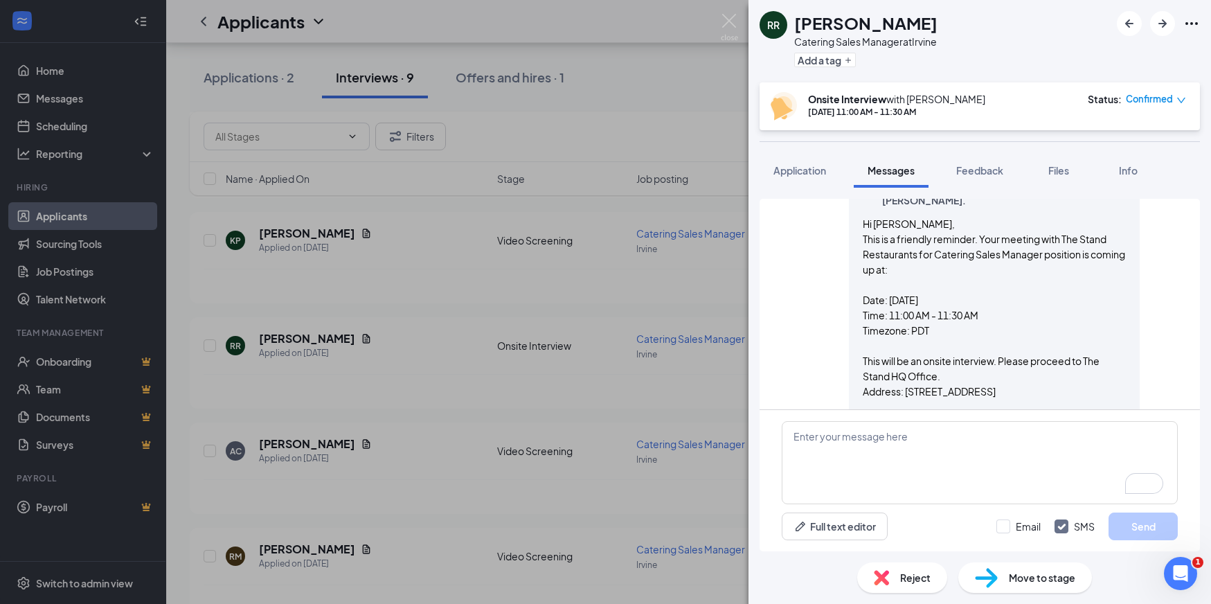
scroll to position [812, 0]
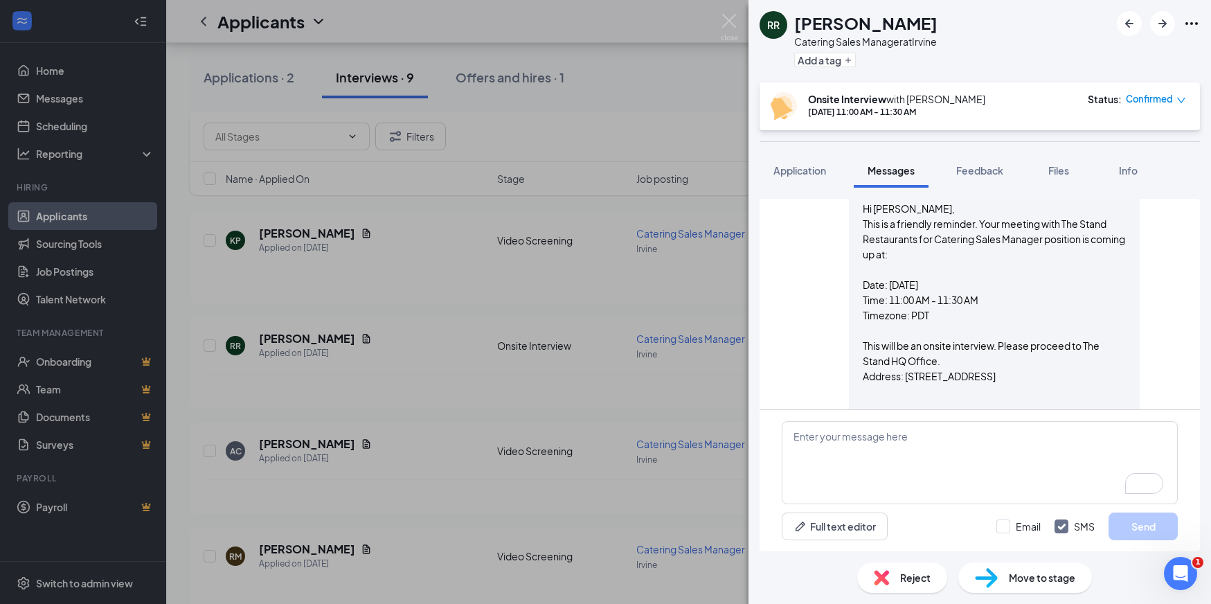
click at [696, 279] on div "RR Russell Rabb Catering Sales Manager at Irvine Add a tag Onsite Interview wit…" at bounding box center [605, 302] width 1211 height 604
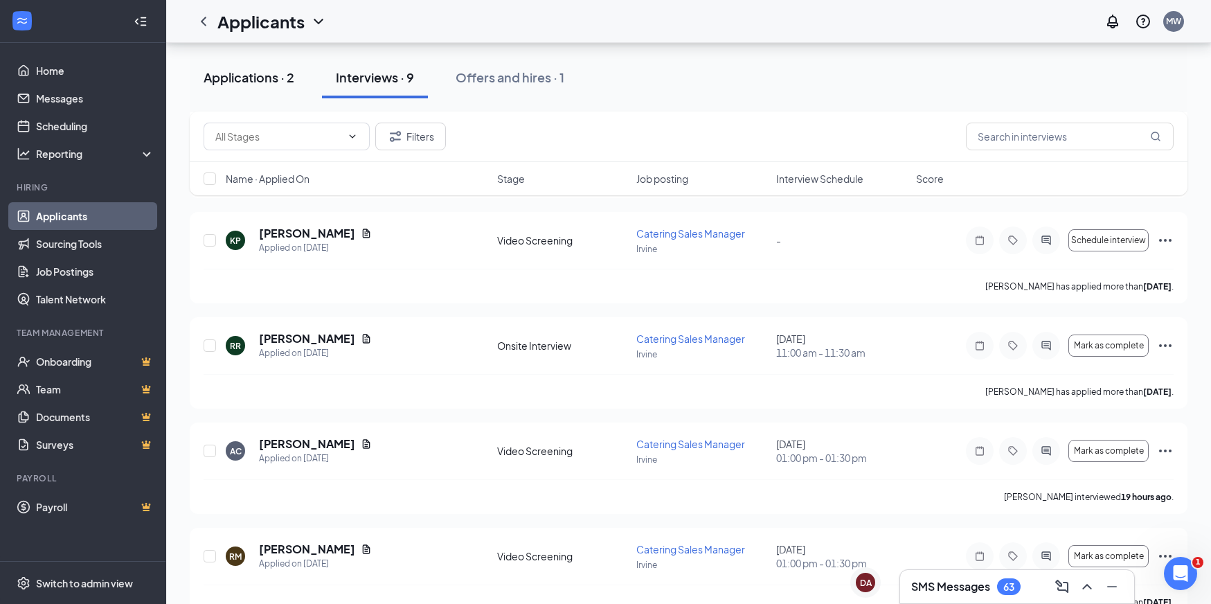
click at [274, 84] on div "Applications · 2" at bounding box center [249, 77] width 91 height 17
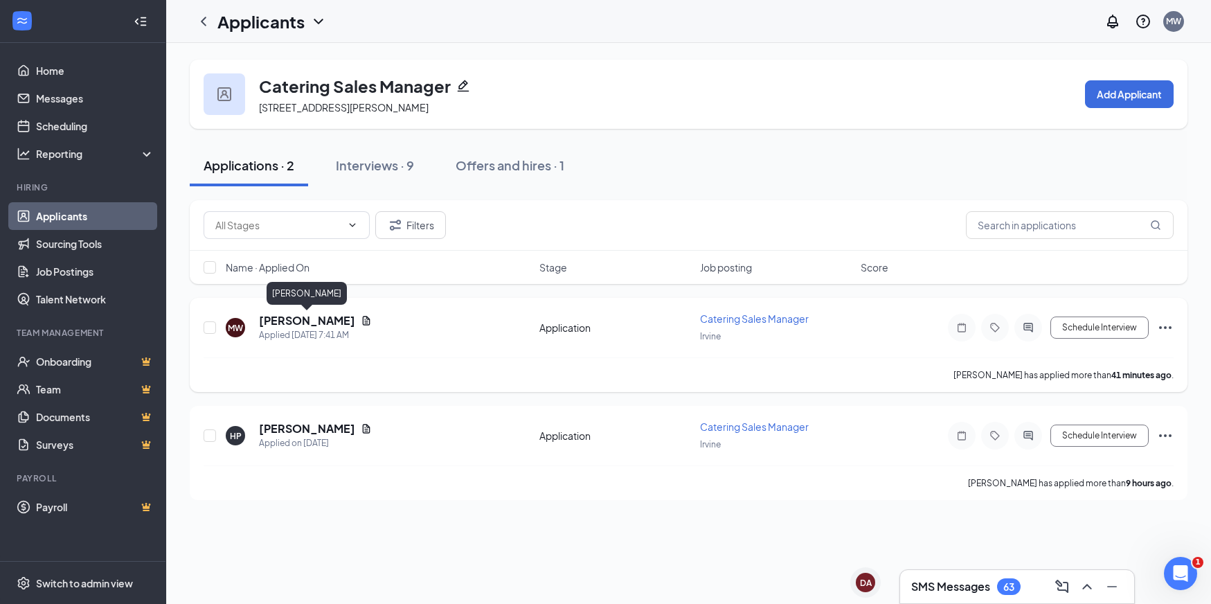
click at [296, 320] on h5 "MALIA WILLIAMS" at bounding box center [307, 320] width 96 height 15
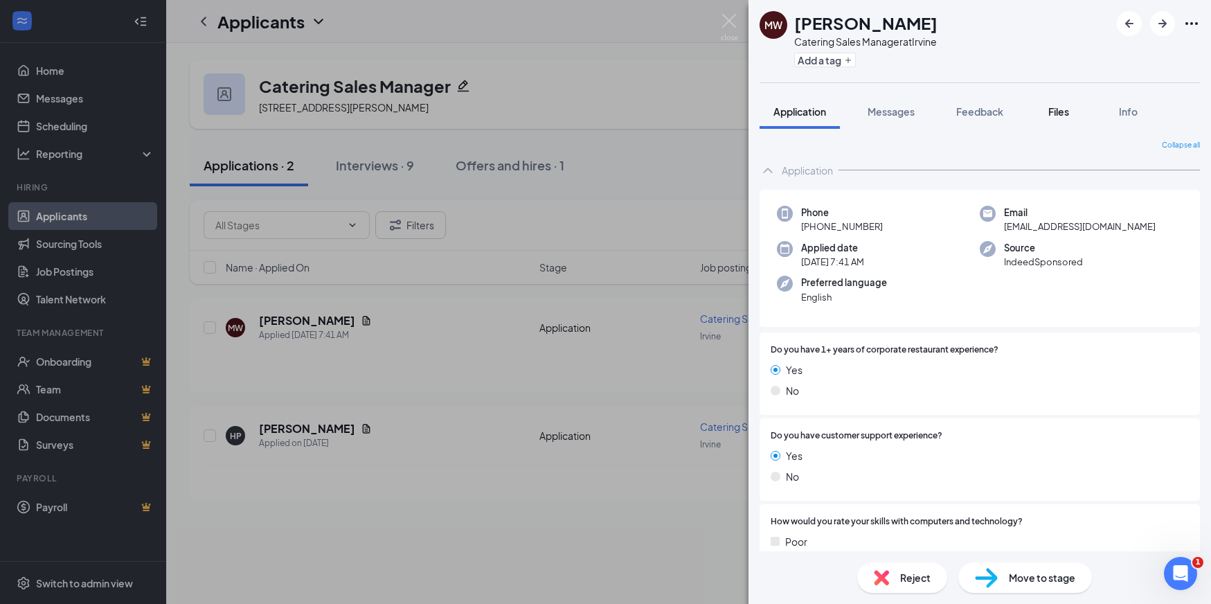
click at [1049, 121] on button "Files" at bounding box center [1058, 111] width 55 height 35
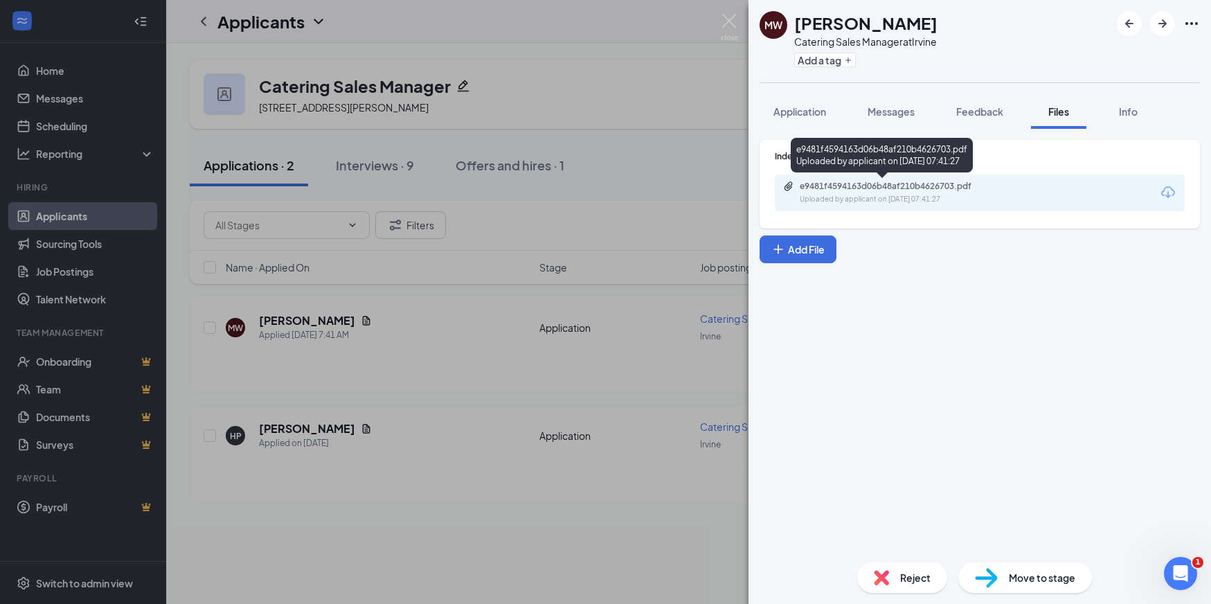
click at [981, 193] on div "e9481f4594163d06b48af210b4626703.pdf Uploaded by applicant on Sep 16, 2025 at 0…" at bounding box center [895, 193] width 224 height 24
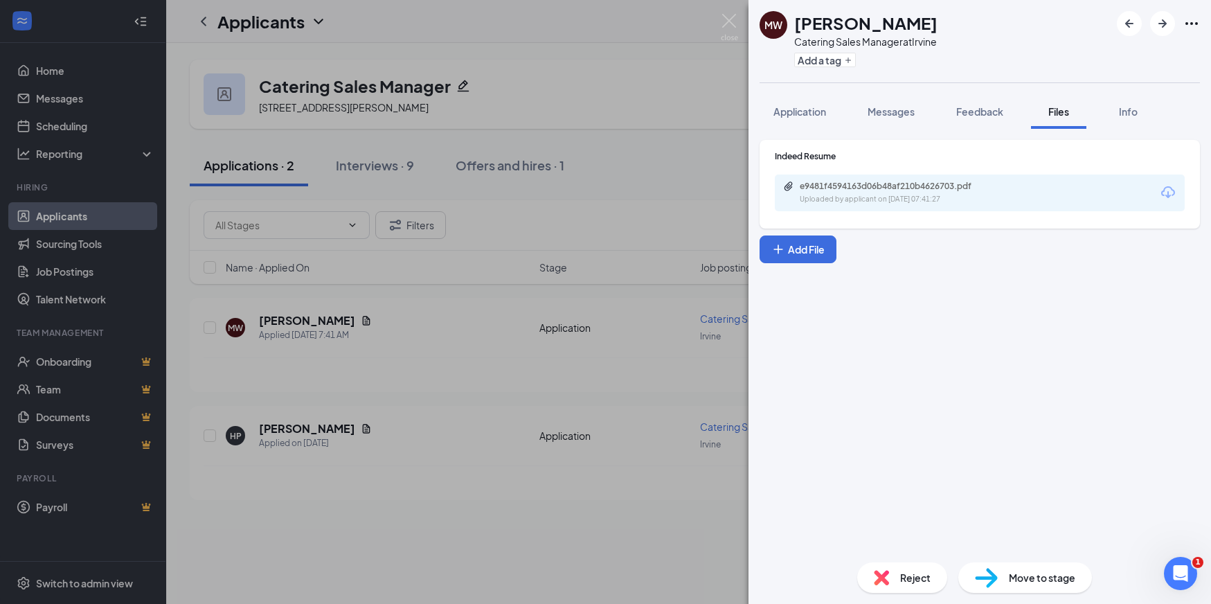
click at [1038, 582] on span "Move to stage" at bounding box center [1042, 577] width 66 height 15
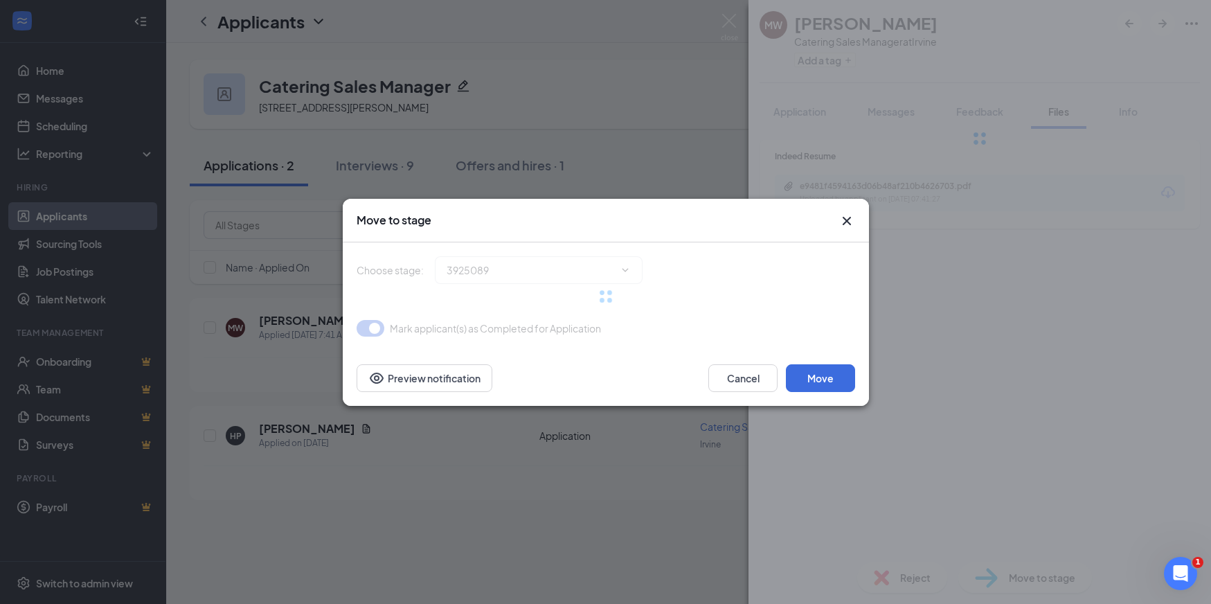
type input "Video Screening (next stage)"
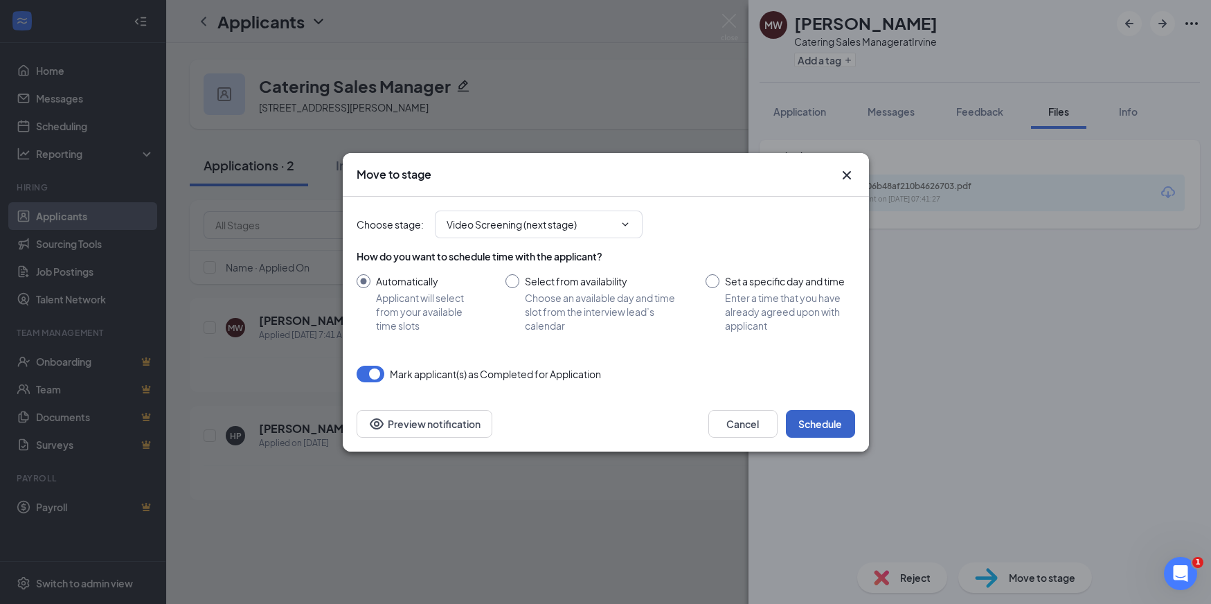
click at [818, 422] on button "Schedule" at bounding box center [820, 424] width 69 height 28
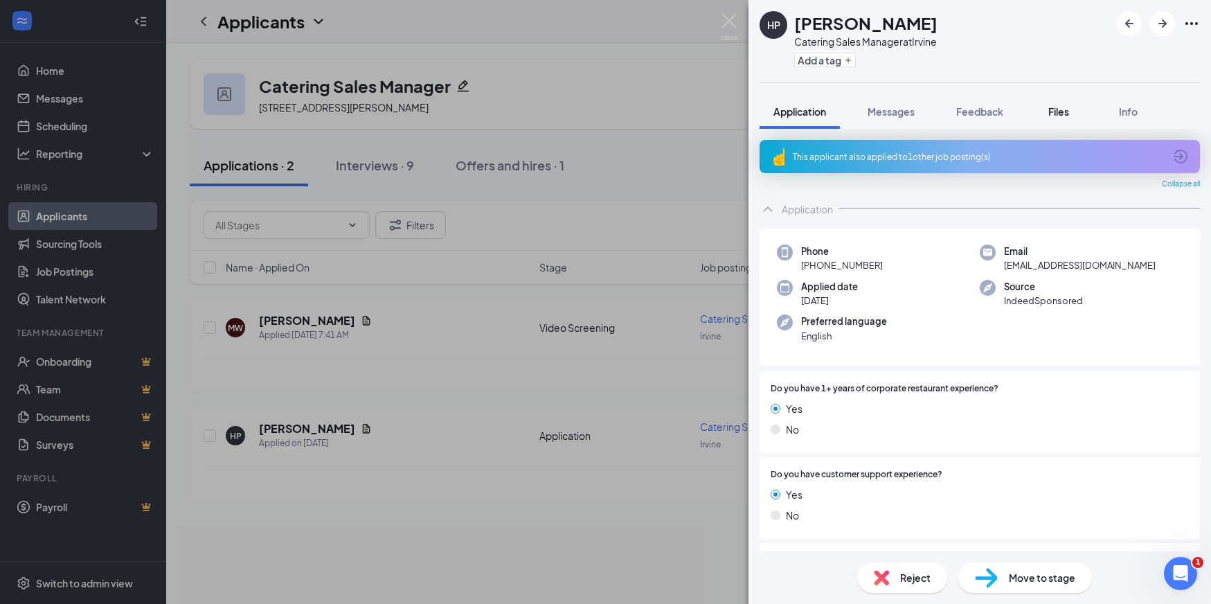
click at [1064, 107] on span "Files" at bounding box center [1058, 111] width 21 height 12
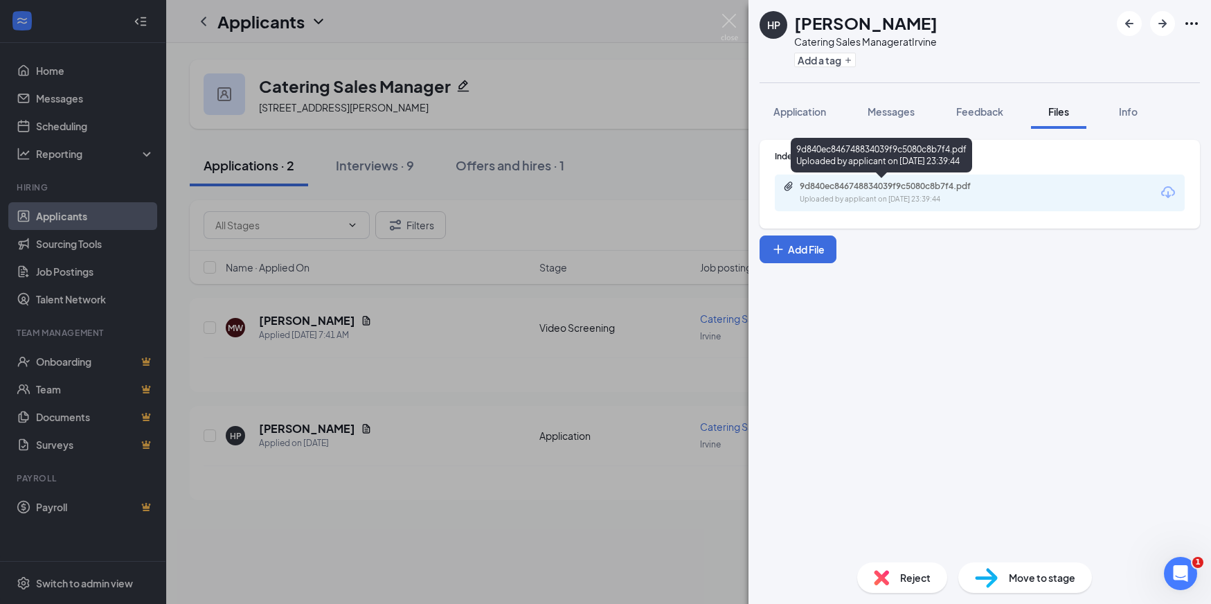
click at [976, 187] on div "9d840ec846748834039f9c5080c8b7f4.pdf" at bounding box center [897, 186] width 194 height 11
click at [909, 581] on span "Reject" at bounding box center [915, 577] width 30 height 15
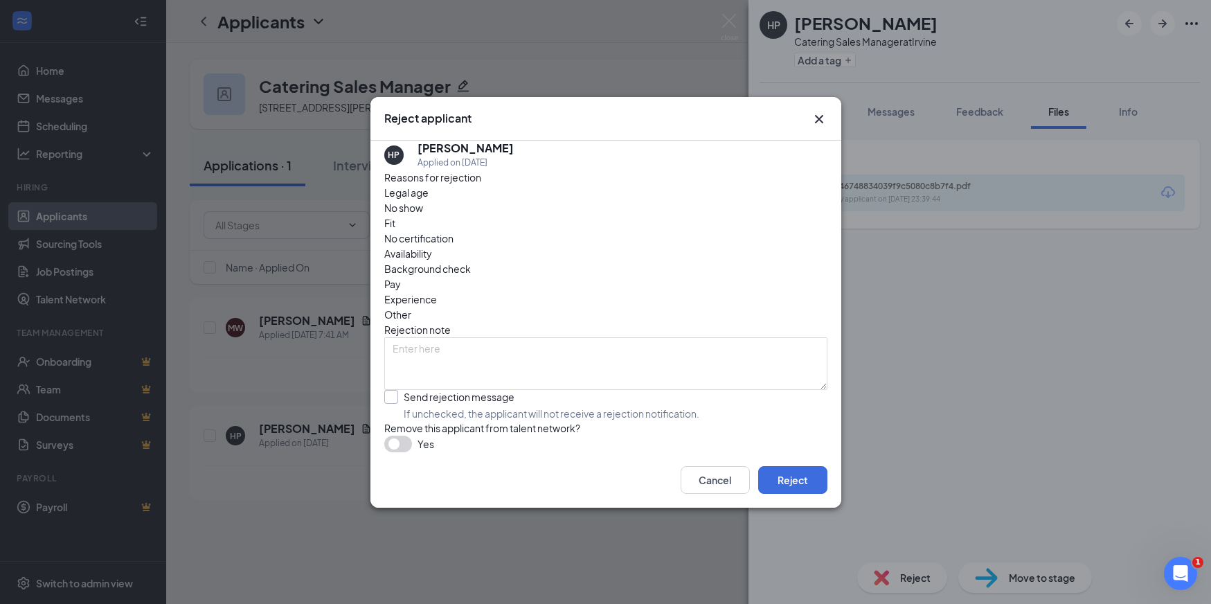
click at [394, 390] on input "Send rejection message If unchecked, the applicant will not receive a rejection…" at bounding box center [541, 405] width 315 height 30
checkbox input "true"
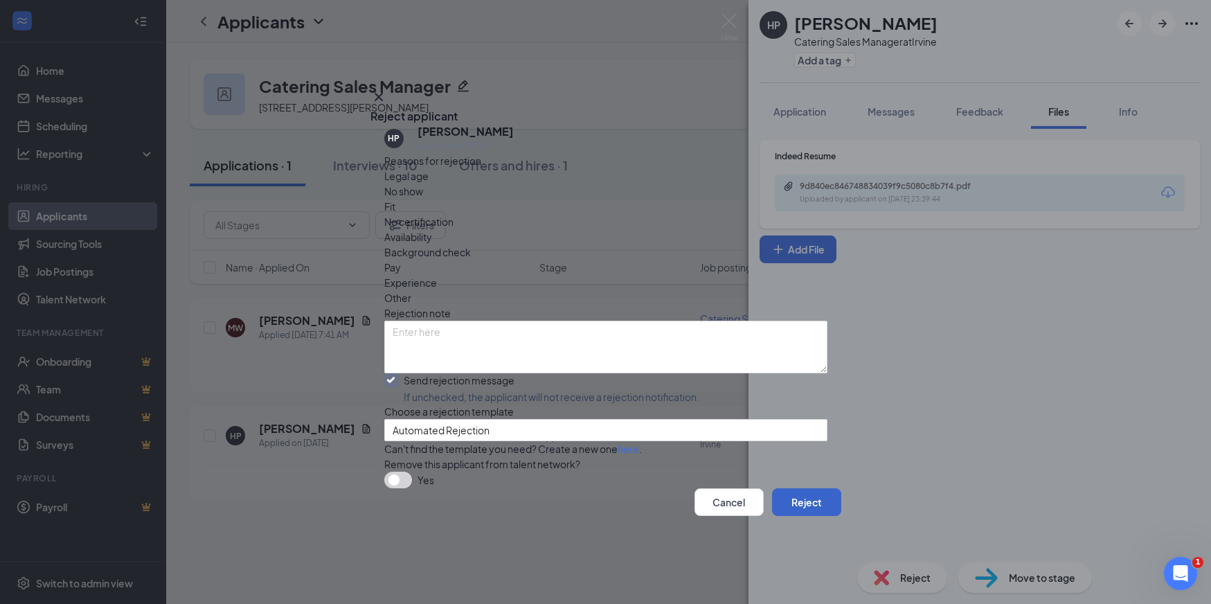
click at [796, 516] on button "Reject" at bounding box center [806, 502] width 69 height 28
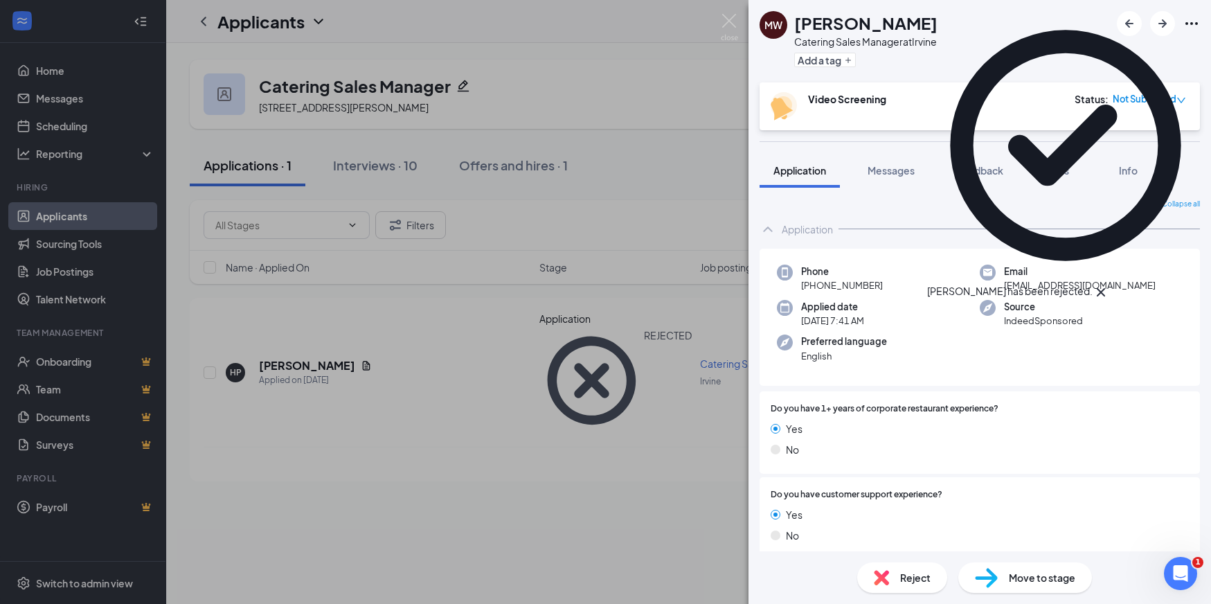
click at [62, 272] on div "MW MALIA WILLIAMS Catering Sales Manager at Irvine Add a tag Video Screening St…" at bounding box center [605, 302] width 1211 height 604
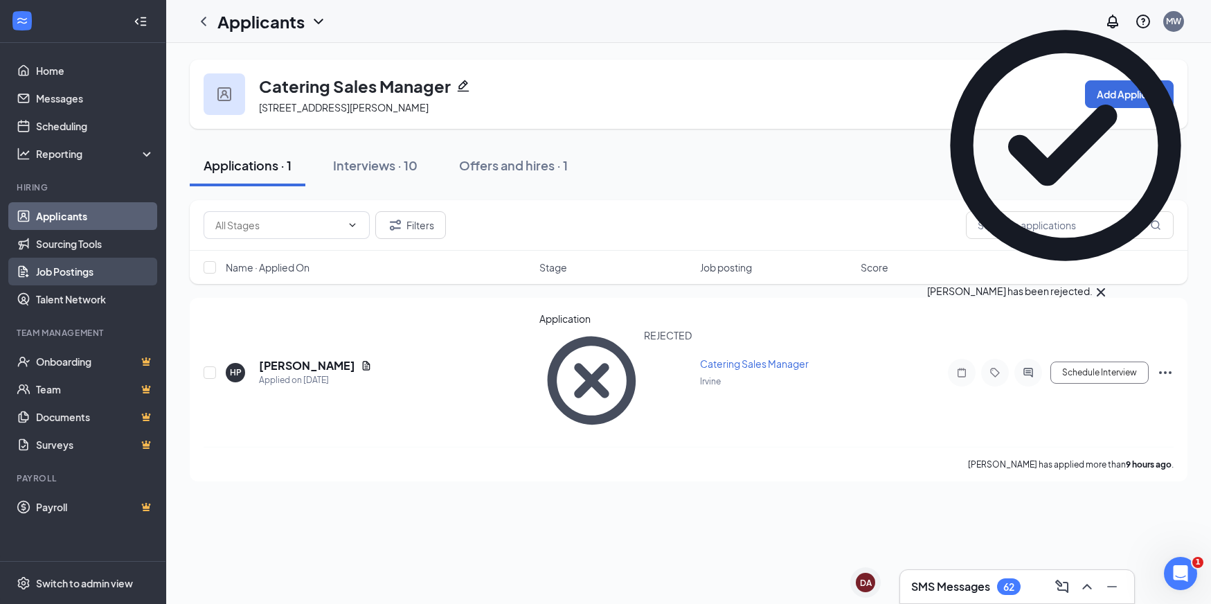
click at [72, 274] on link "Job Postings" at bounding box center [95, 272] width 118 height 28
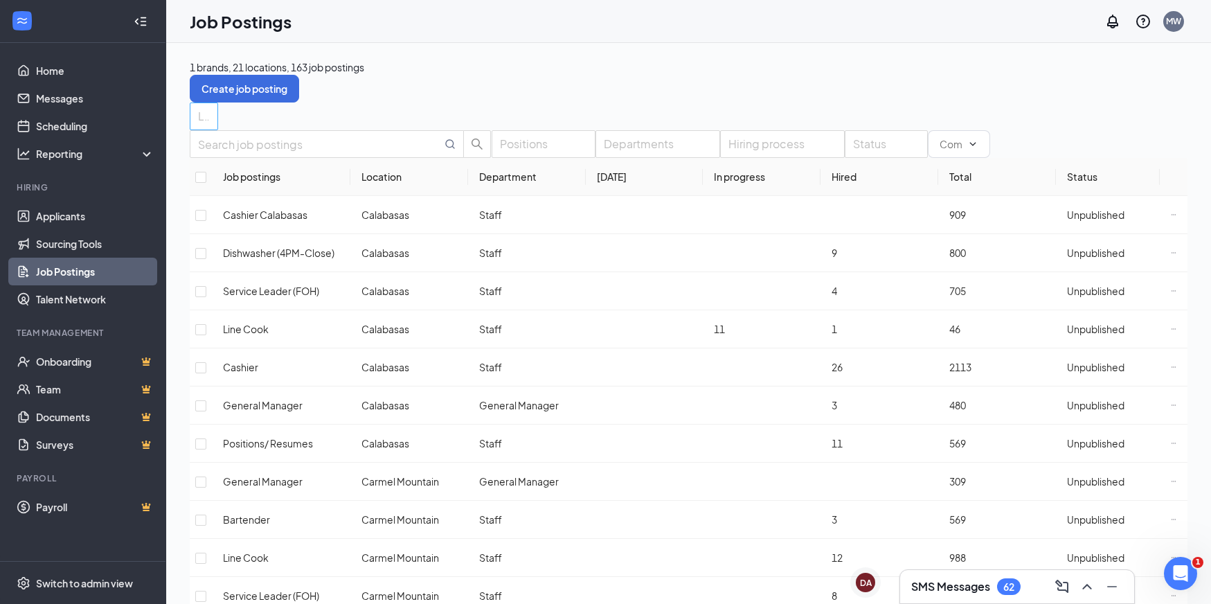
click at [201, 118] on div at bounding box center [197, 116] width 8 height 22
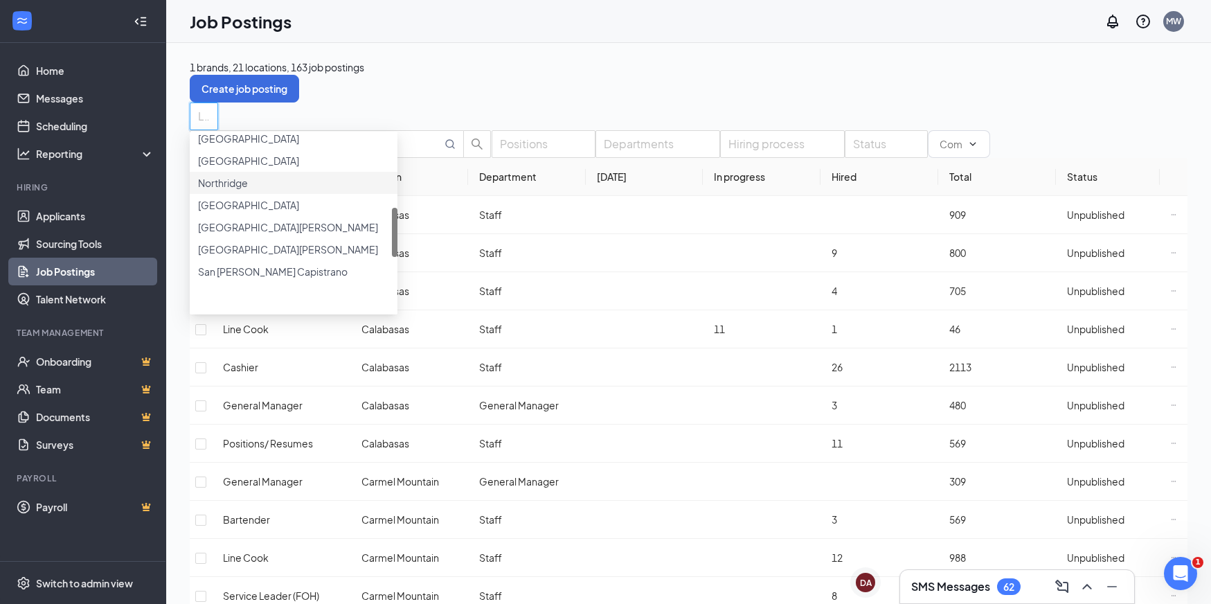
scroll to position [262, 0]
click at [211, 219] on div at bounding box center [293, 219] width 191 height 0
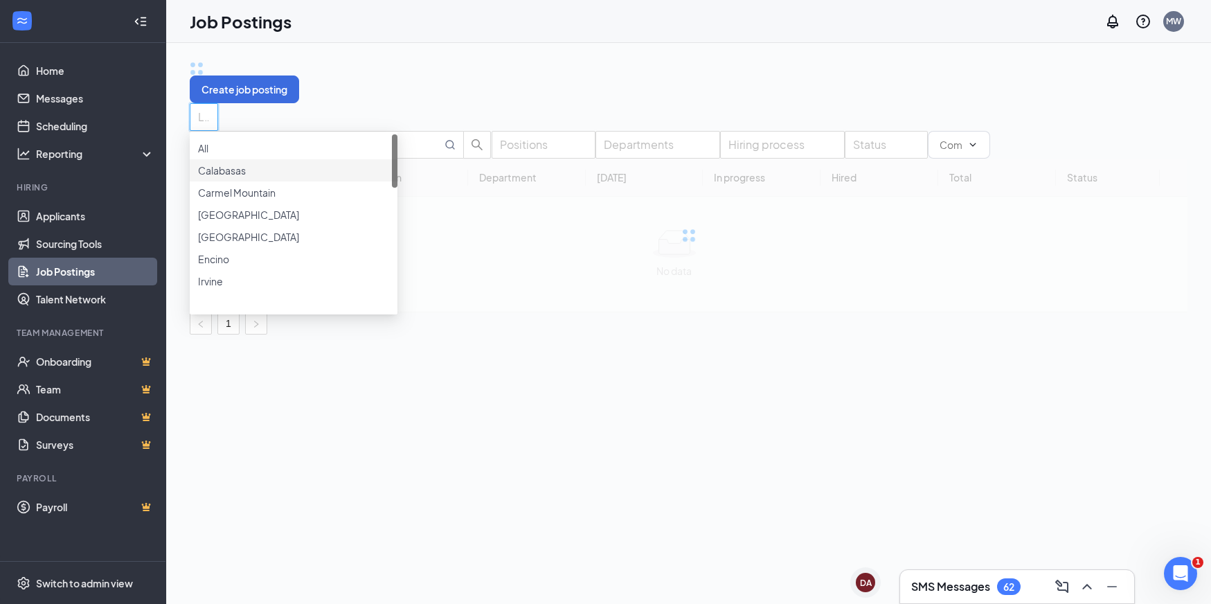
click at [521, 85] on div "Create job posting" at bounding box center [689, 82] width 998 height 44
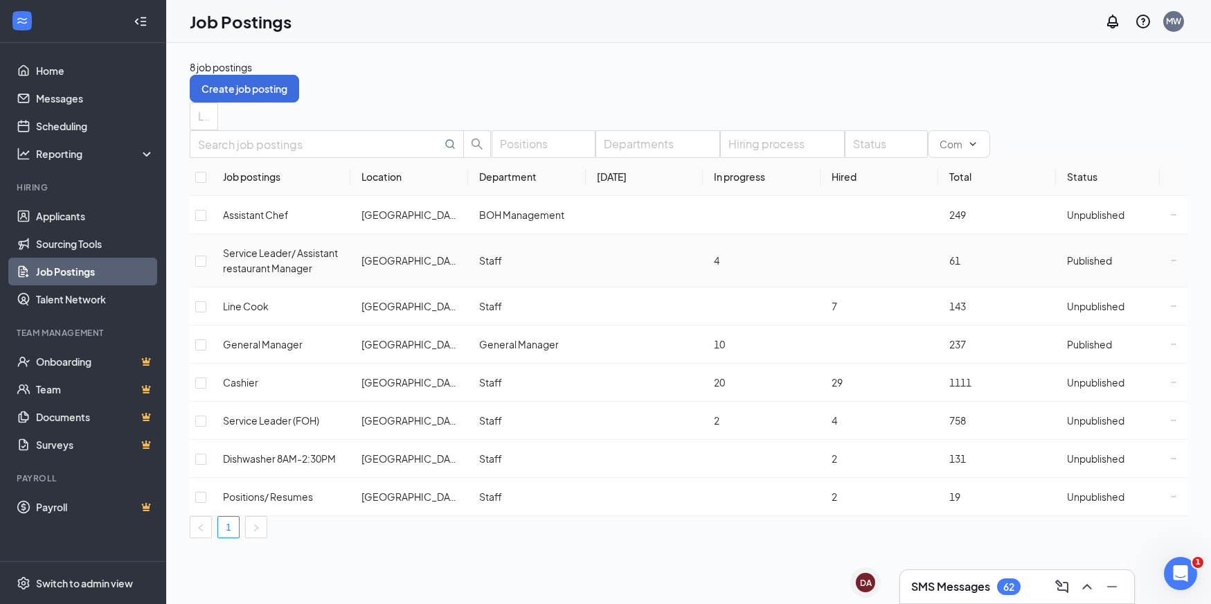
click at [1171, 263] on icon "Ellipses" at bounding box center [1174, 261] width 6 height 6
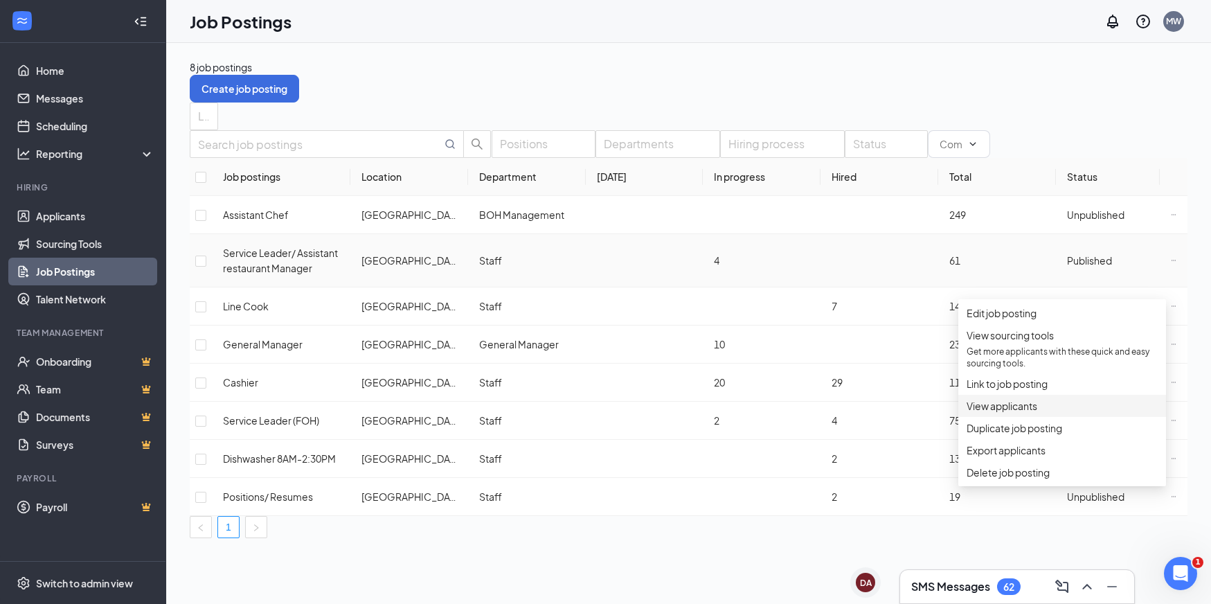
click at [1058, 413] on span "View applicants" at bounding box center [1062, 405] width 191 height 15
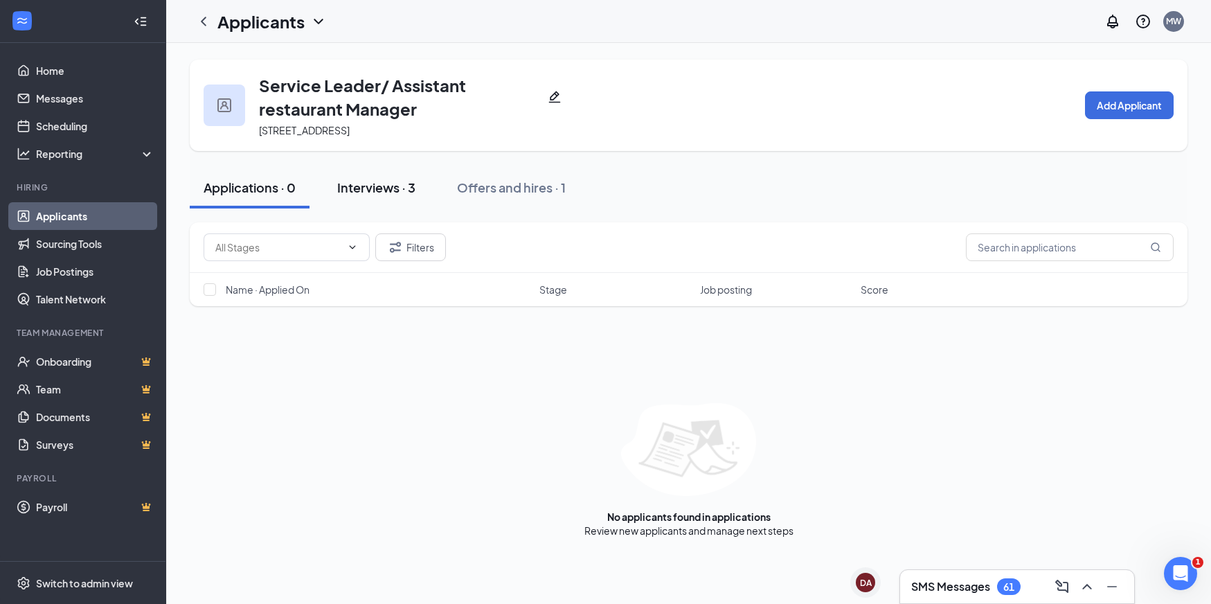
click at [382, 186] on div "Interviews · 3" at bounding box center [376, 187] width 78 height 17
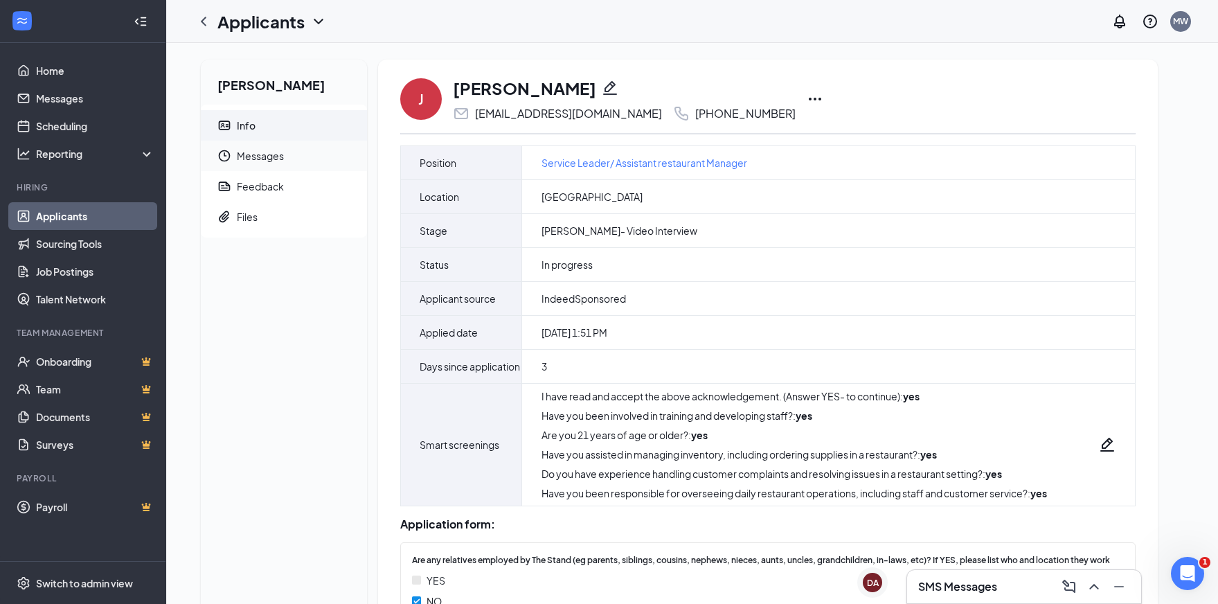
click at [262, 157] on span "Messages" at bounding box center [296, 156] width 119 height 30
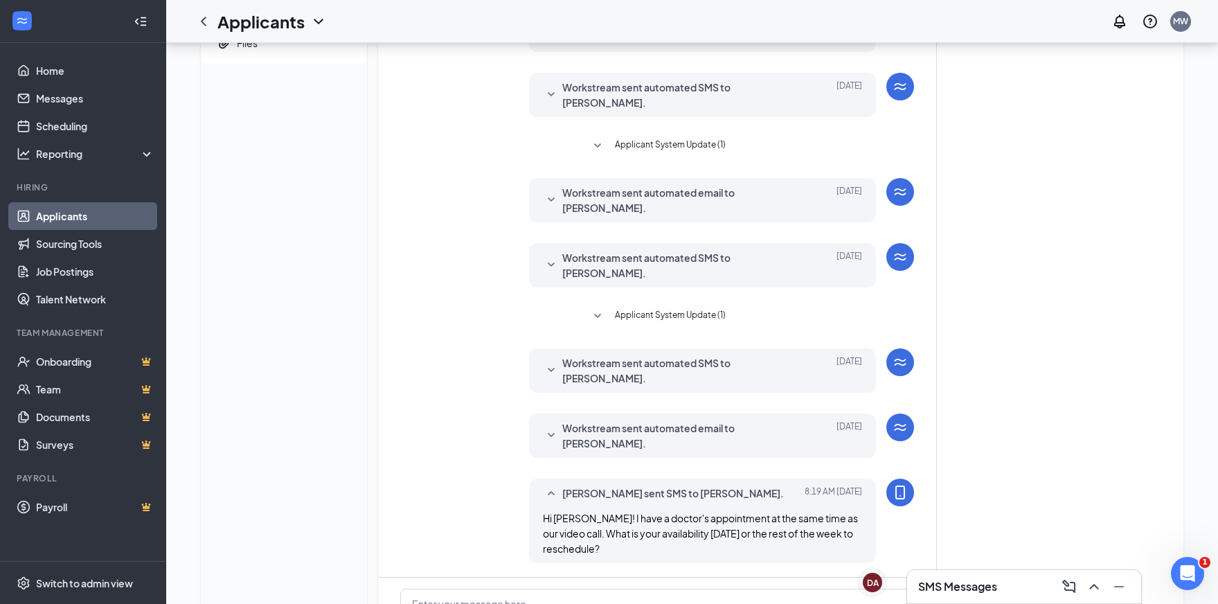
scroll to position [347, 0]
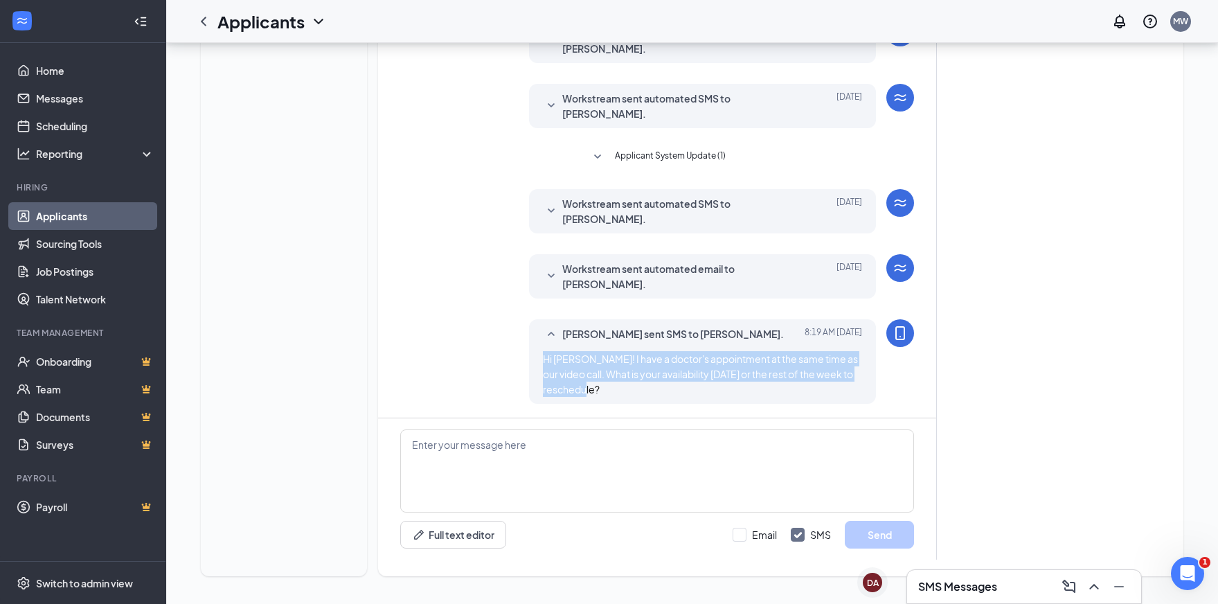
drag, startPoint x: 630, startPoint y: 390, endPoint x: 527, endPoint y: 361, distance: 106.4
click at [527, 361] on div "[PERSON_NAME] sent SMS to [PERSON_NAME]. [DATE] 8:19 AM Hi [PERSON_NAME]! I hav…" at bounding box center [657, 364] width 514 height 91
copy span "Hi [PERSON_NAME]! I have a doctor's appointment at the same time as our video c…"
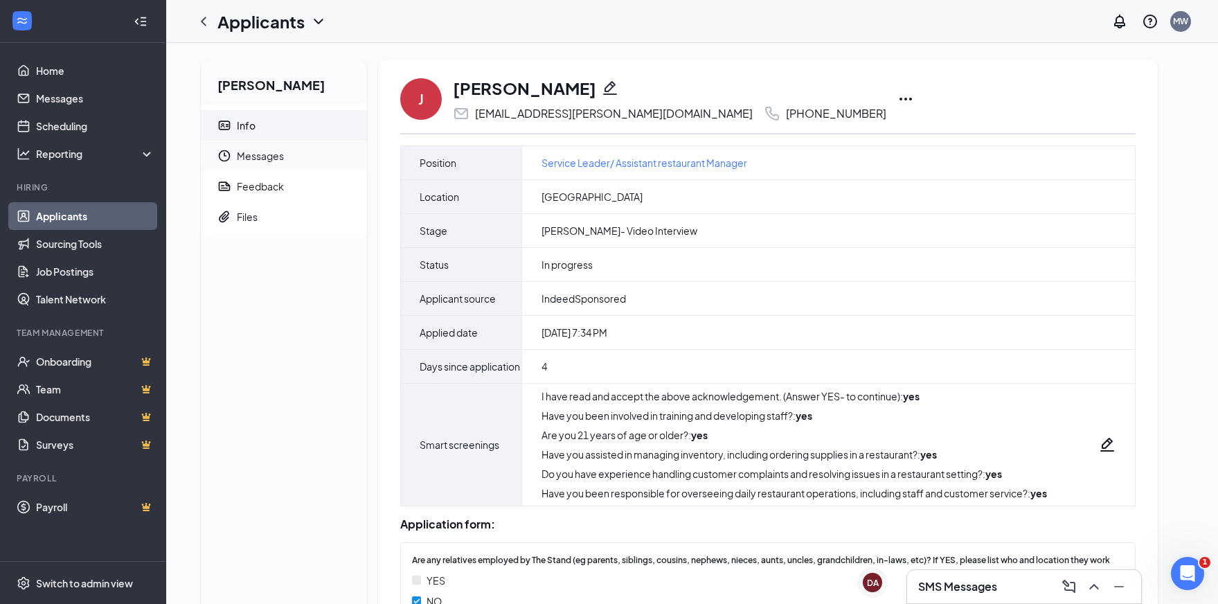
click at [287, 151] on span "Messages" at bounding box center [296, 156] width 119 height 30
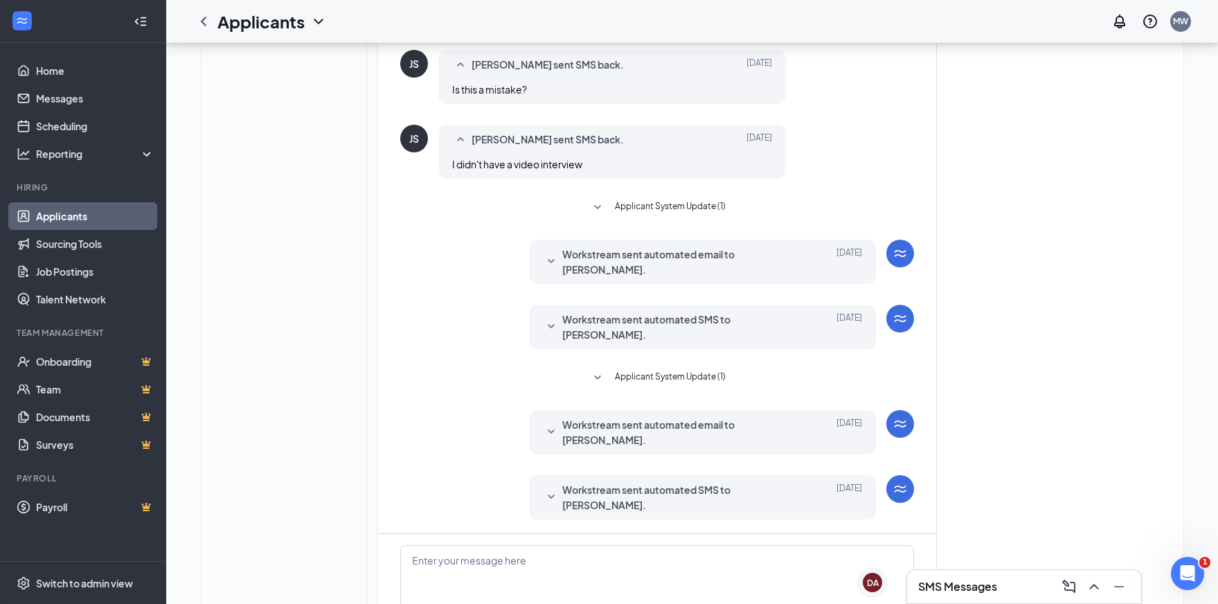
scroll to position [298, 0]
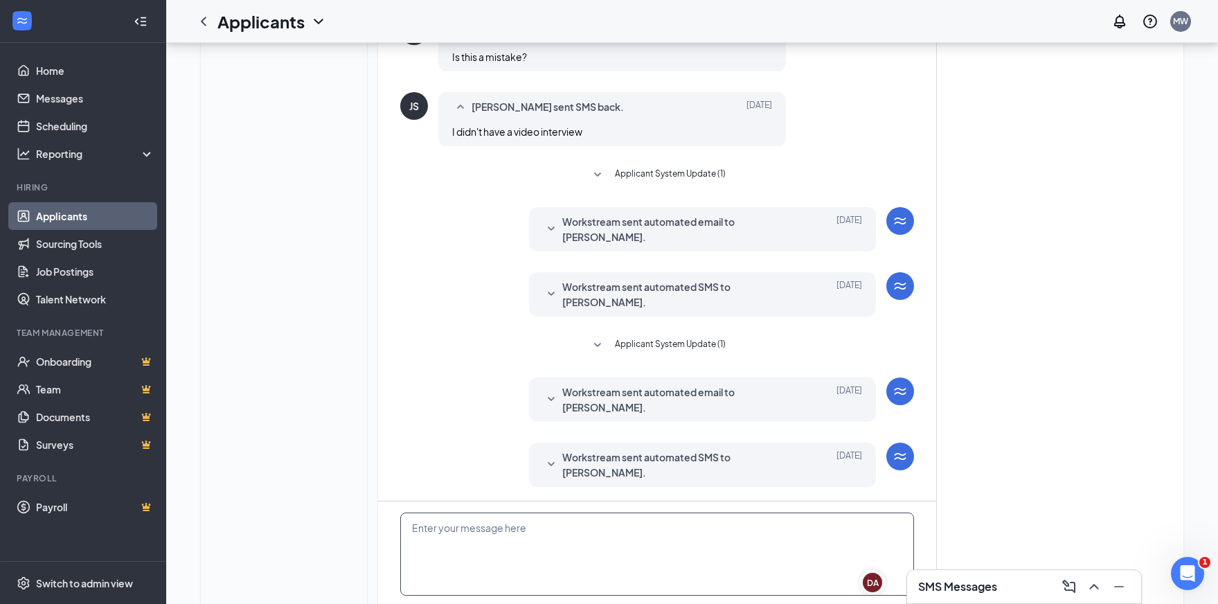
click at [598, 512] on textarea at bounding box center [657, 553] width 514 height 83
paste textarea "Hi [PERSON_NAME]! I have a doctor's appointment at the same time as our video c…"
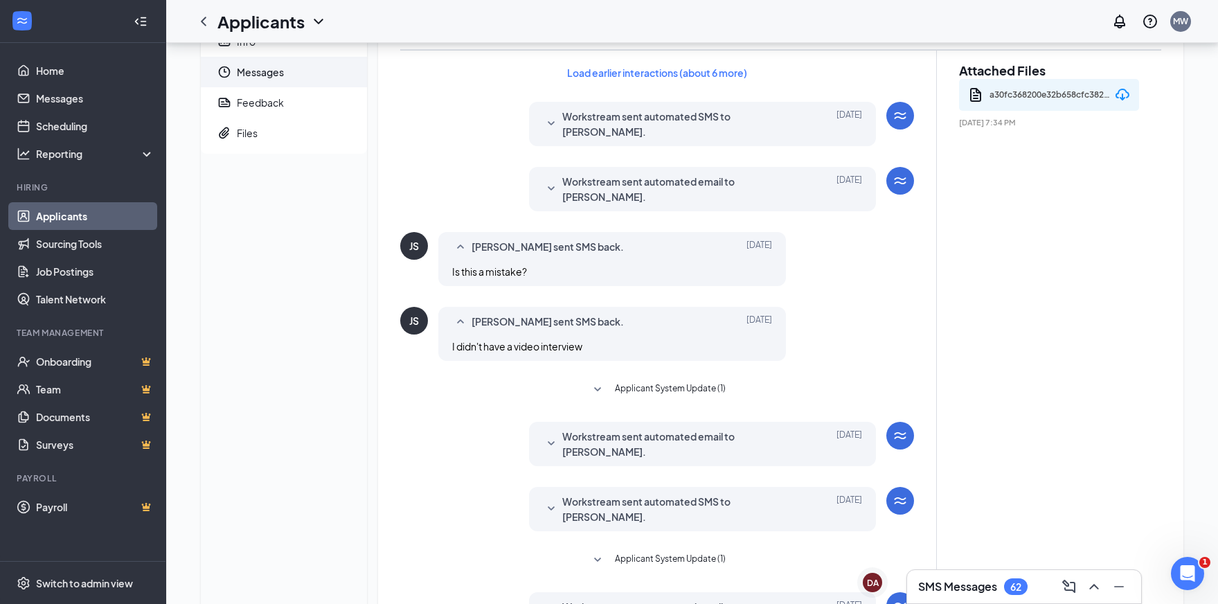
scroll to position [82, 0]
click at [546, 182] on icon "SmallChevronDown" at bounding box center [551, 190] width 17 height 17
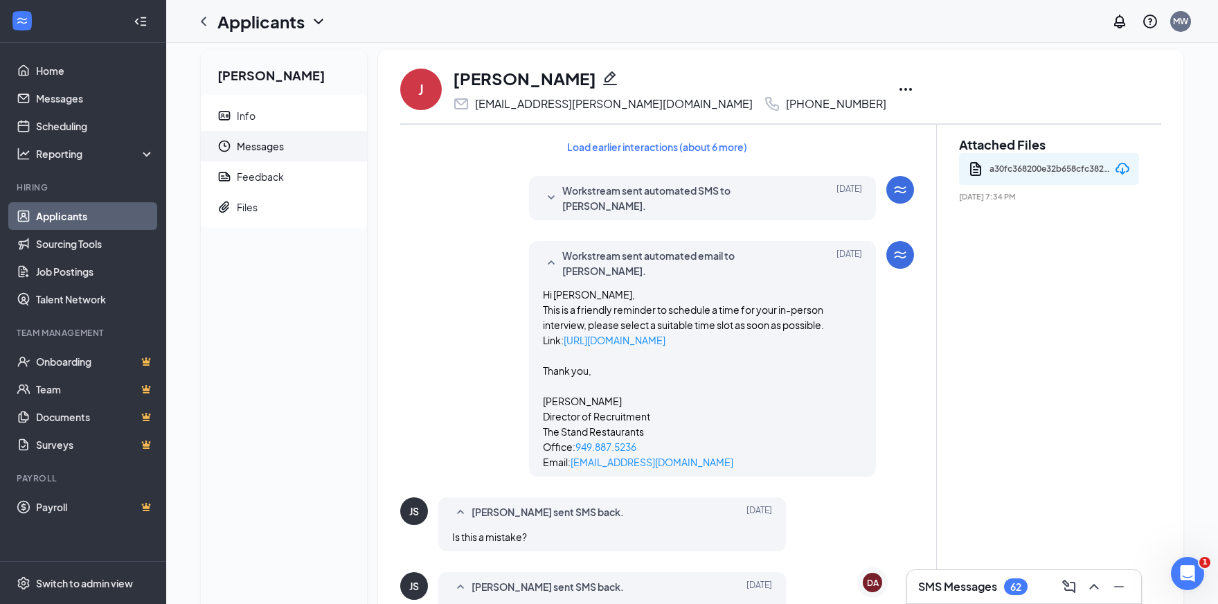
scroll to position [0, 0]
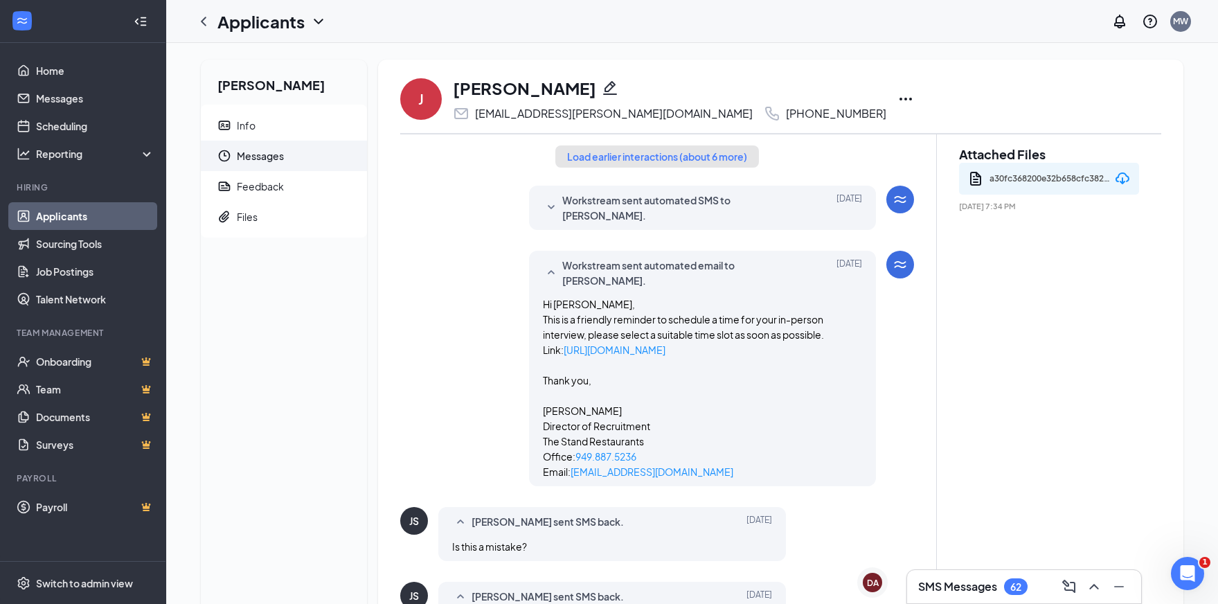
click at [657, 159] on button "Load earlier interactions (about 6 more)" at bounding box center [657, 156] width 204 height 22
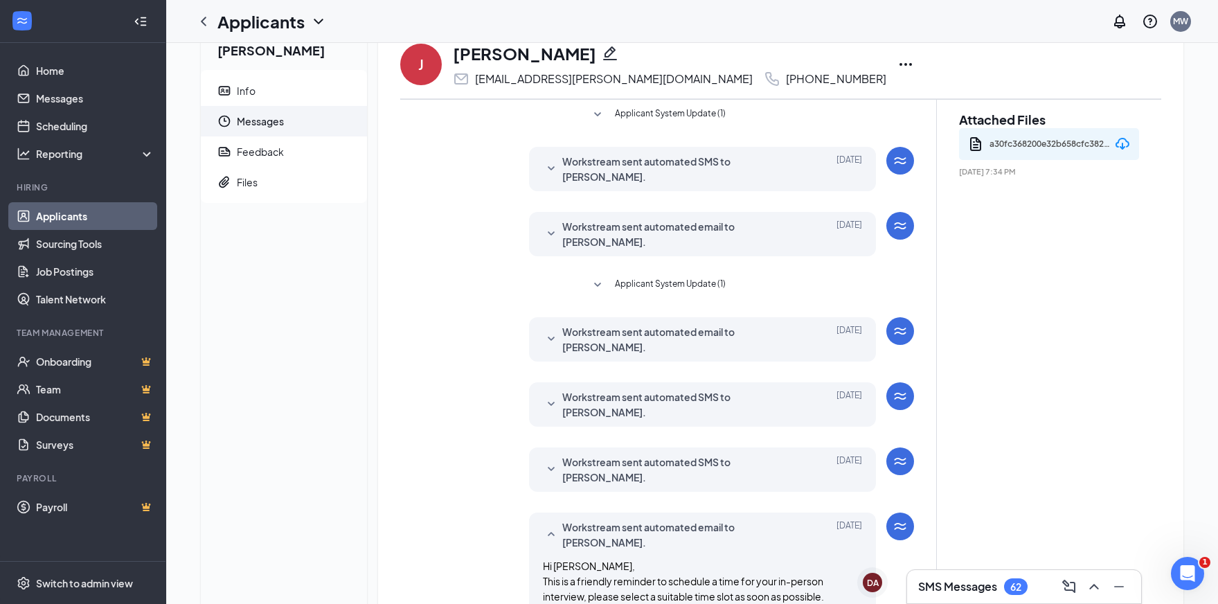
scroll to position [74, 0]
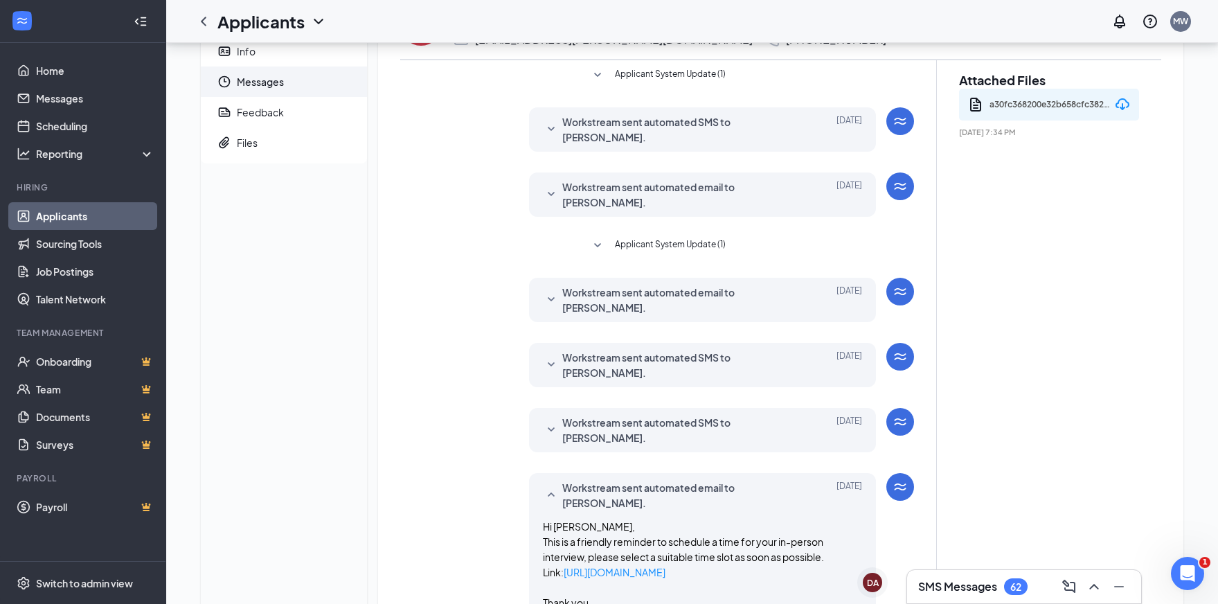
click at [548, 343] on div "Workstream sent automated SMS to [PERSON_NAME]. [DATE] Hi [PERSON_NAME], Great …" at bounding box center [703, 365] width 348 height 44
click at [553, 362] on icon "SmallChevronDown" at bounding box center [551, 364] width 7 height 4
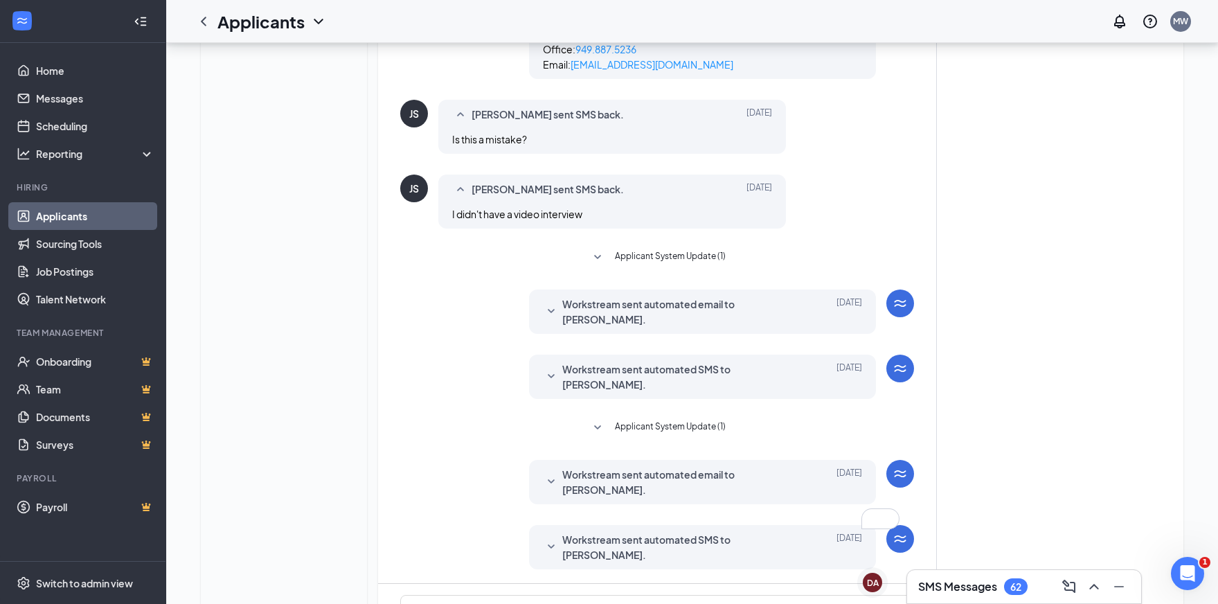
scroll to position [813, 0]
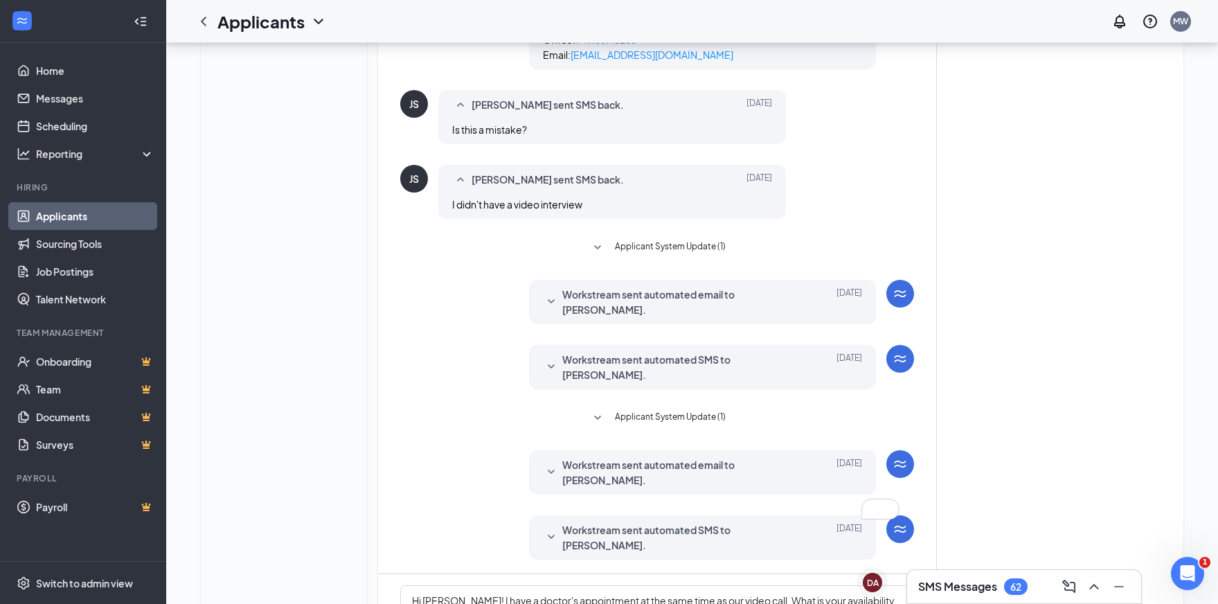
click at [560, 352] on div "Workstream sent automated SMS to [PERSON_NAME]. [DATE]" at bounding box center [703, 367] width 320 height 30
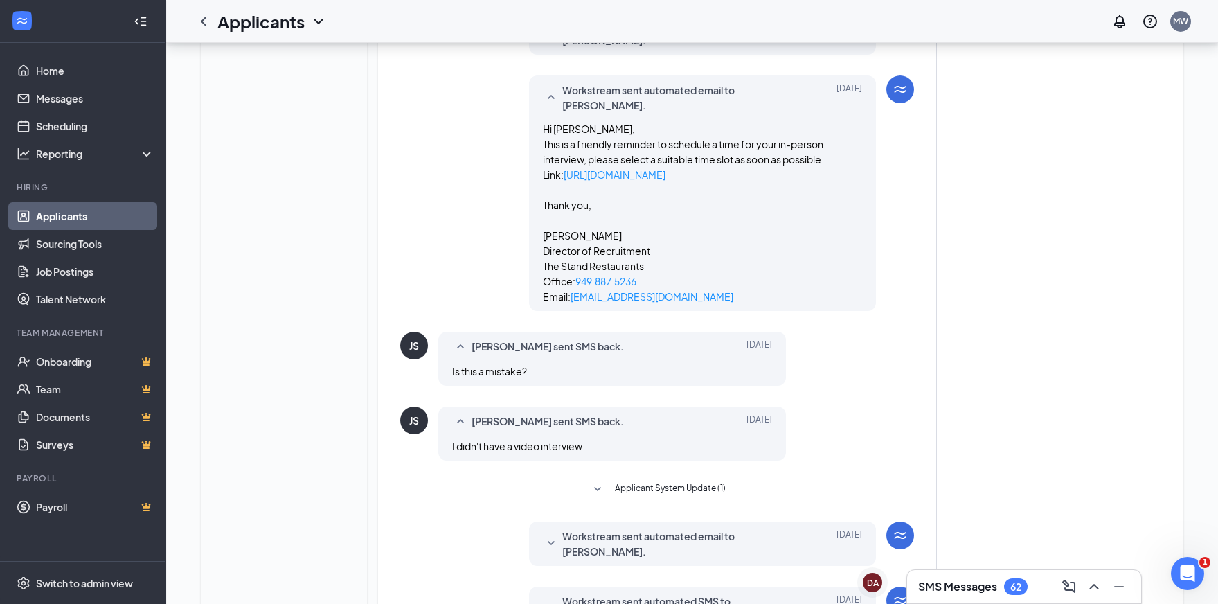
scroll to position [961, 0]
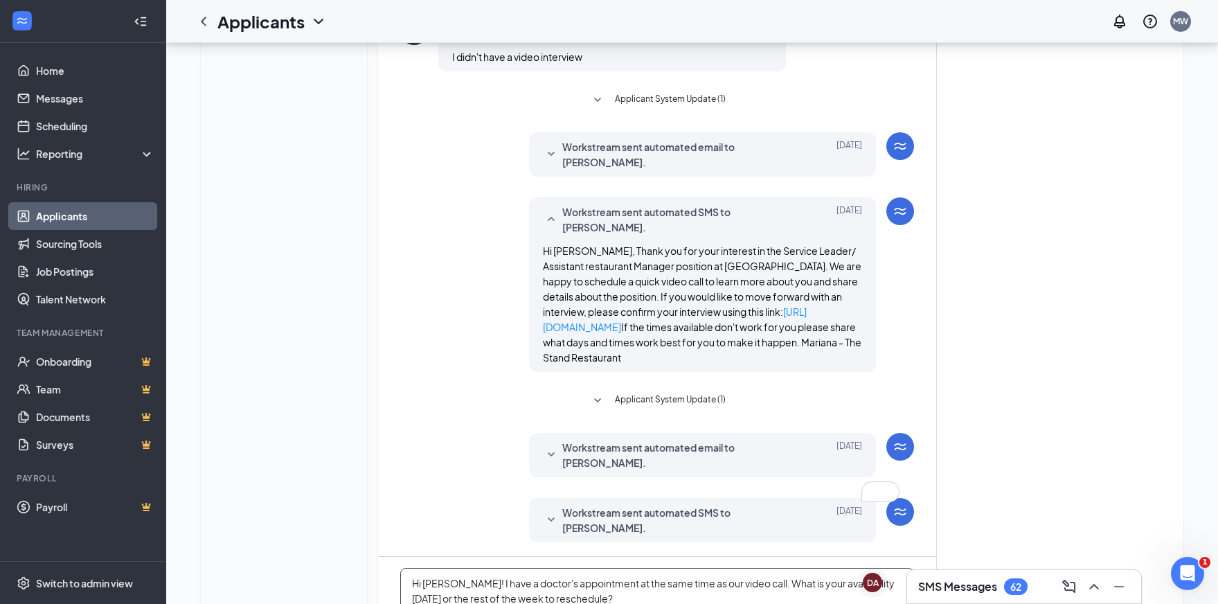
drag, startPoint x: 461, startPoint y: 446, endPoint x: 427, endPoint y: 446, distance: 34.6
click at [425, 568] on textarea "Hi [PERSON_NAME]! I have a doctor's appointment at the same time as our video c…" at bounding box center [657, 609] width 514 height 83
type textarea "Hi [PERSON_NAME]! I have a doctor's appointment at the same time as our video c…"
drag, startPoint x: 867, startPoint y: 528, endPoint x: 843, endPoint y: 510, distance: 29.6
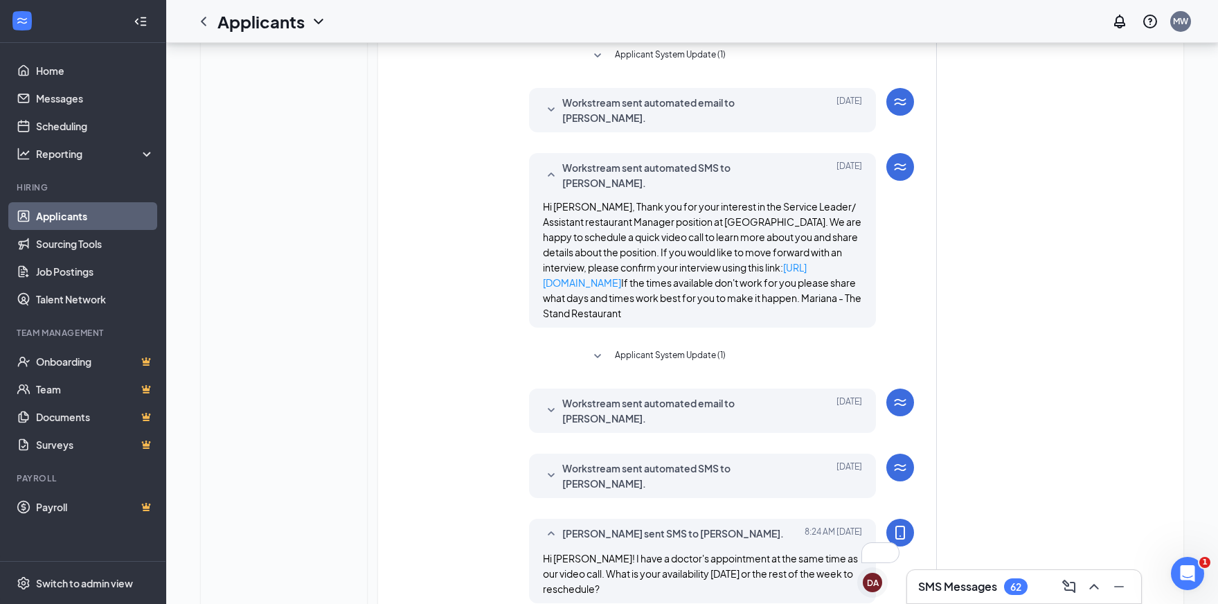
scroll to position [1066, 0]
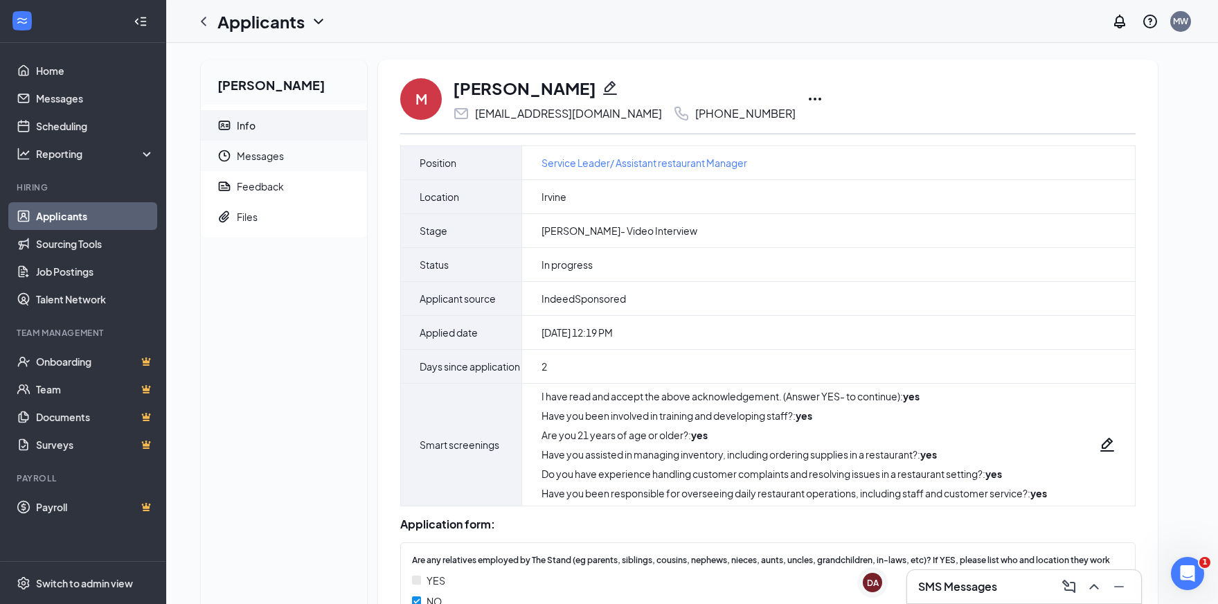
click at [298, 152] on span "Messages" at bounding box center [296, 156] width 119 height 30
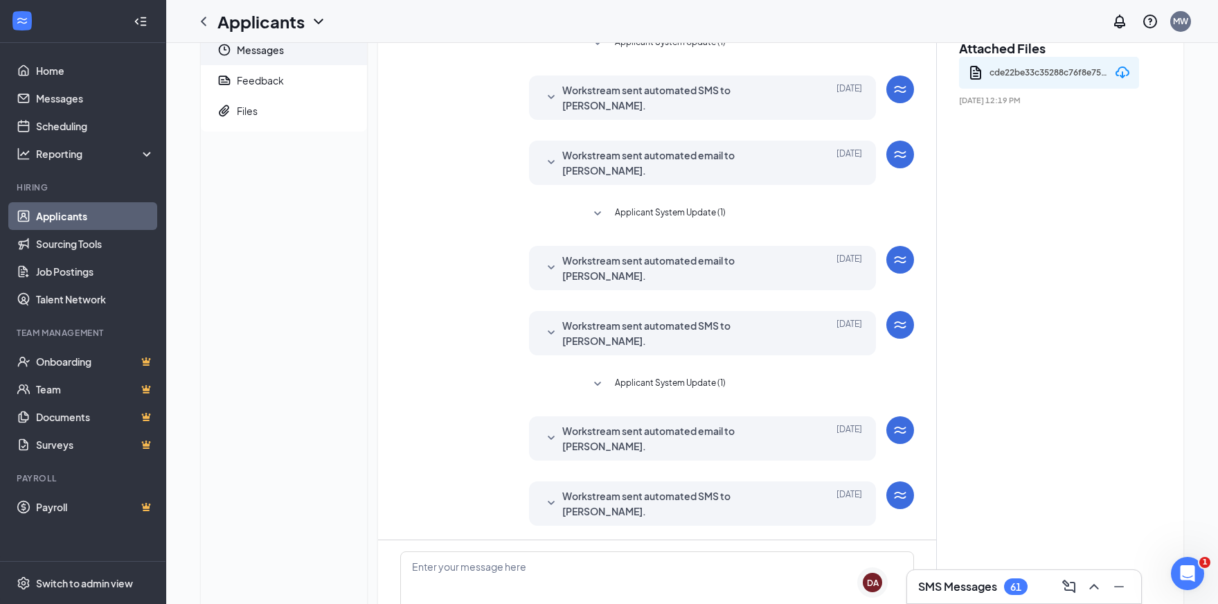
scroll to position [228, 0]
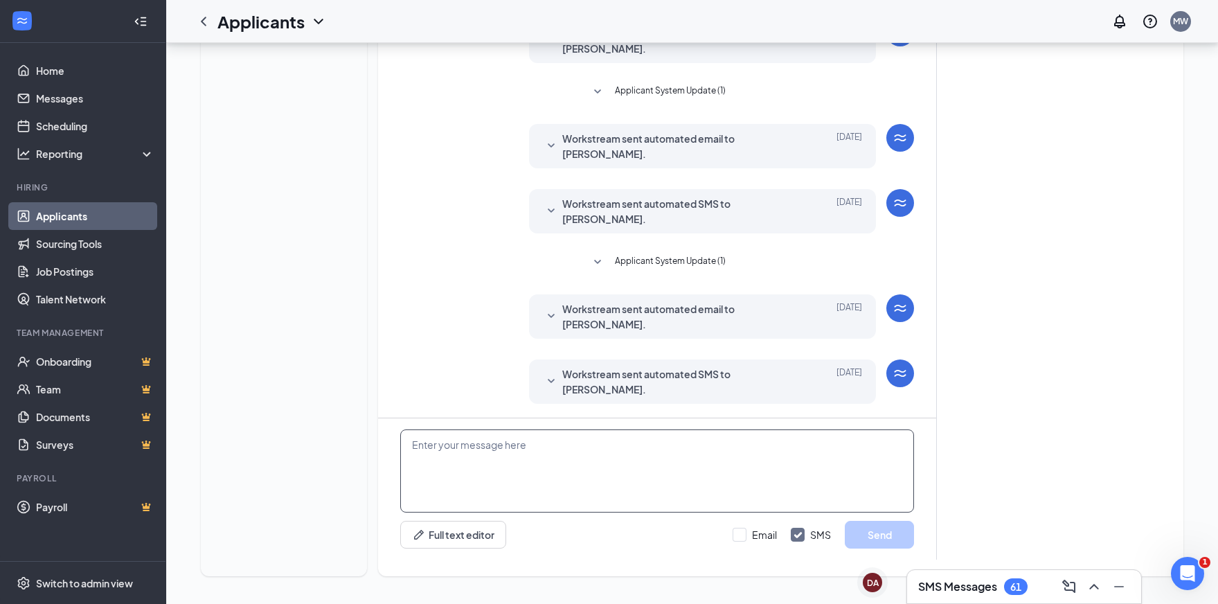
click at [639, 440] on textarea at bounding box center [657, 470] width 514 height 83
paste textarea "Hi [PERSON_NAME]! I have a doctor's appointment at the same time as our video c…"
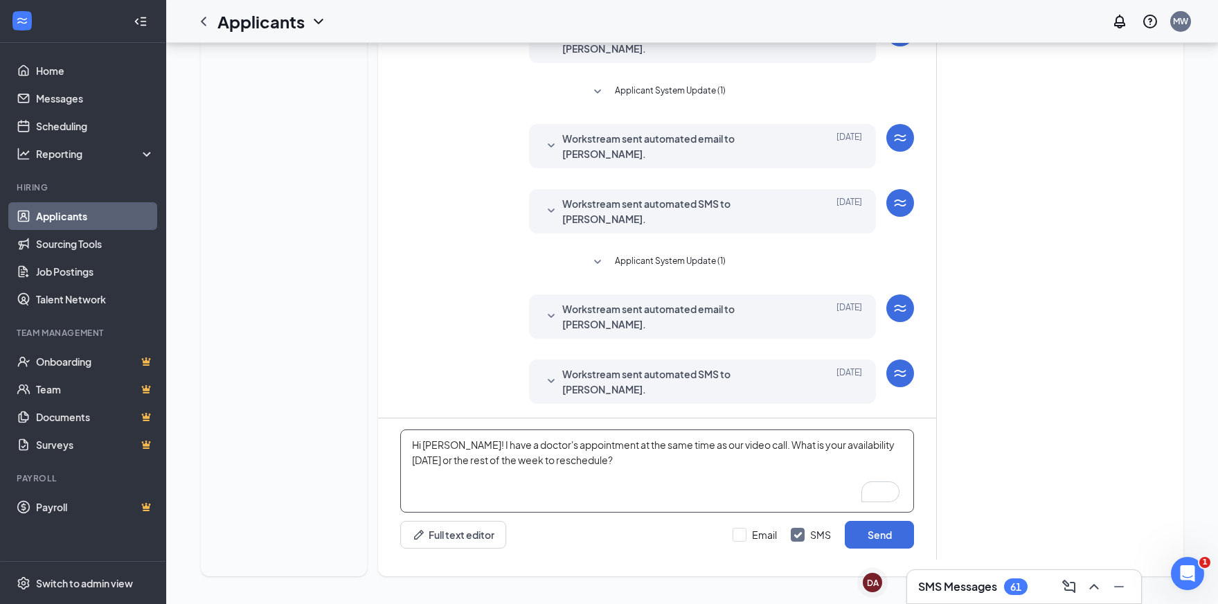
drag, startPoint x: 464, startPoint y: 447, endPoint x: 427, endPoint y: 449, distance: 36.7
click at [425, 449] on textarea "Hi [PERSON_NAME]! I have a doctor's appointment at the same time as our video c…" at bounding box center [657, 470] width 514 height 83
type textarea "Hi Monica! I have a doctor's appointment at the same time as our video call. Wh…"
click at [886, 533] on button "Send" at bounding box center [879, 535] width 69 height 28
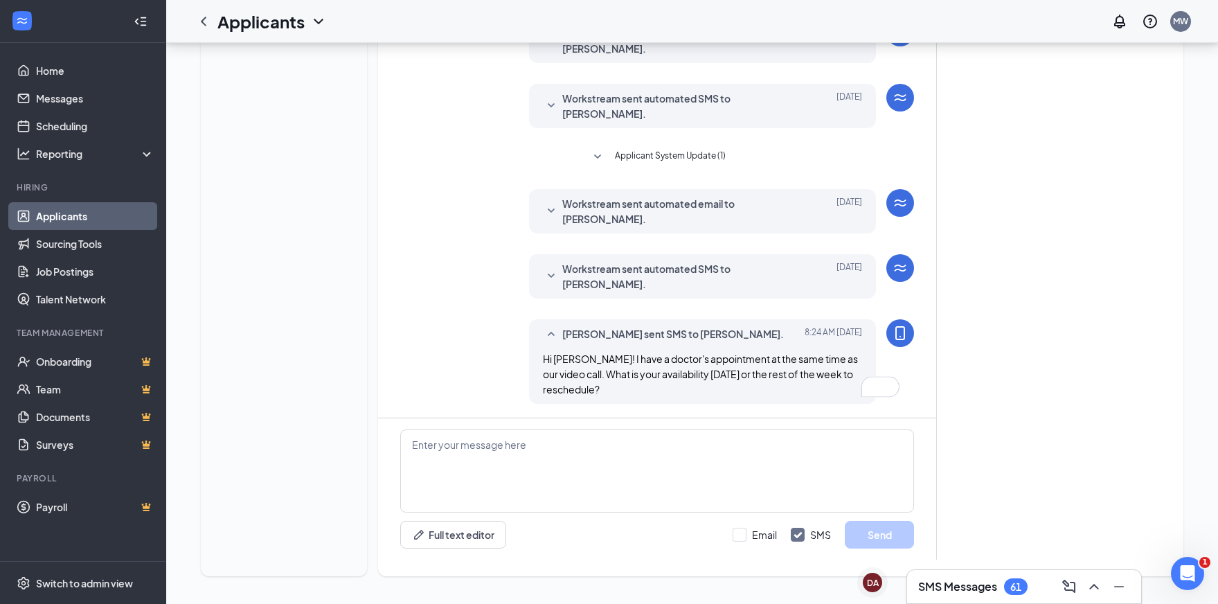
scroll to position [347, 0]
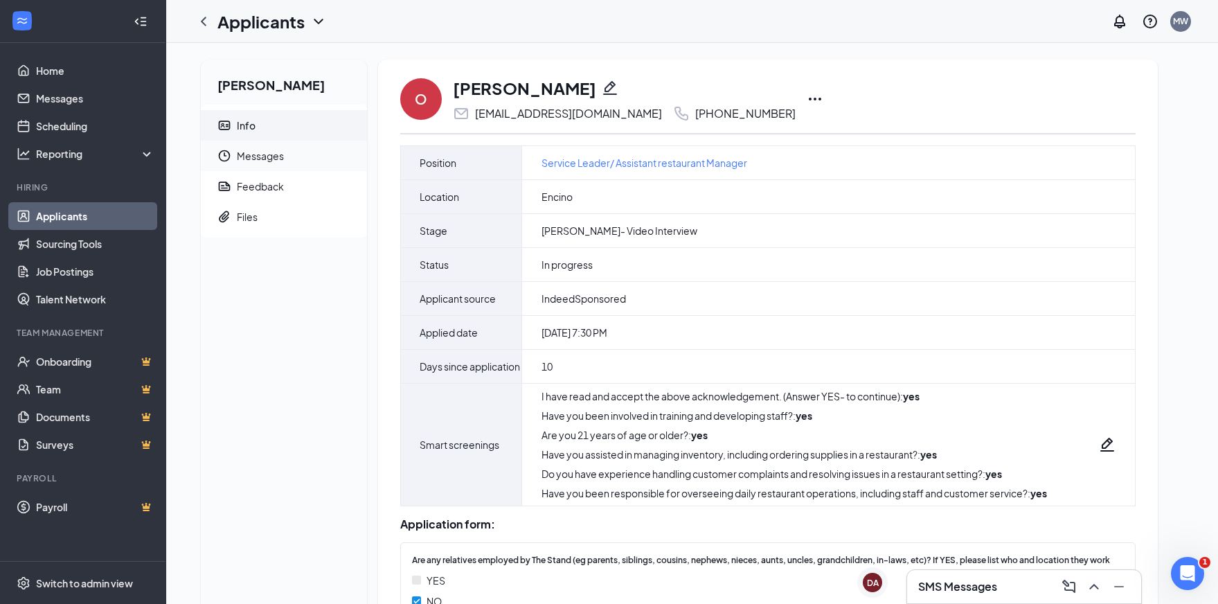
click at [271, 157] on span "Messages" at bounding box center [296, 156] width 119 height 30
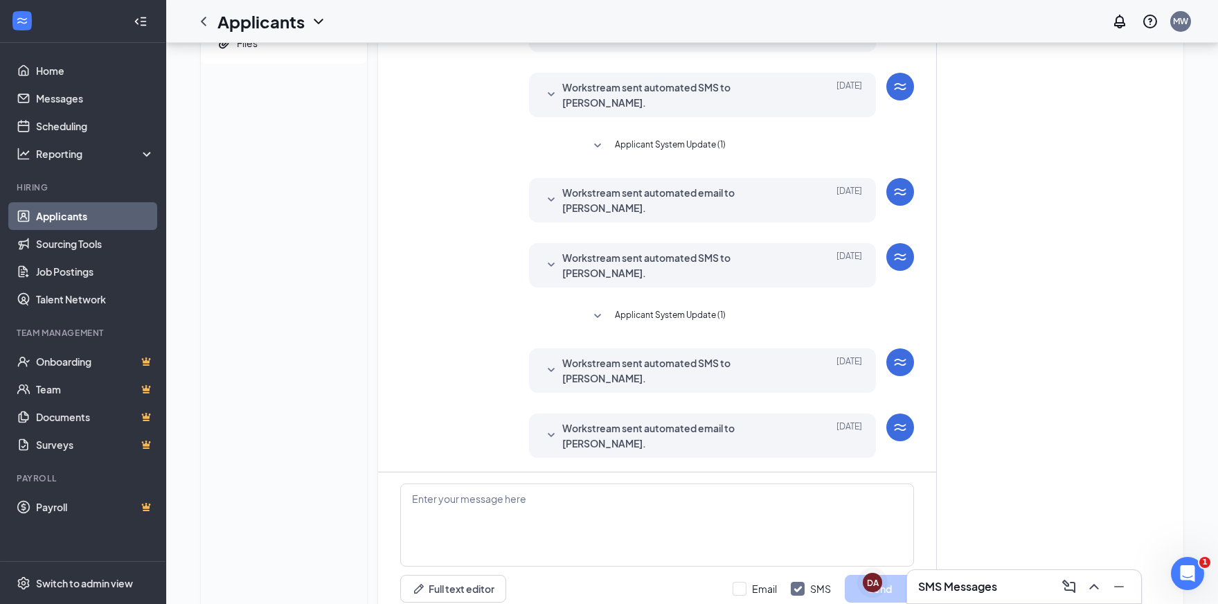
scroll to position [228, 0]
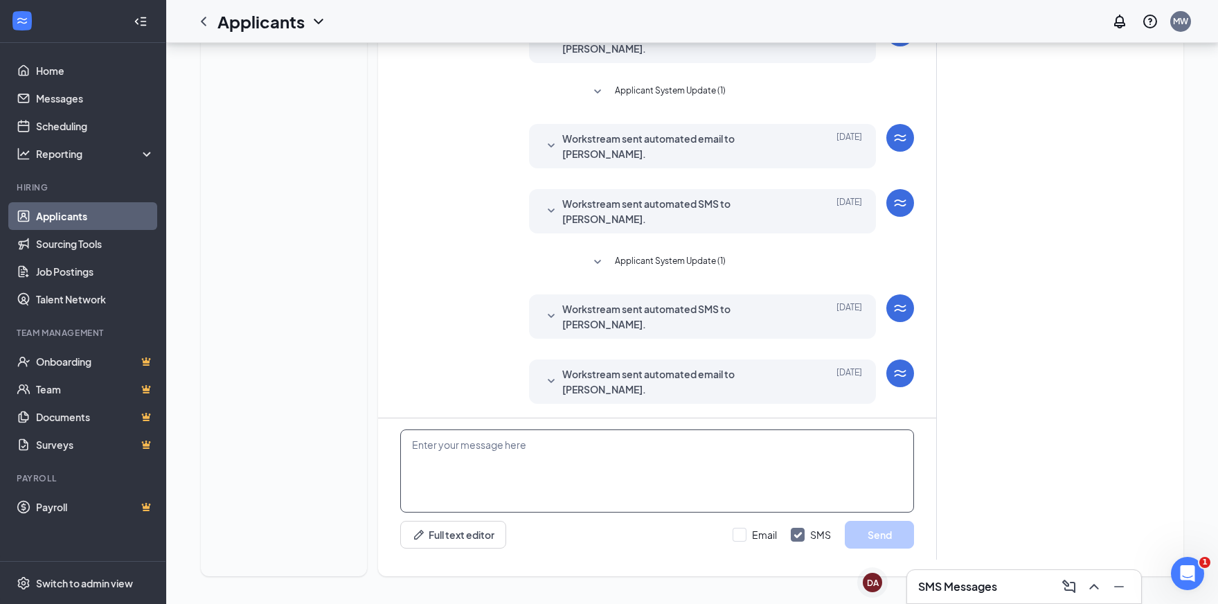
click at [572, 486] on textarea at bounding box center [657, 470] width 514 height 83
paste textarea "Hi [PERSON_NAME]! I have a doctor's appointment at the same time as our video c…"
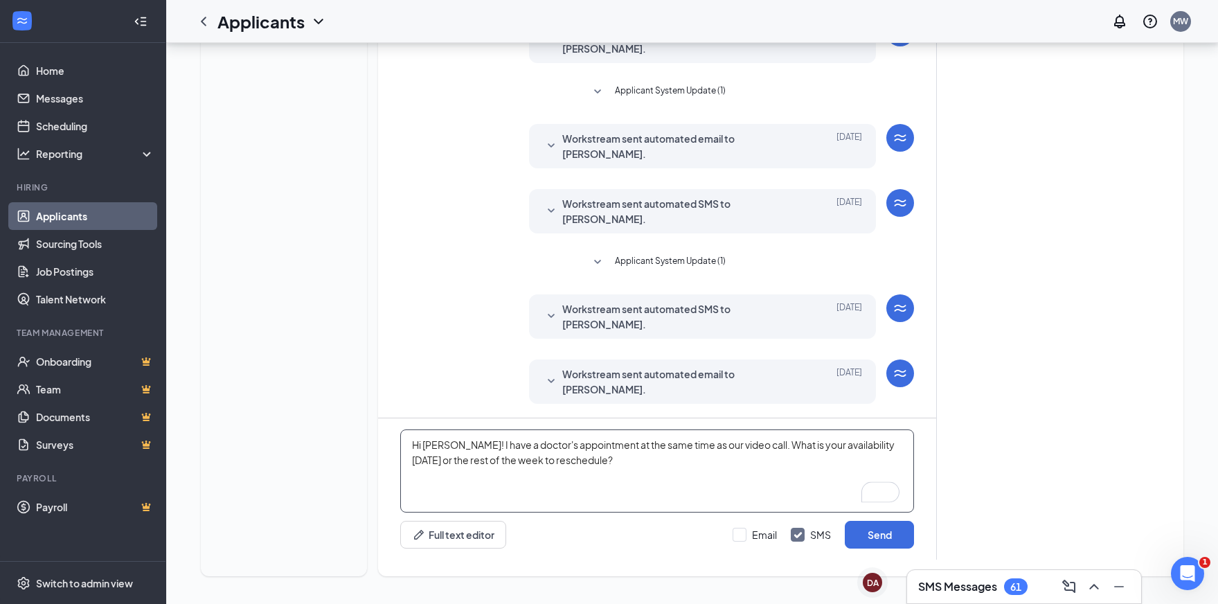
drag, startPoint x: 461, startPoint y: 447, endPoint x: 425, endPoint y: 449, distance: 36.1
click at [425, 449] on textarea "Hi [PERSON_NAME]! I have a doctor's appointment at the same time as our video c…" at bounding box center [657, 470] width 514 height 83
type textarea "Hi [PERSON_NAME]! I have a doctor's appointment at the same time as our video c…"
click at [877, 539] on button "Send" at bounding box center [879, 535] width 69 height 28
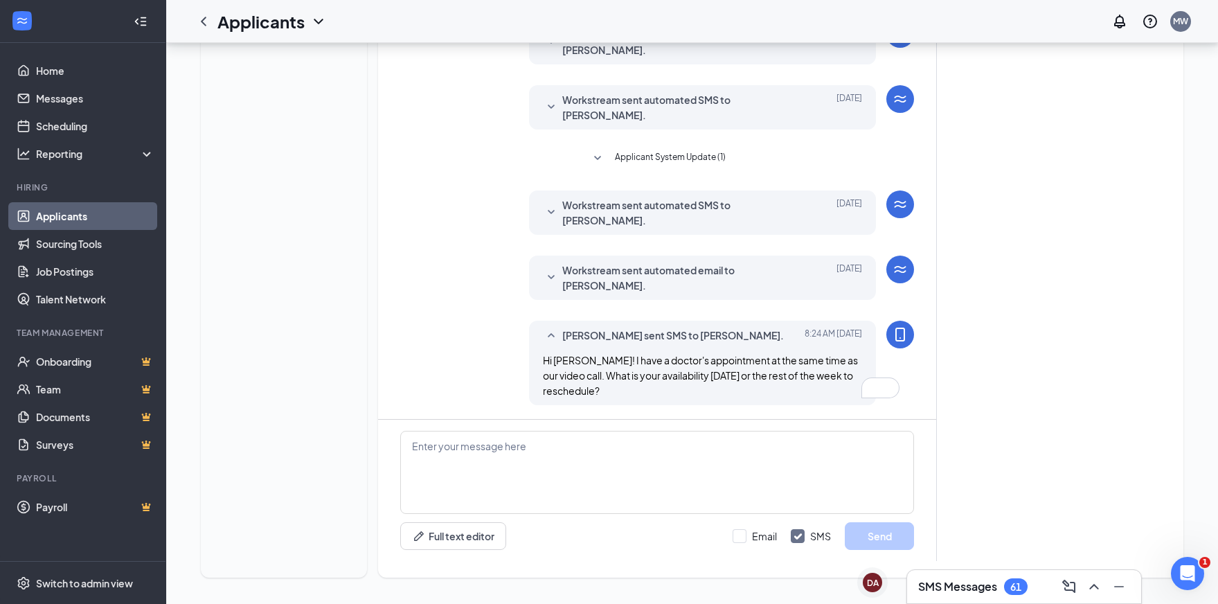
scroll to position [333, 0]
